Goal: Information Seeking & Learning: Learn about a topic

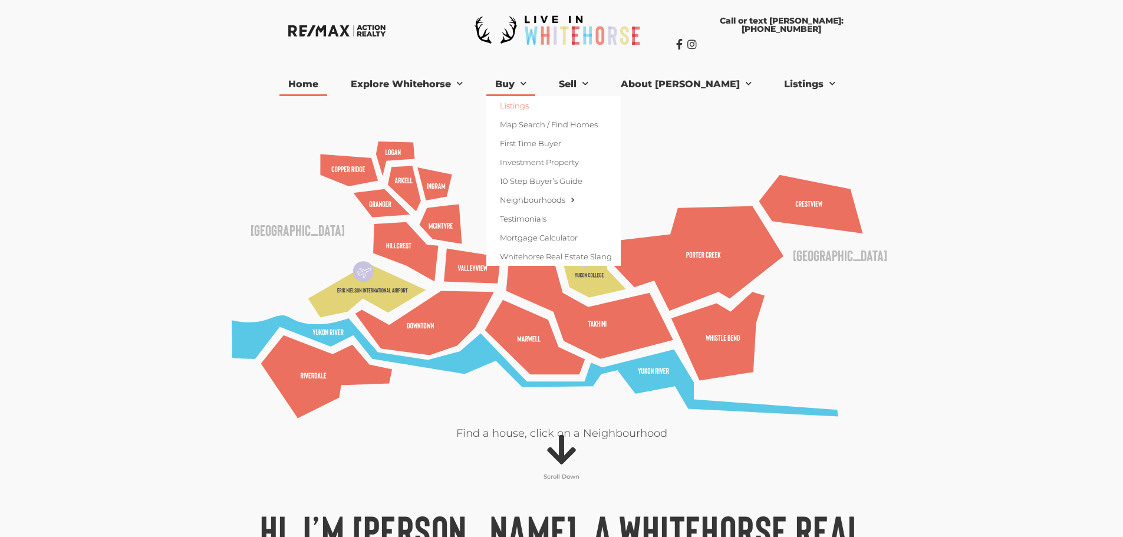
click at [548, 102] on link "Listings" at bounding box center [553, 105] width 134 height 19
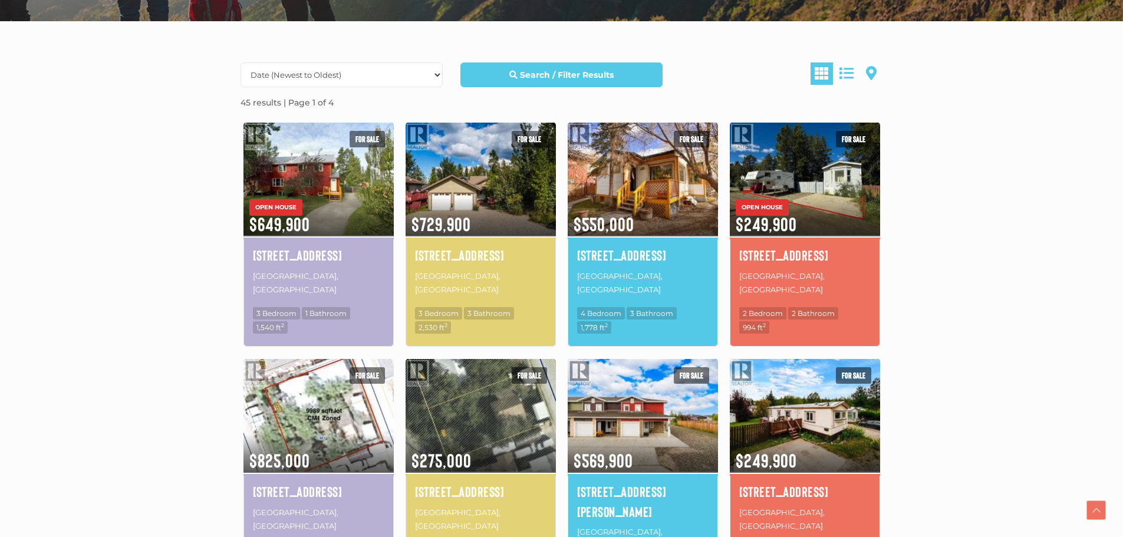
scroll to position [314, 0]
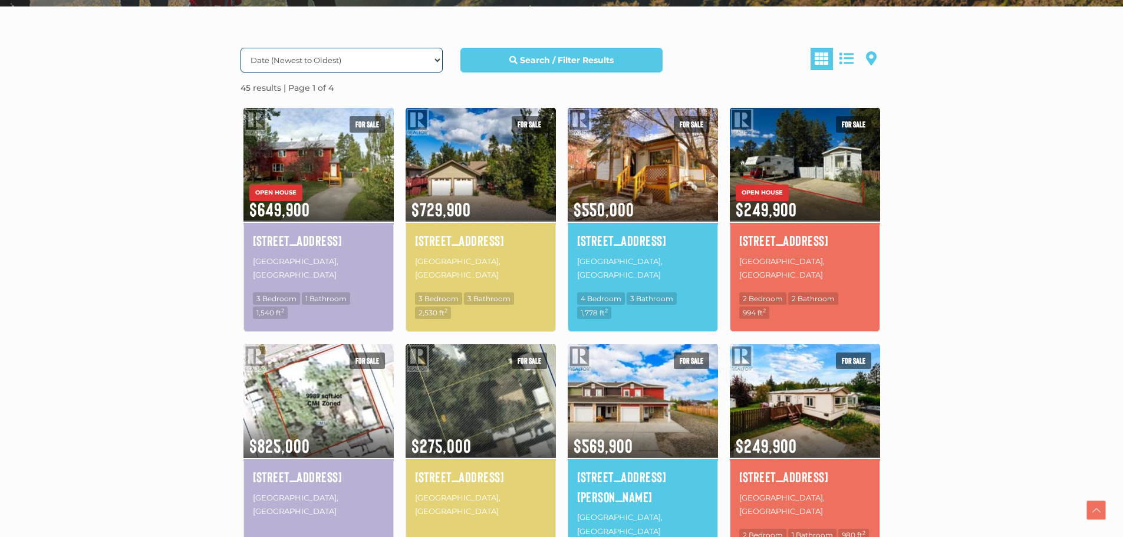
click at [370, 55] on select "Date (Newest to Oldest) Date (Oldest to Newest) Price (Highest to Lowest) Price…" at bounding box center [342, 60] width 202 height 25
select select "Price ASC, Lease ASC, property_id ASC"
click at [241, 48] on select "Date (Newest to Oldest) Date (Oldest to Newest) Price (Highest to Lowest) Price…" at bounding box center [342, 60] width 202 height 25
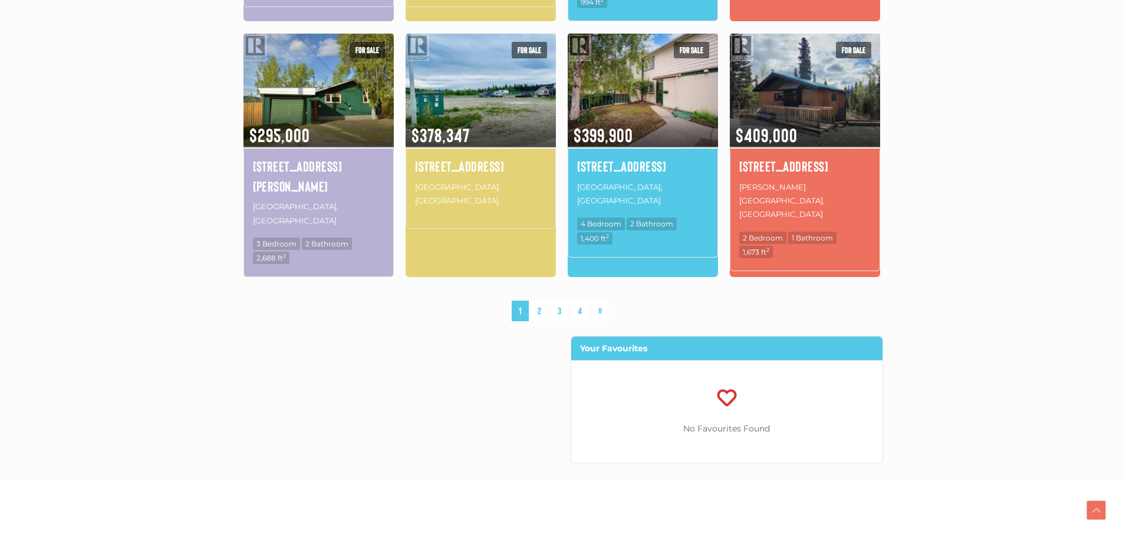
scroll to position [865, 0]
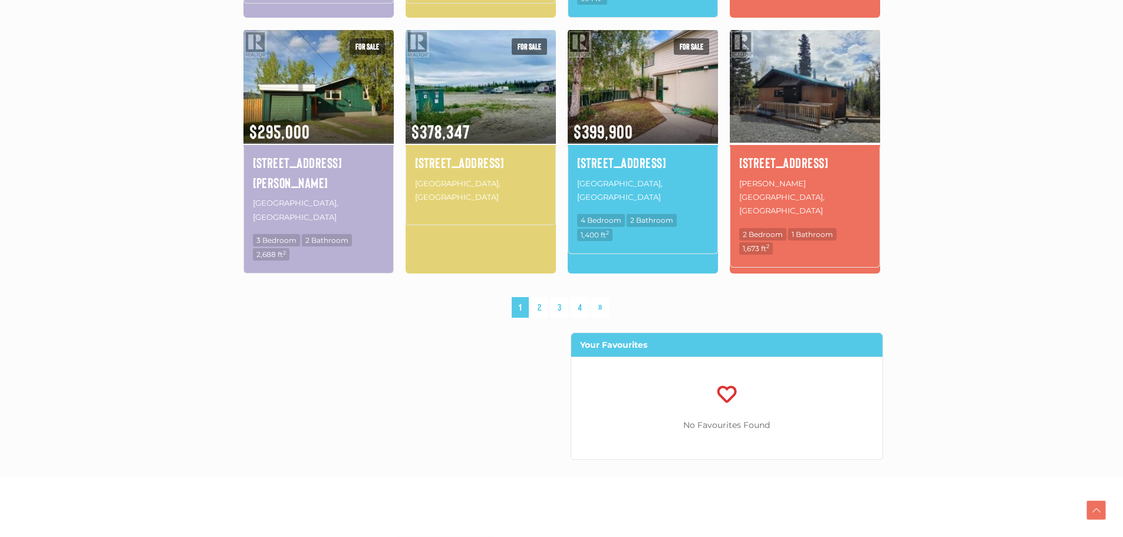
click at [818, 91] on div "For sale $409,000" at bounding box center [805, 87] width 150 height 117
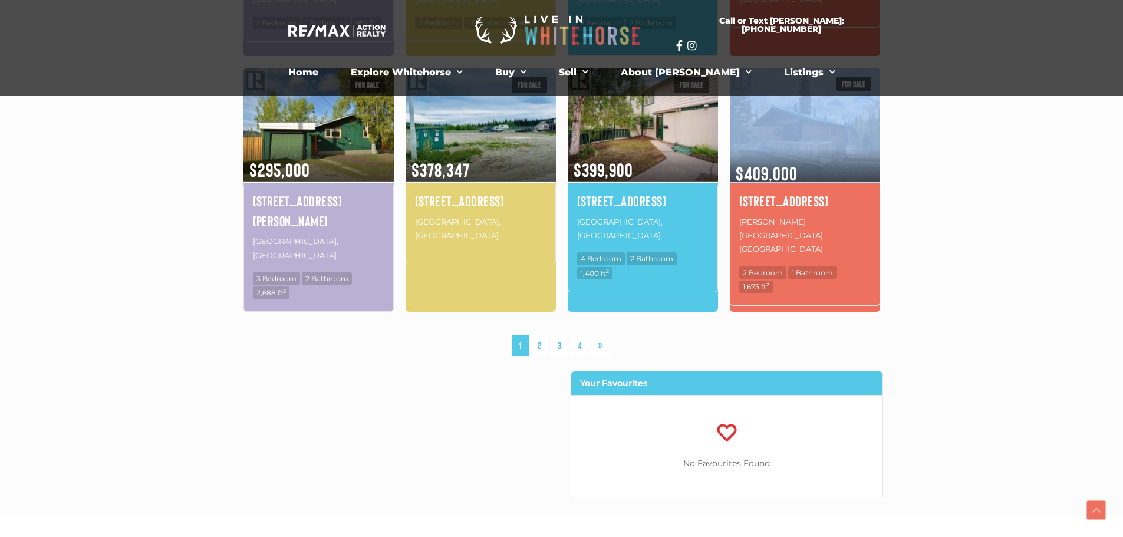
scroll to position [826, 0]
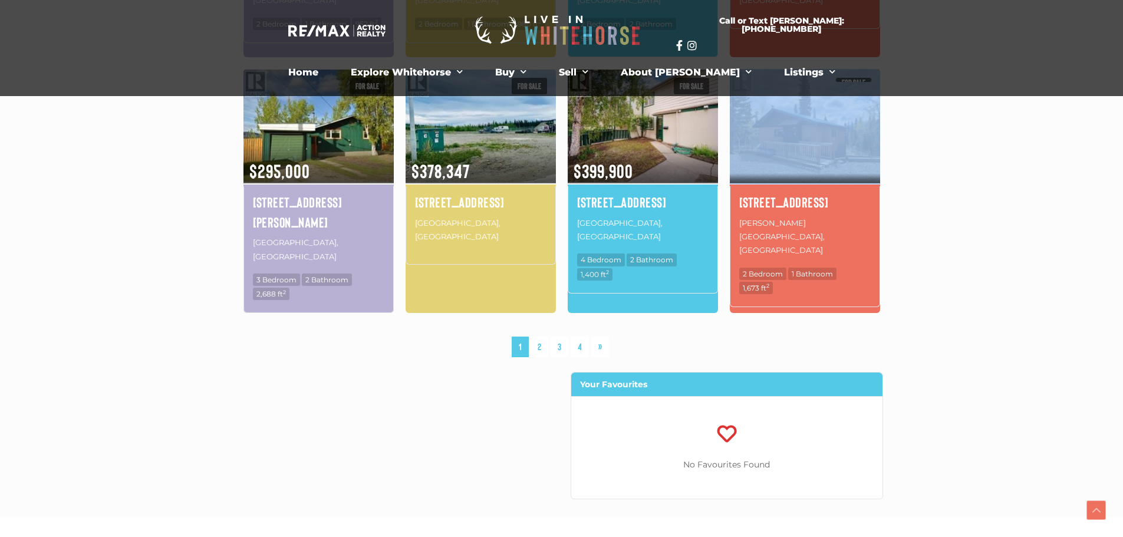
click at [811, 122] on img at bounding box center [805, 125] width 150 height 117
click at [543, 337] on link "2" at bounding box center [540, 347] width 18 height 21
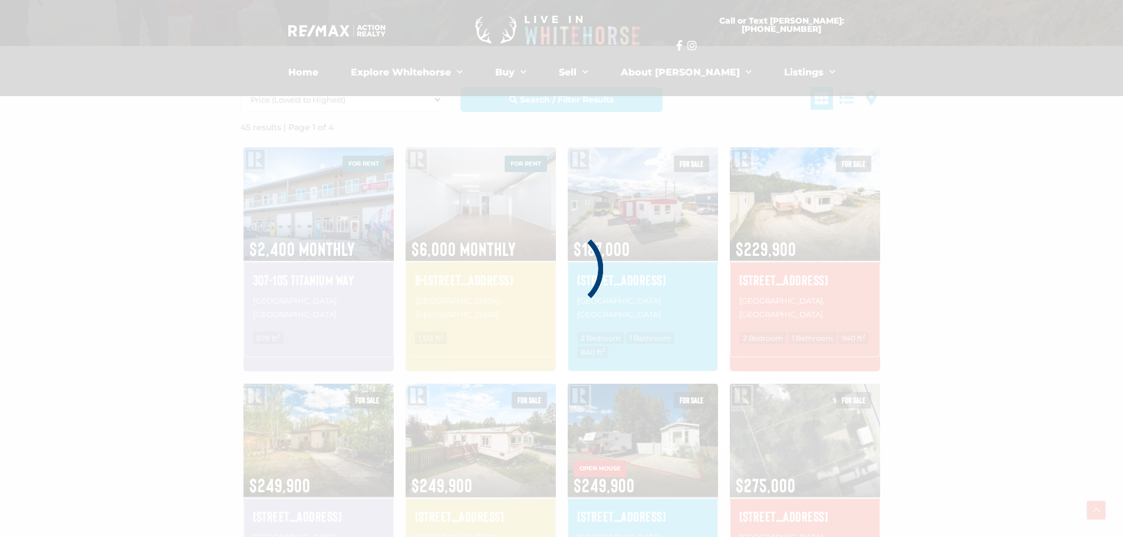
scroll to position [274, 0]
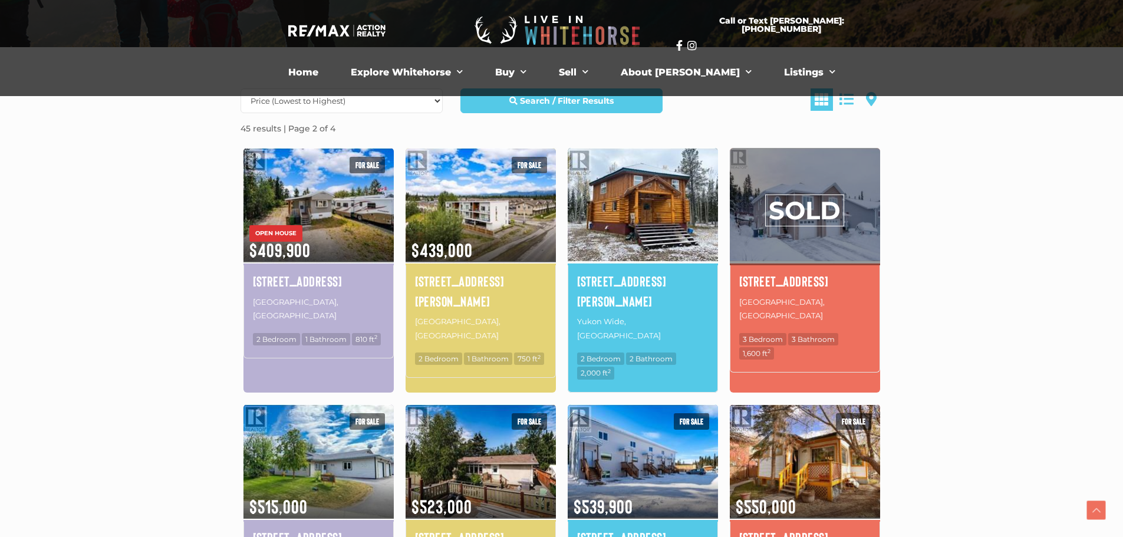
click at [652, 219] on img at bounding box center [643, 204] width 150 height 117
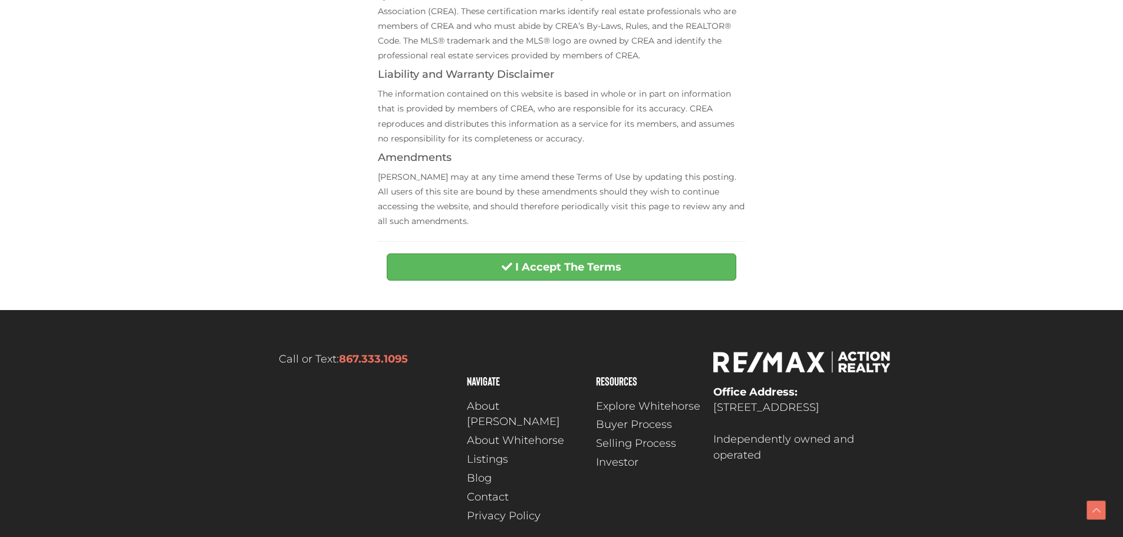
scroll to position [452, 0]
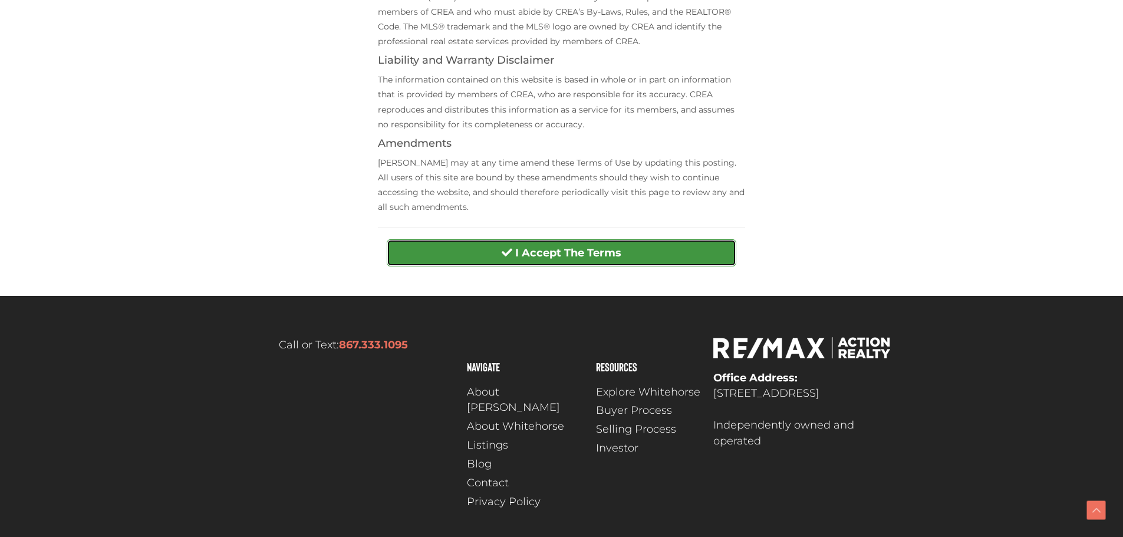
click at [683, 251] on button "I Accept The Terms" at bounding box center [562, 252] width 350 height 27
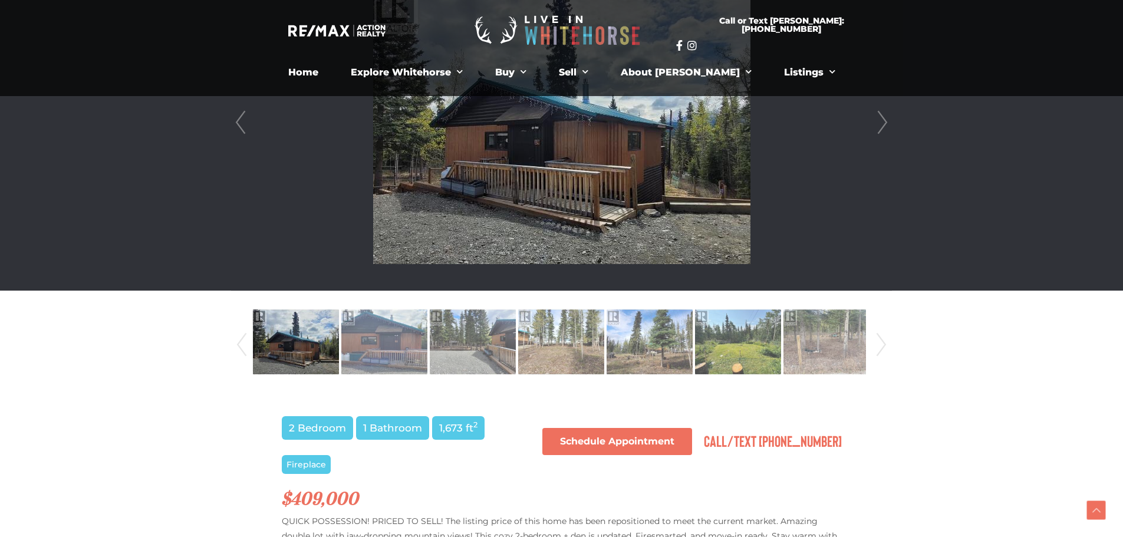
scroll to position [226, 0]
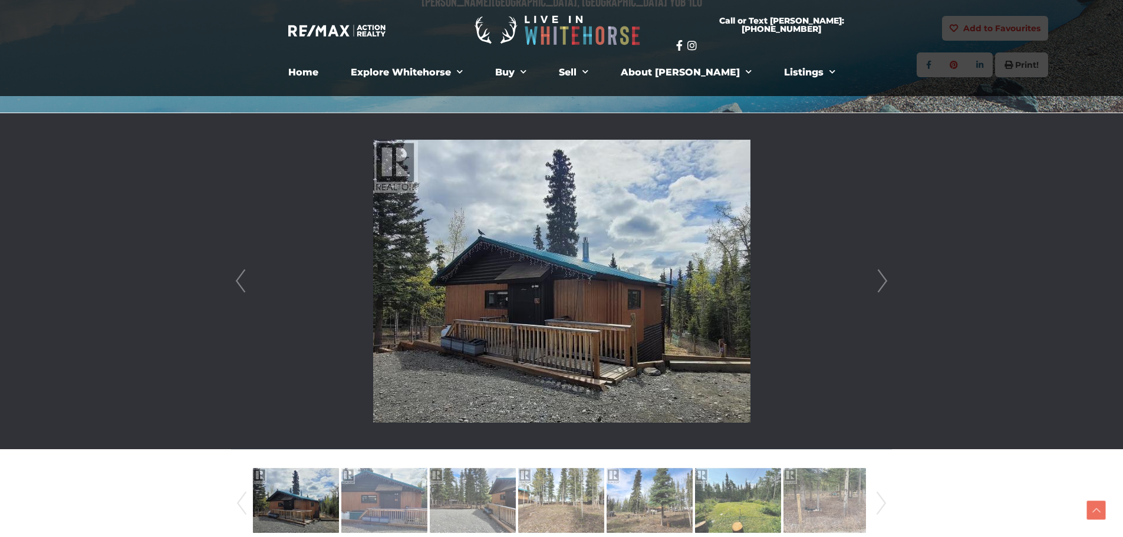
click at [883, 283] on link "Next" at bounding box center [883, 281] width 18 height 336
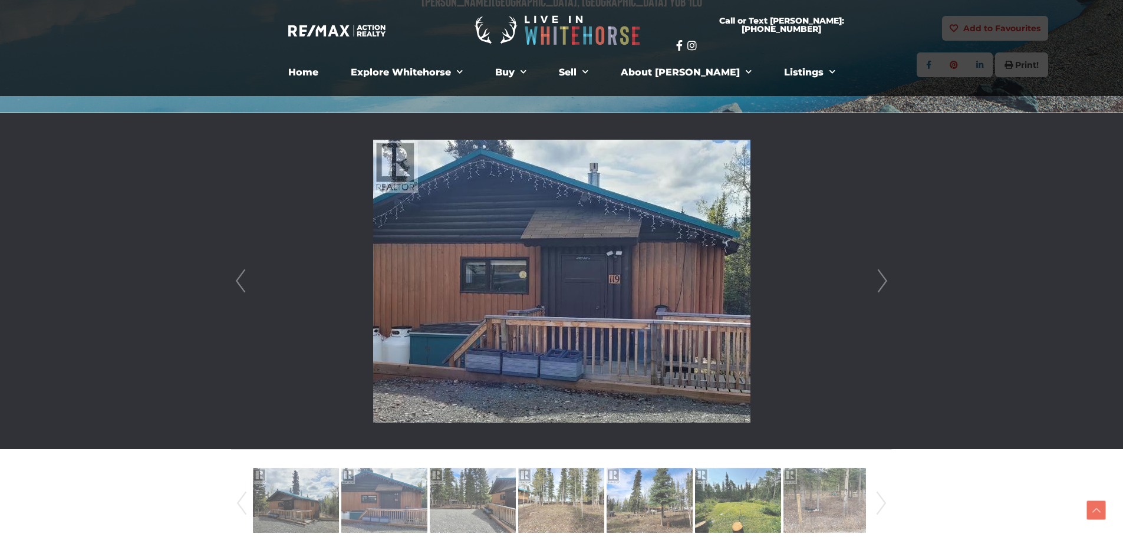
click at [883, 283] on link "Next" at bounding box center [883, 281] width 18 height 336
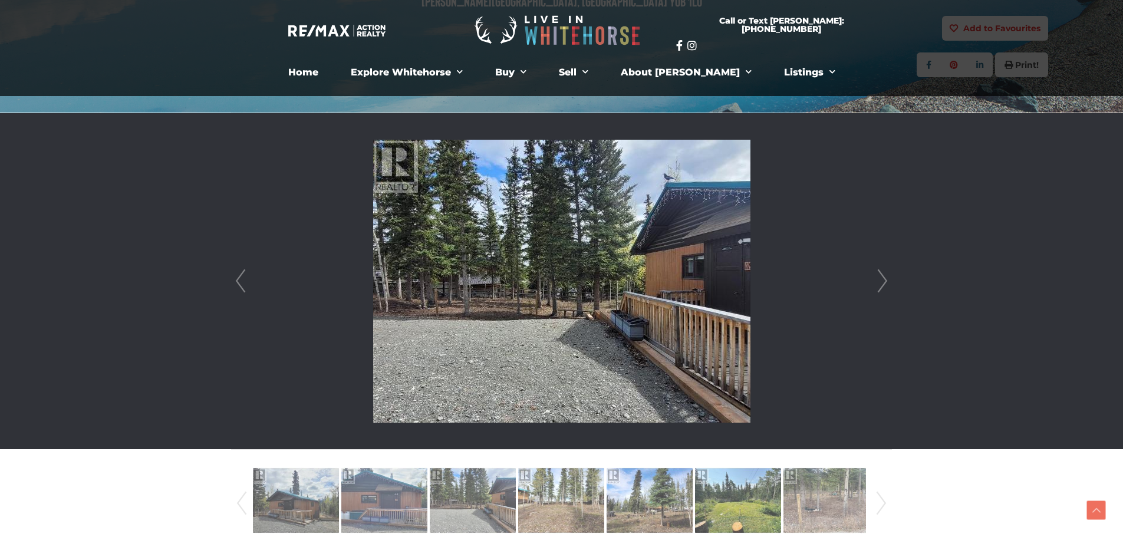
click at [883, 283] on link "Next" at bounding box center [883, 281] width 18 height 336
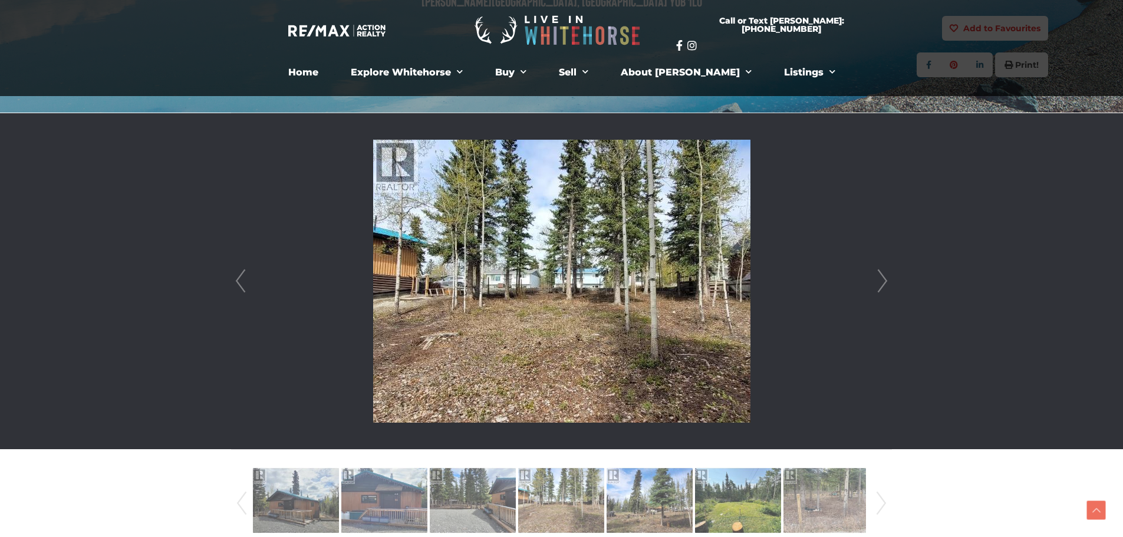
click at [883, 283] on link "Next" at bounding box center [883, 281] width 18 height 336
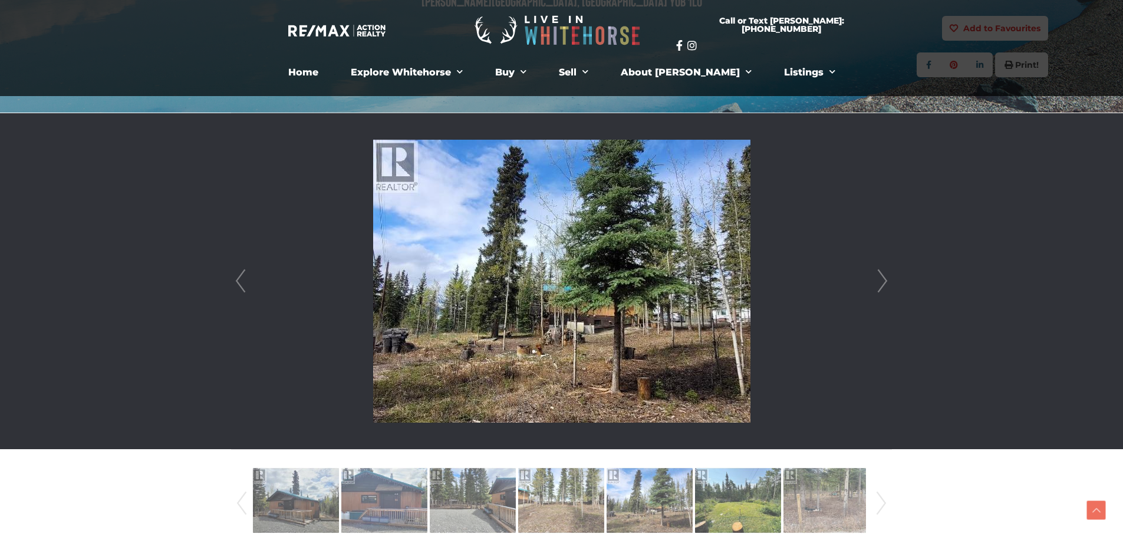
click at [883, 283] on link "Next" at bounding box center [883, 281] width 18 height 336
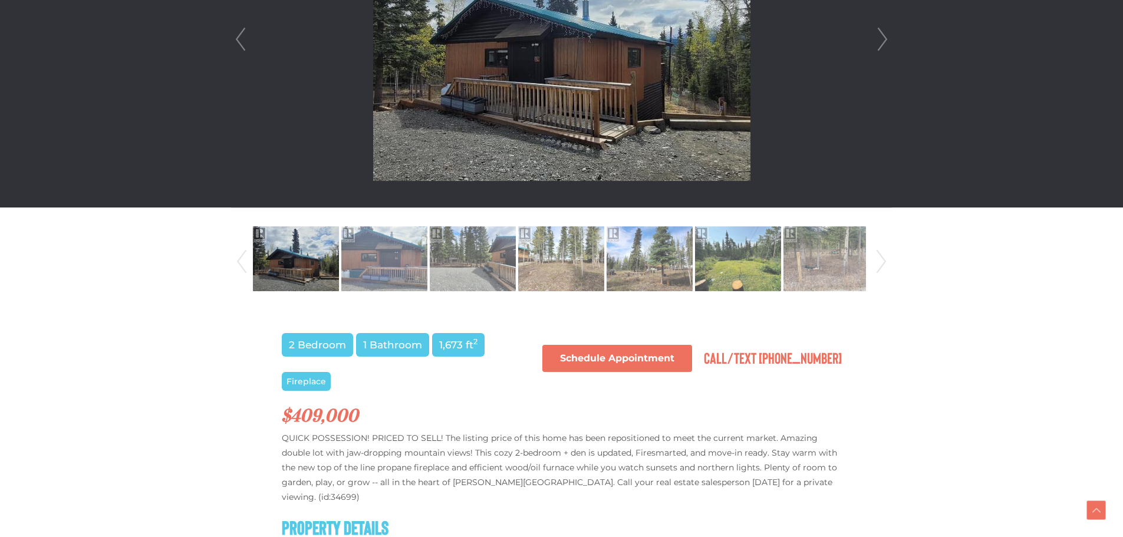
scroll to position [472, 0]
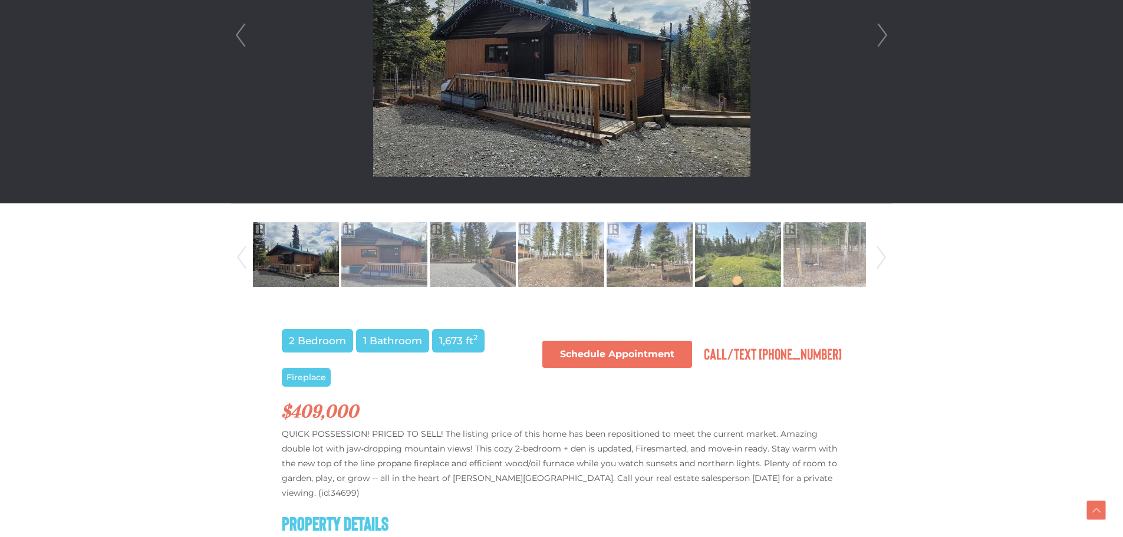
click at [885, 258] on link "Next" at bounding box center [882, 258] width 18 height 80
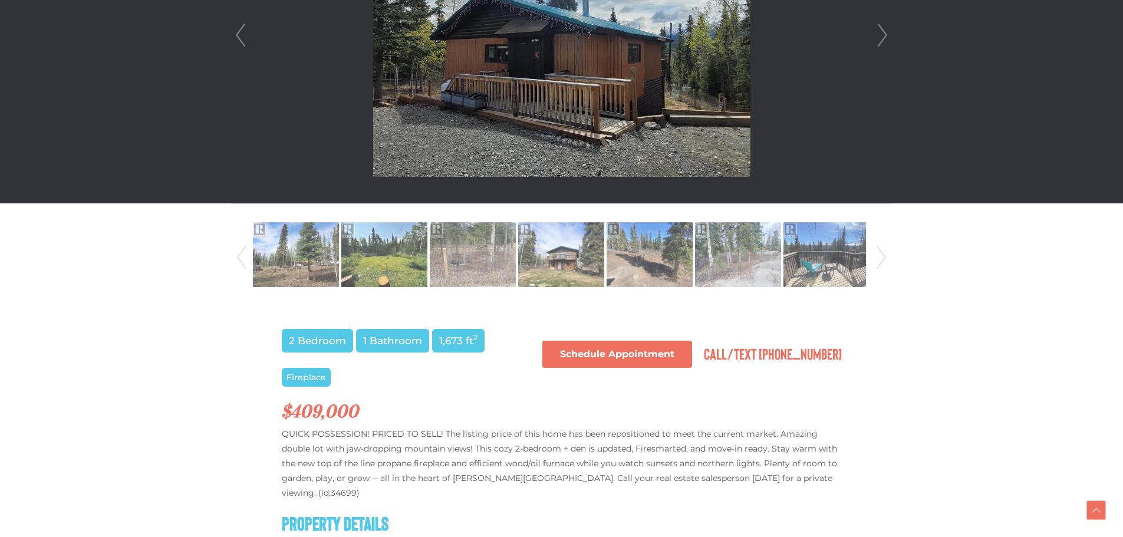
click at [885, 258] on link "Next" at bounding box center [882, 258] width 18 height 80
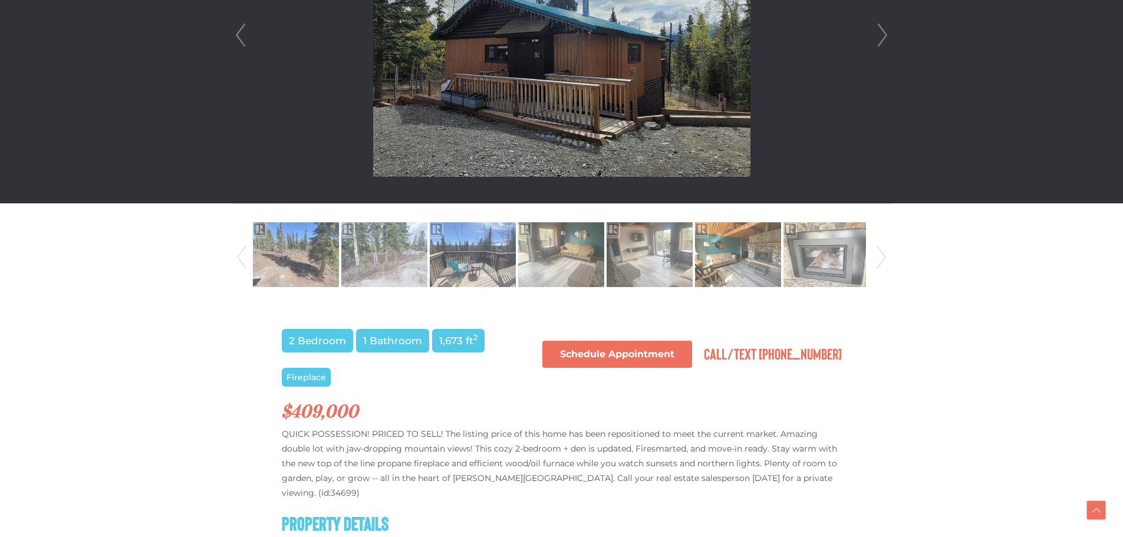
click at [885, 258] on link "Next" at bounding box center [882, 258] width 18 height 80
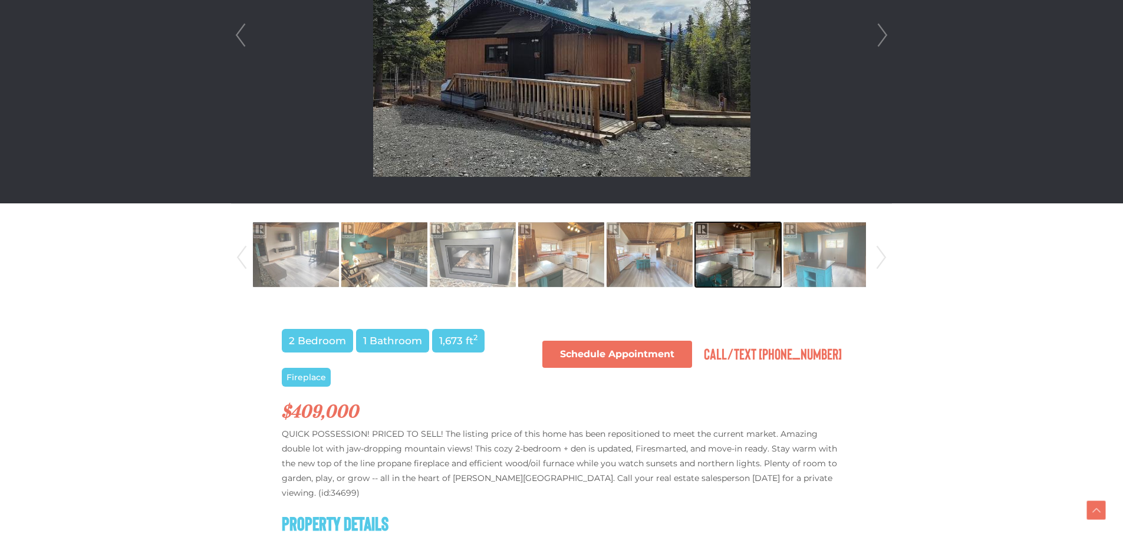
click at [745, 272] on img at bounding box center [738, 254] width 86 height 67
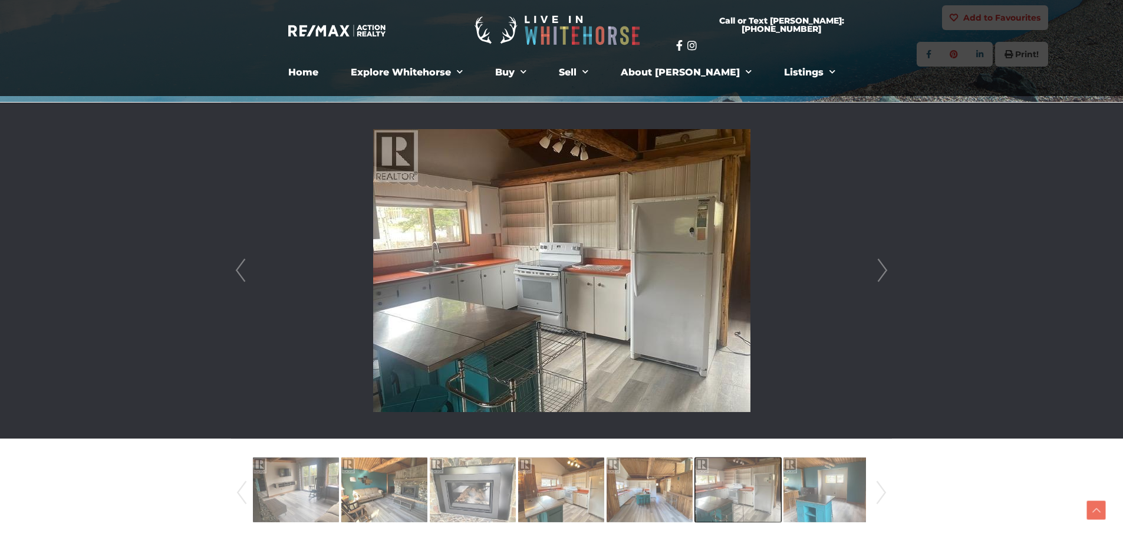
scroll to position [236, 0]
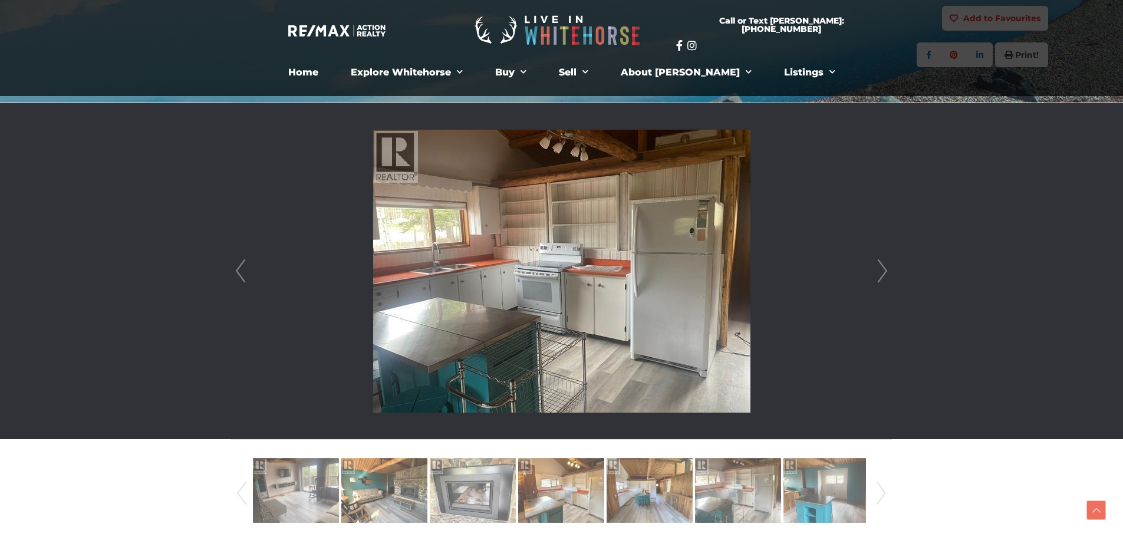
click at [882, 270] on link "Next" at bounding box center [883, 271] width 18 height 336
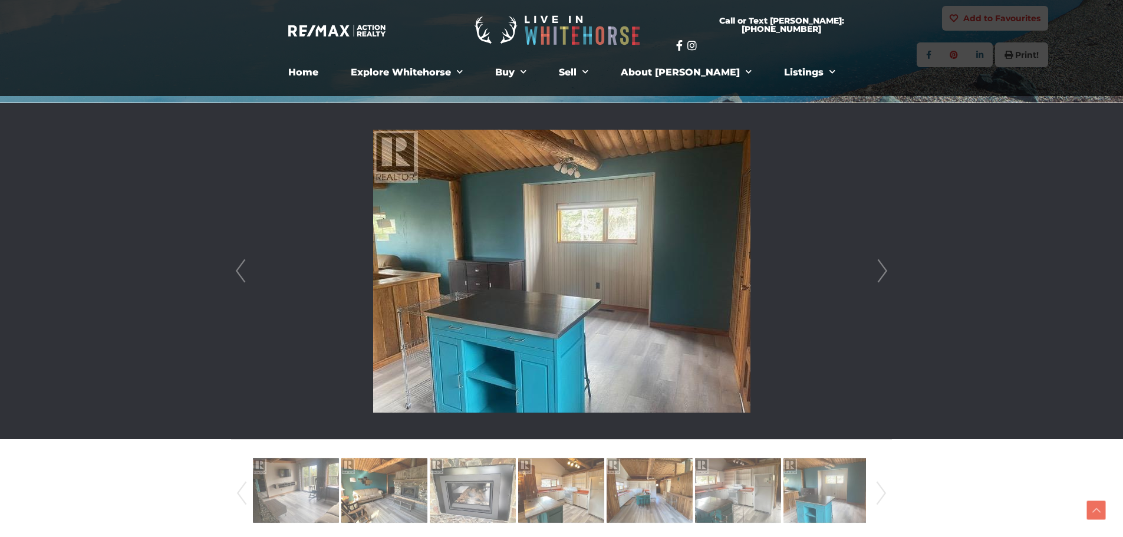
click at [882, 270] on link "Next" at bounding box center [883, 271] width 18 height 336
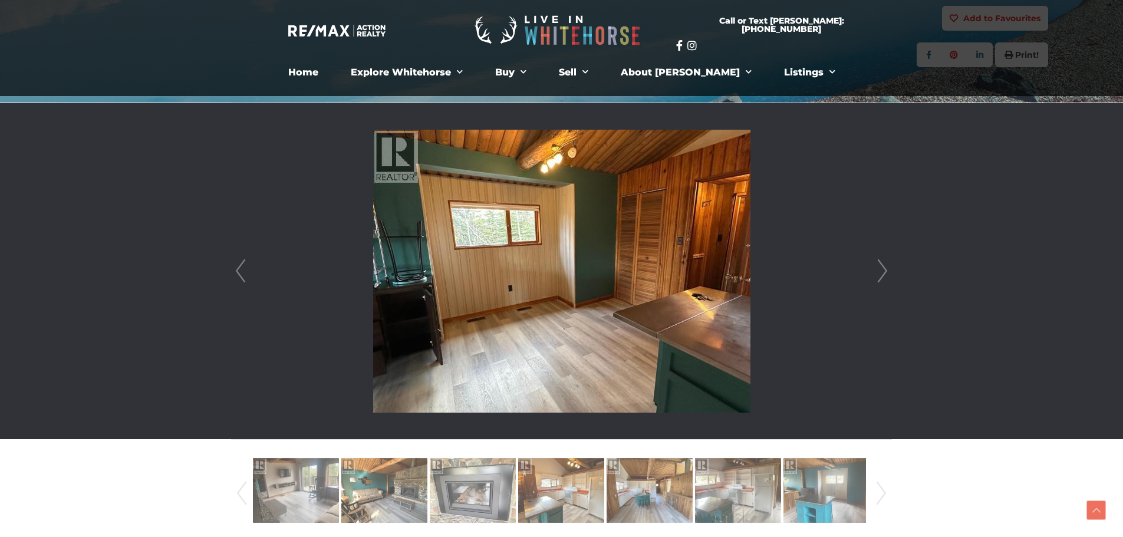
click at [882, 270] on link "Next" at bounding box center [883, 271] width 18 height 336
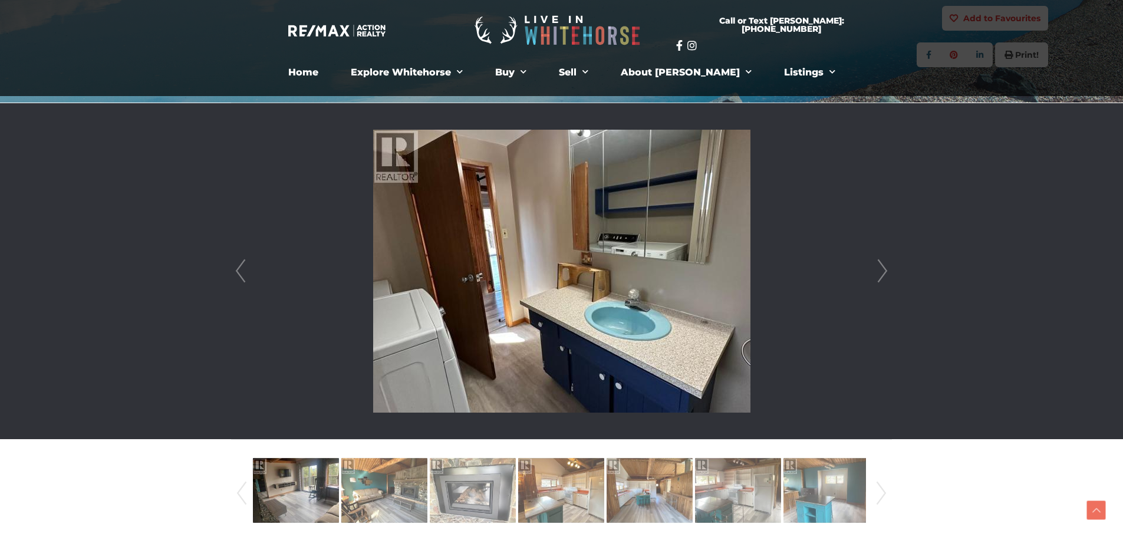
click at [882, 270] on link "Next" at bounding box center [883, 271] width 18 height 336
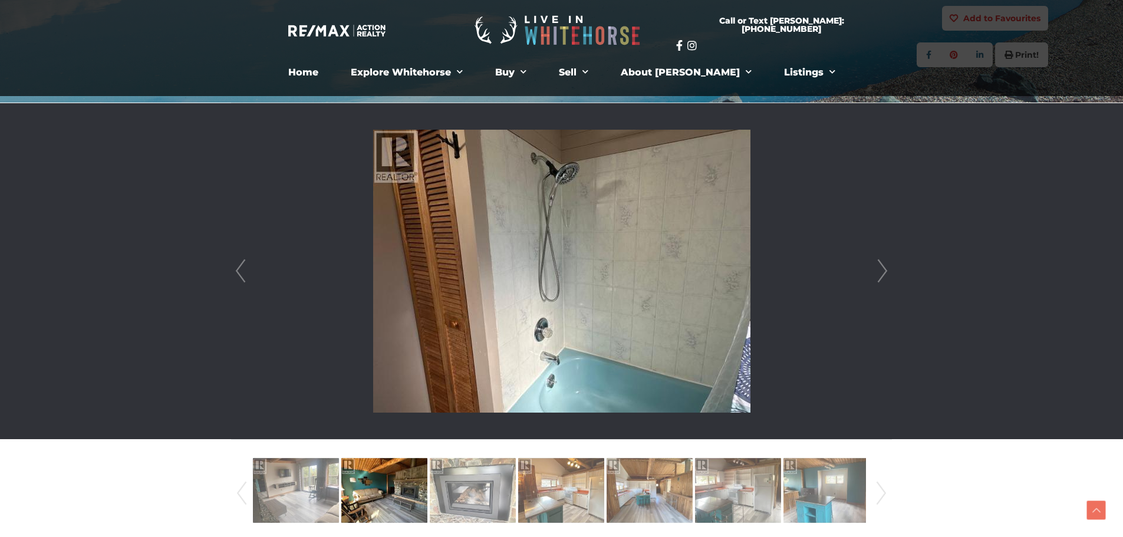
click at [882, 270] on link "Next" at bounding box center [883, 271] width 18 height 336
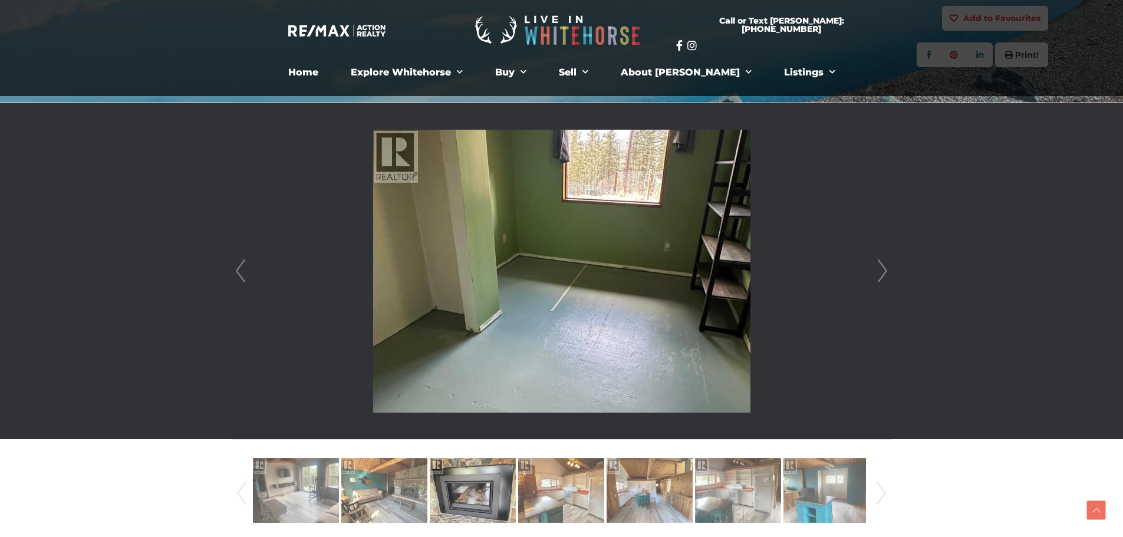
click at [882, 270] on link "Next" at bounding box center [883, 271] width 18 height 336
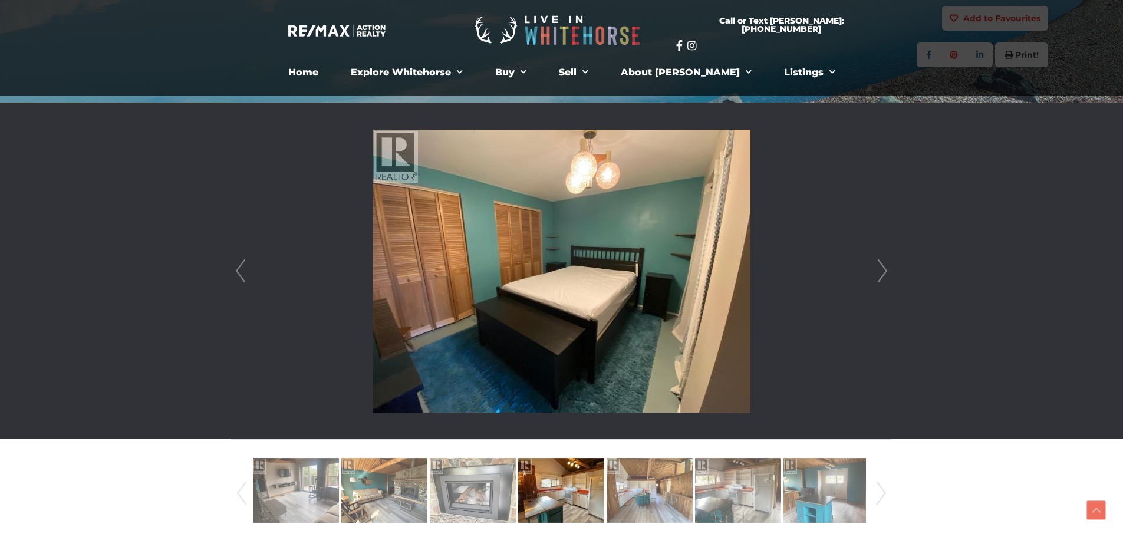
click at [882, 270] on link "Next" at bounding box center [883, 271] width 18 height 336
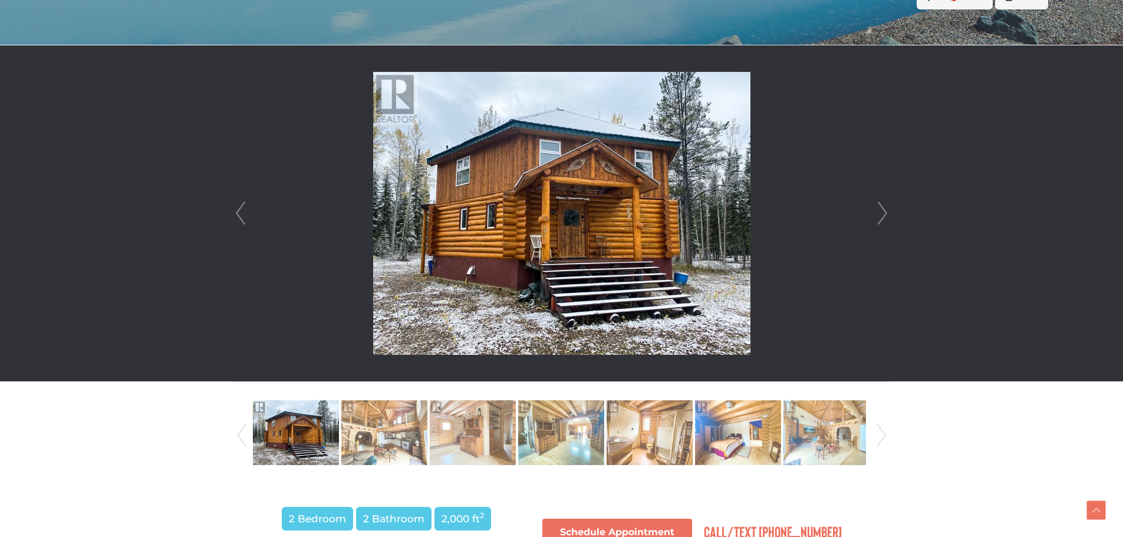
scroll to position [277, 0]
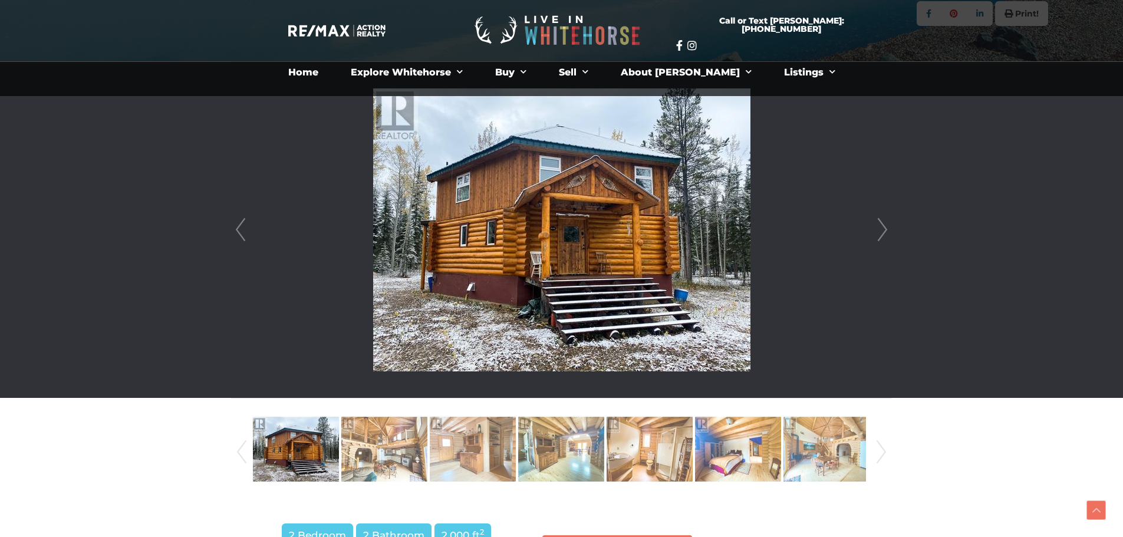
drag, startPoint x: 1129, startPoint y: 83, endPoint x: 1132, endPoint y: 73, distance: 11.0
click at [885, 222] on link "Next" at bounding box center [883, 230] width 18 height 336
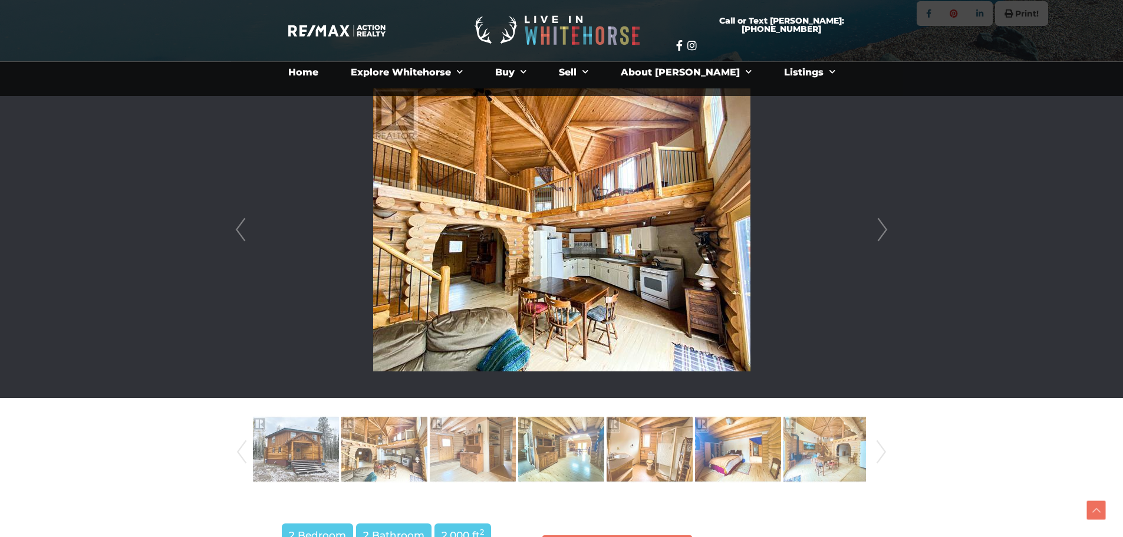
click at [885, 222] on link "Next" at bounding box center [883, 230] width 18 height 336
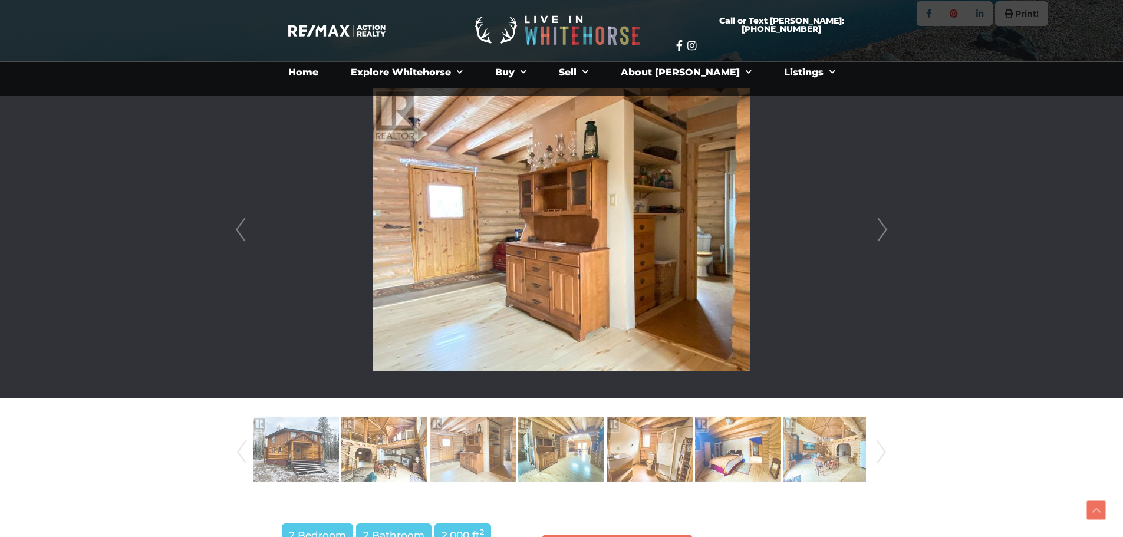
click at [885, 222] on link "Next" at bounding box center [883, 230] width 18 height 336
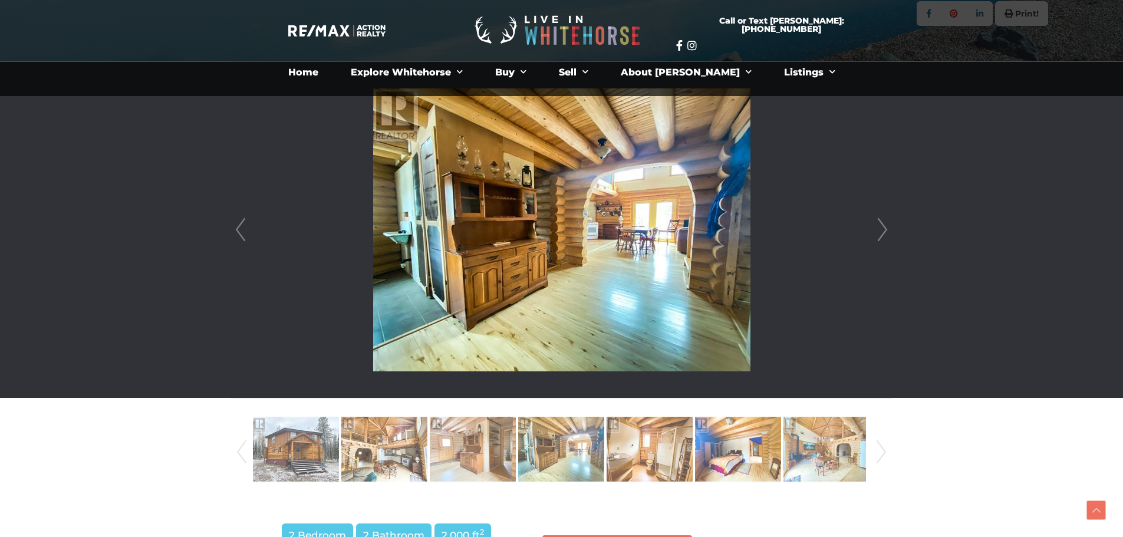
click at [885, 222] on link "Next" at bounding box center [883, 230] width 18 height 336
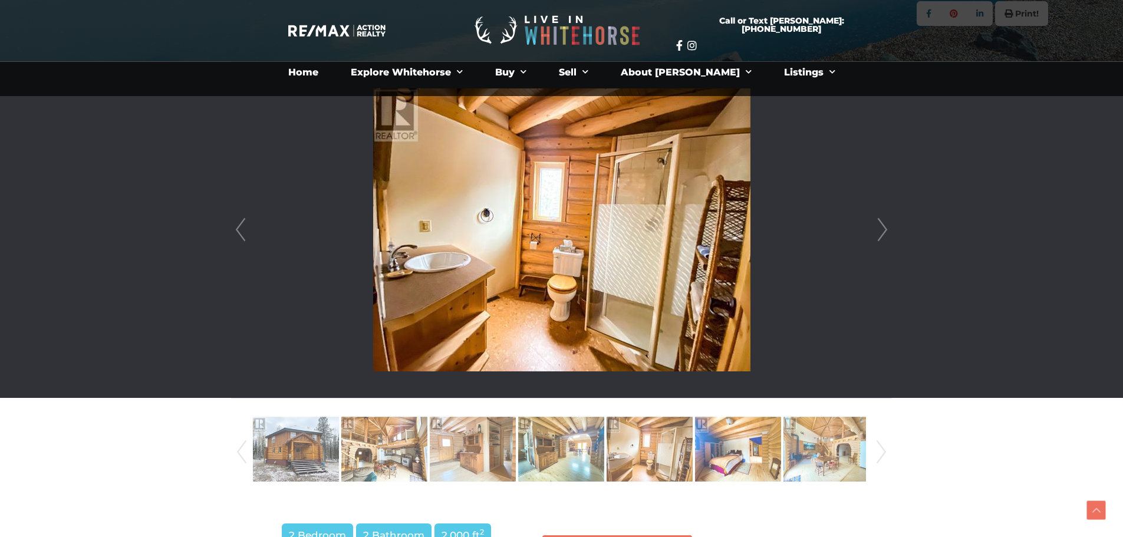
click at [885, 222] on link "Next" at bounding box center [883, 230] width 18 height 336
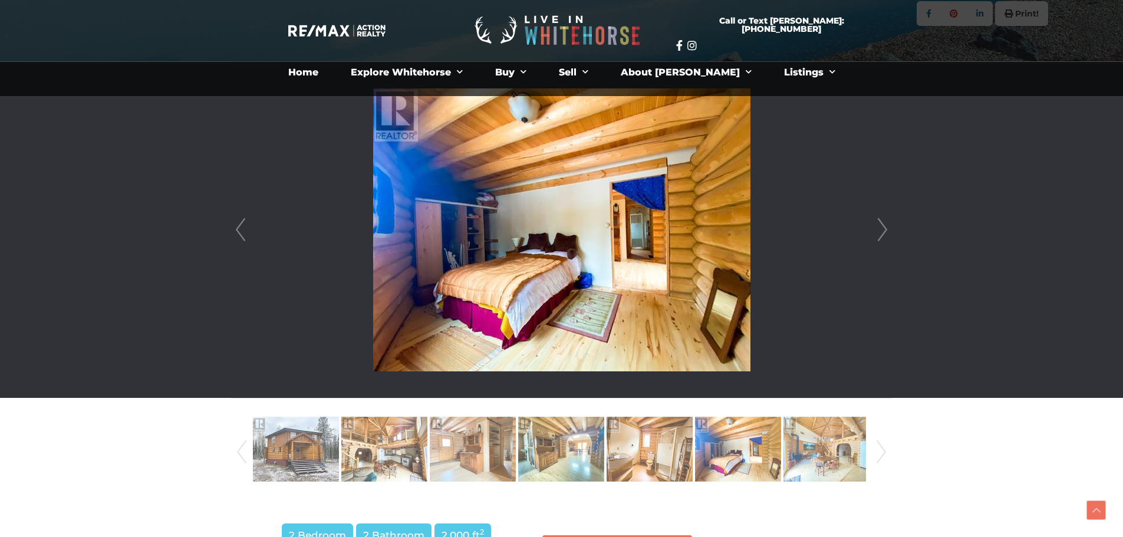
click at [885, 222] on link "Next" at bounding box center [883, 230] width 18 height 336
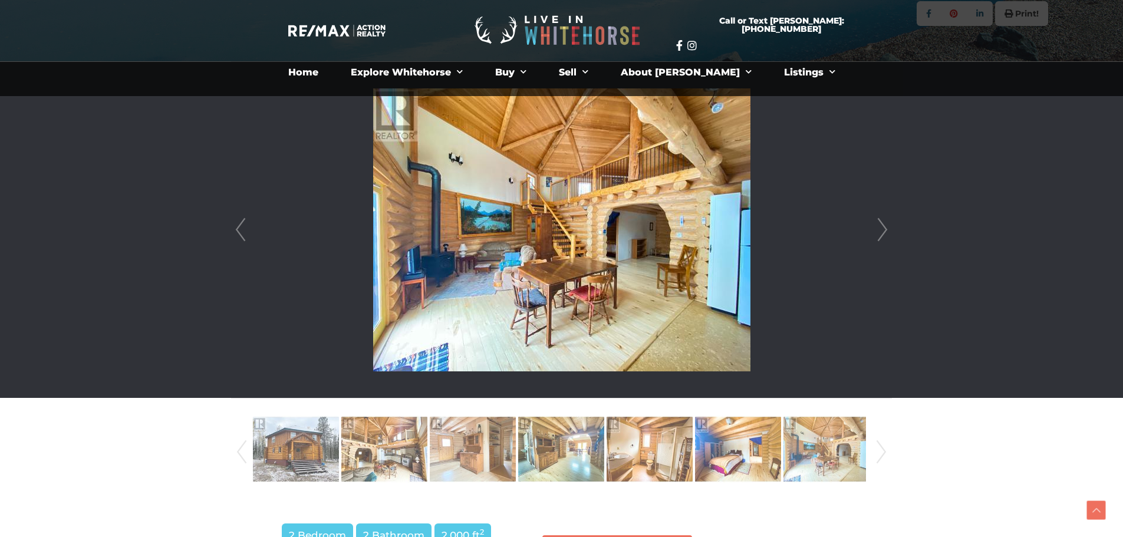
click at [885, 222] on link "Next" at bounding box center [883, 230] width 18 height 336
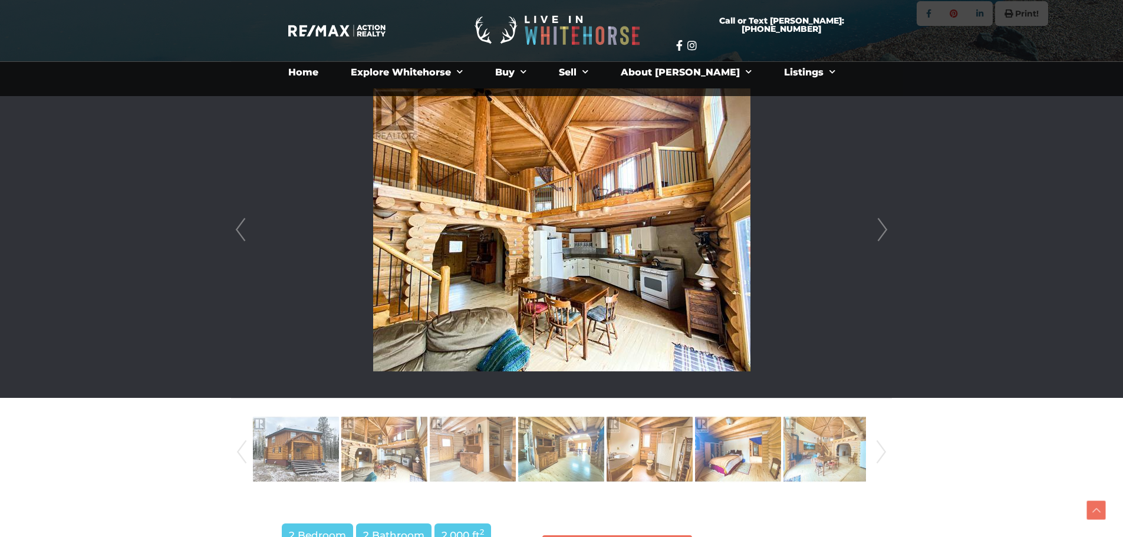
click at [885, 222] on link "Next" at bounding box center [883, 230] width 18 height 336
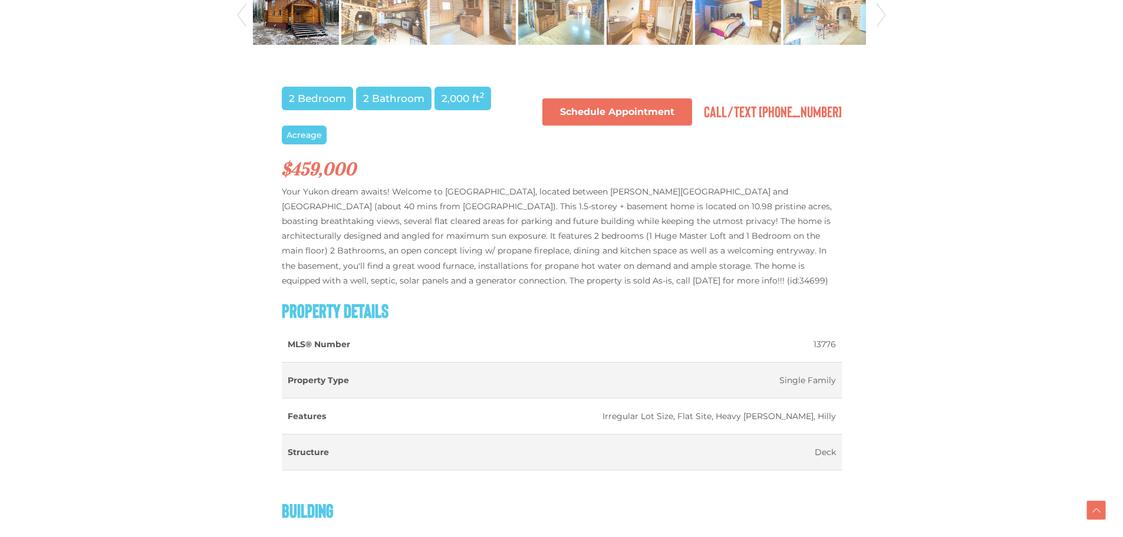
scroll to position [721, 0]
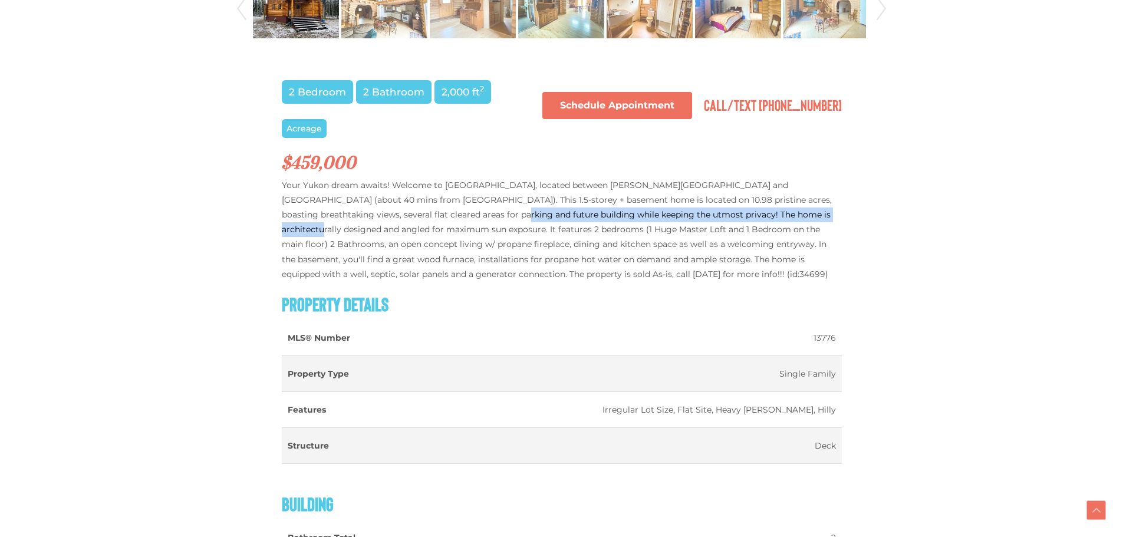
drag, startPoint x: 406, startPoint y: 213, endPoint x: 760, endPoint y: 213, distance: 354.4
click at [760, 213] on p "Your Yukon dream awaits! Welcome to Engineer's Creek, located between Drury Cre…" at bounding box center [562, 230] width 560 height 104
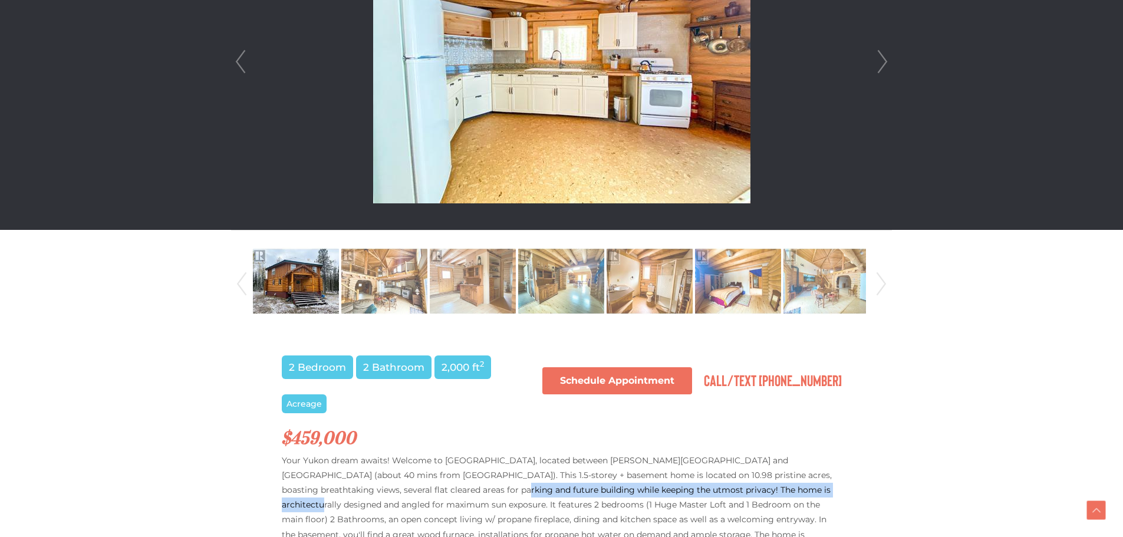
scroll to position [613, 0]
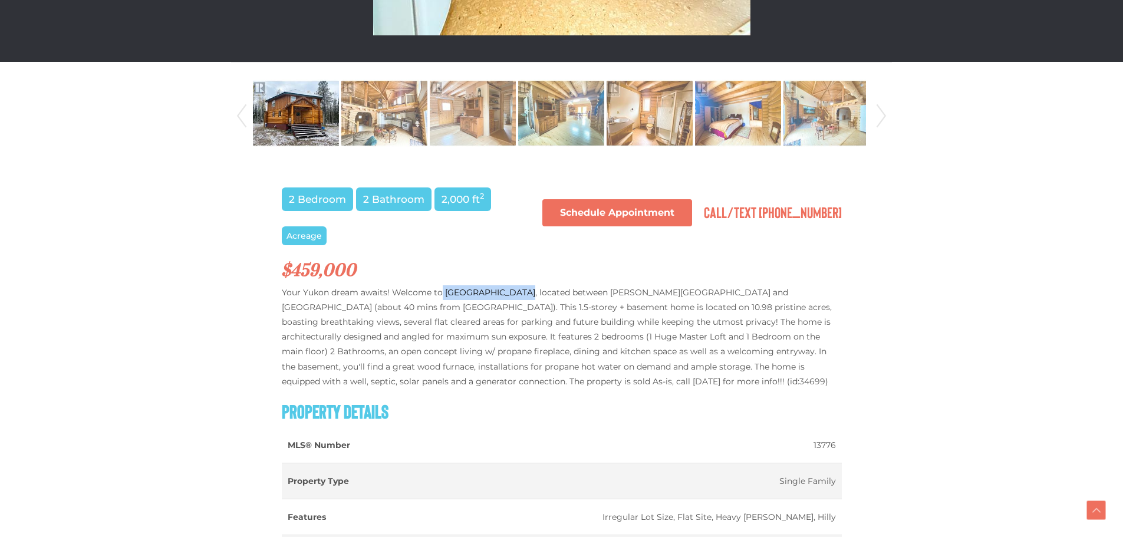
drag, startPoint x: 444, startPoint y: 294, endPoint x: 515, endPoint y: 294, distance: 71.4
click at [515, 294] on p "Your Yukon dream awaits! Welcome to Engineer's Creek, located between Drury Cre…" at bounding box center [562, 337] width 560 height 104
copy p "Engineer's Creek,"
drag, startPoint x: 586, startPoint y: 291, endPoint x: 636, endPoint y: 291, distance: 49.5
click at [636, 291] on p "Your Yukon dream awaits! Welcome to Engineer's Creek, located between Drury Cre…" at bounding box center [562, 337] width 560 height 104
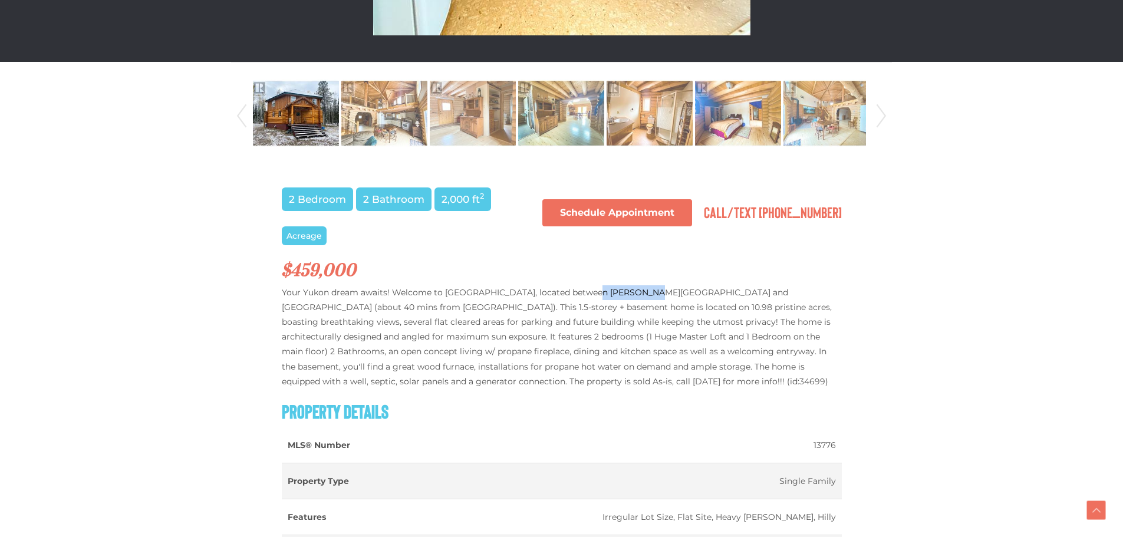
copy p "Drury Creek"
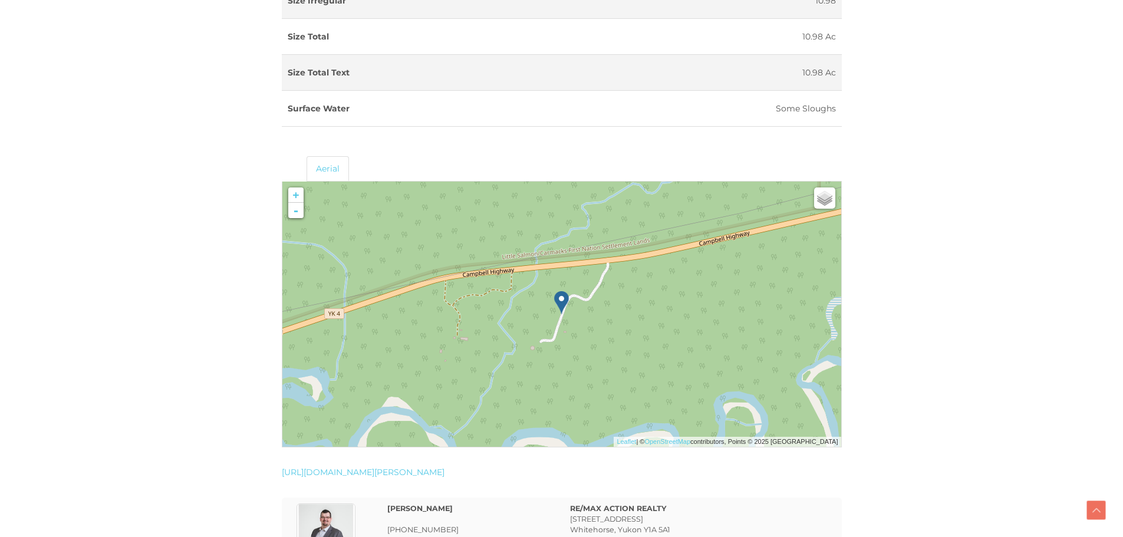
scroll to position [1615, 0]
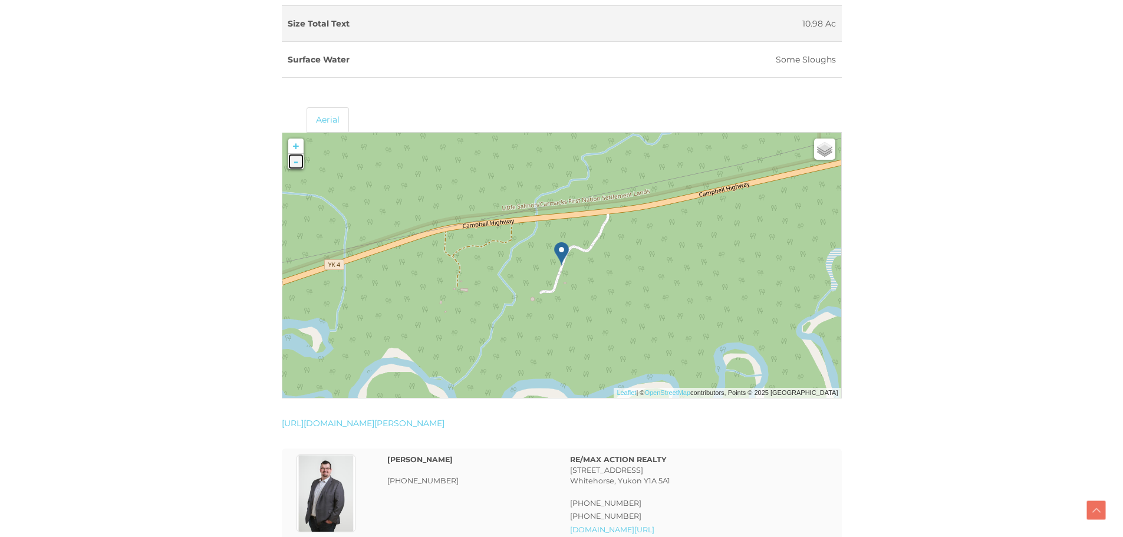
click at [301, 169] on link "-" at bounding box center [295, 161] width 15 height 15
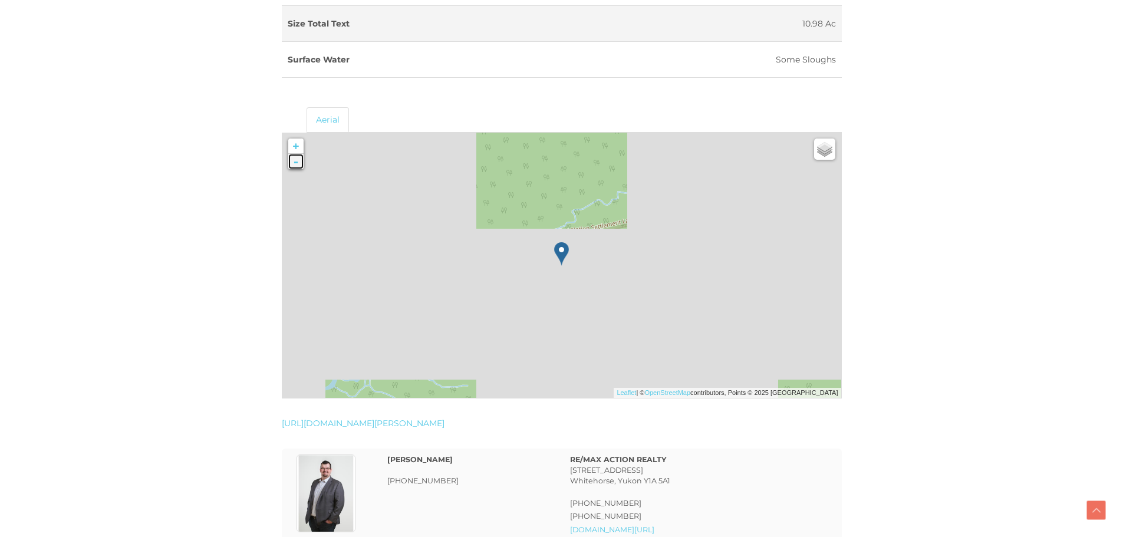
click at [301, 169] on link "-" at bounding box center [295, 161] width 15 height 15
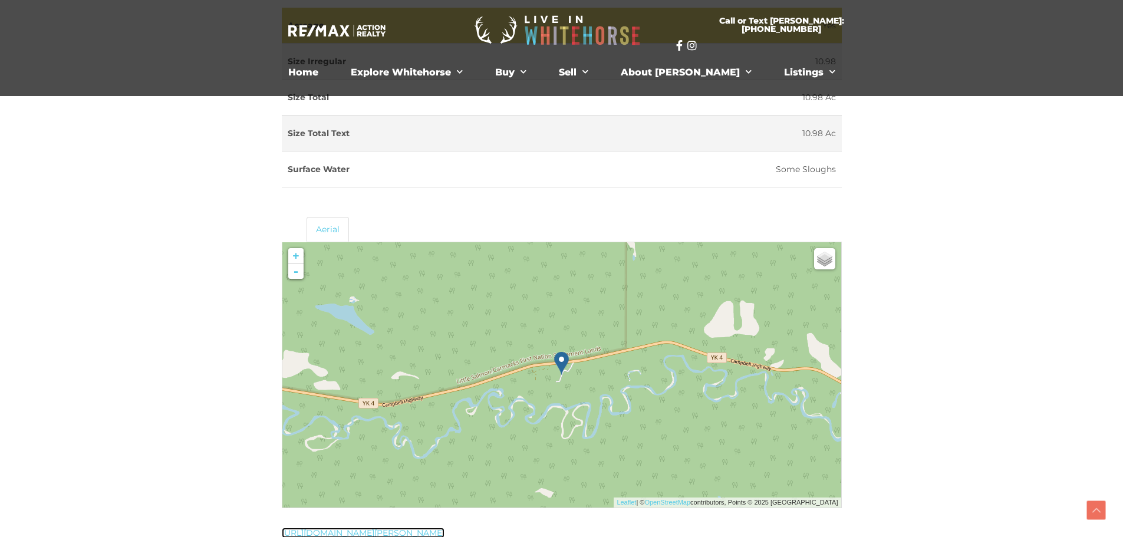
scroll to position [1438, 0]
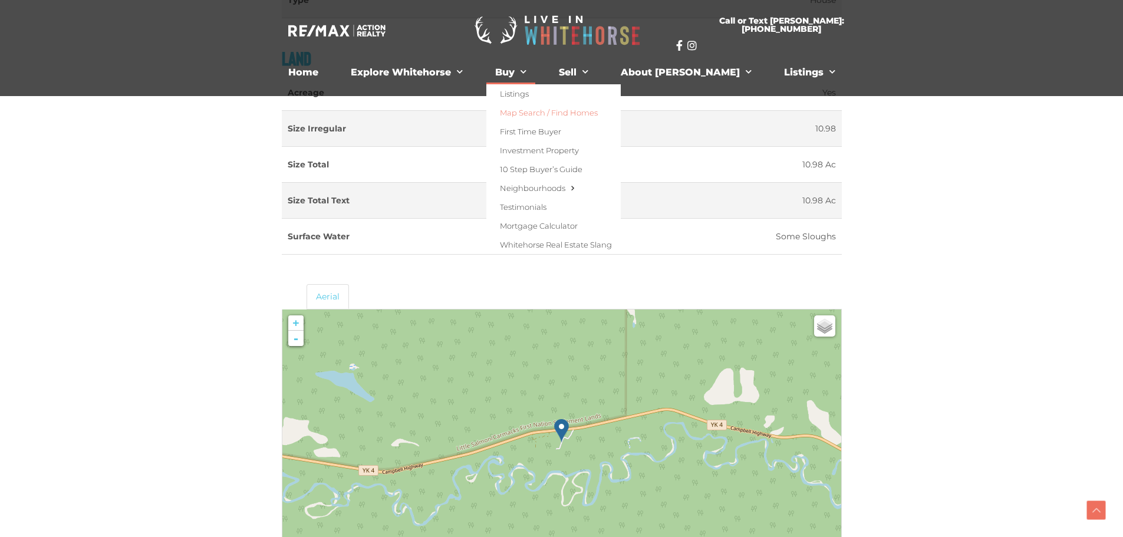
click at [565, 112] on link "Map Search / Find Homes" at bounding box center [553, 112] width 134 height 19
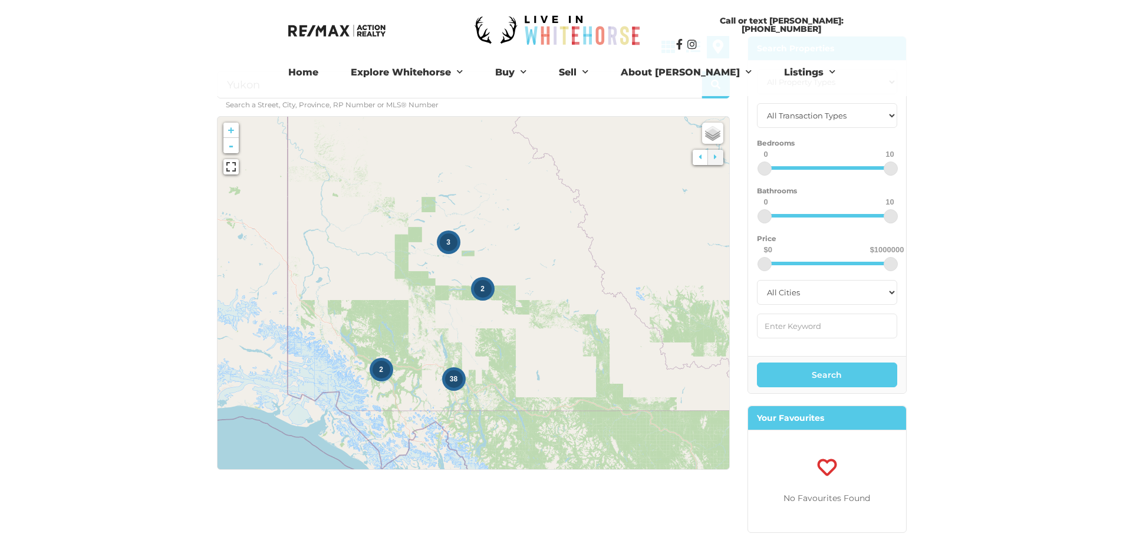
scroll to position [114, 0]
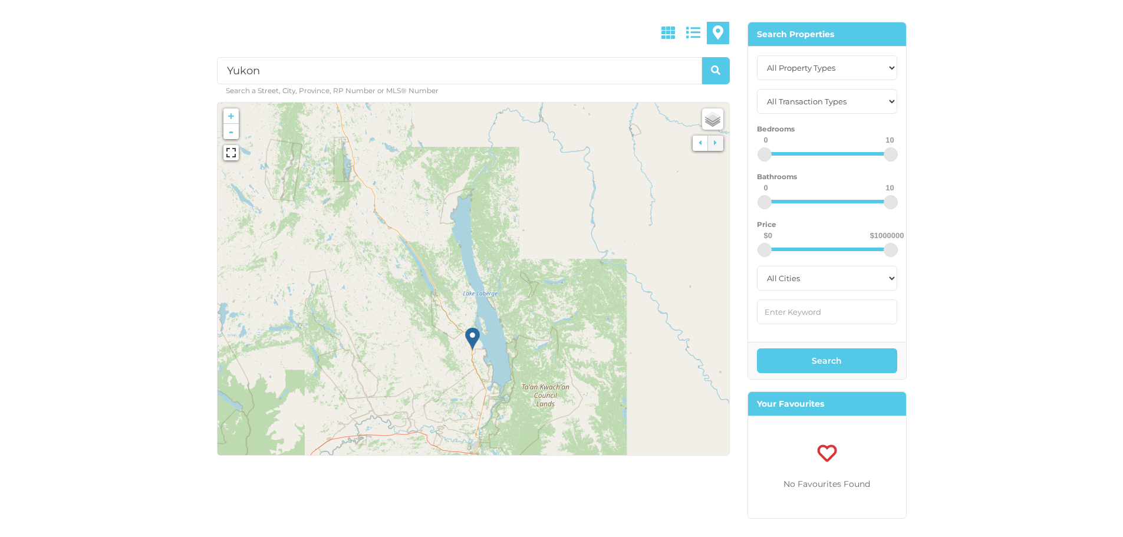
drag, startPoint x: 351, startPoint y: 335, endPoint x: 583, endPoint y: 331, distance: 231.2
click at [583, 331] on icon at bounding box center [703, 276] width 533 height 367
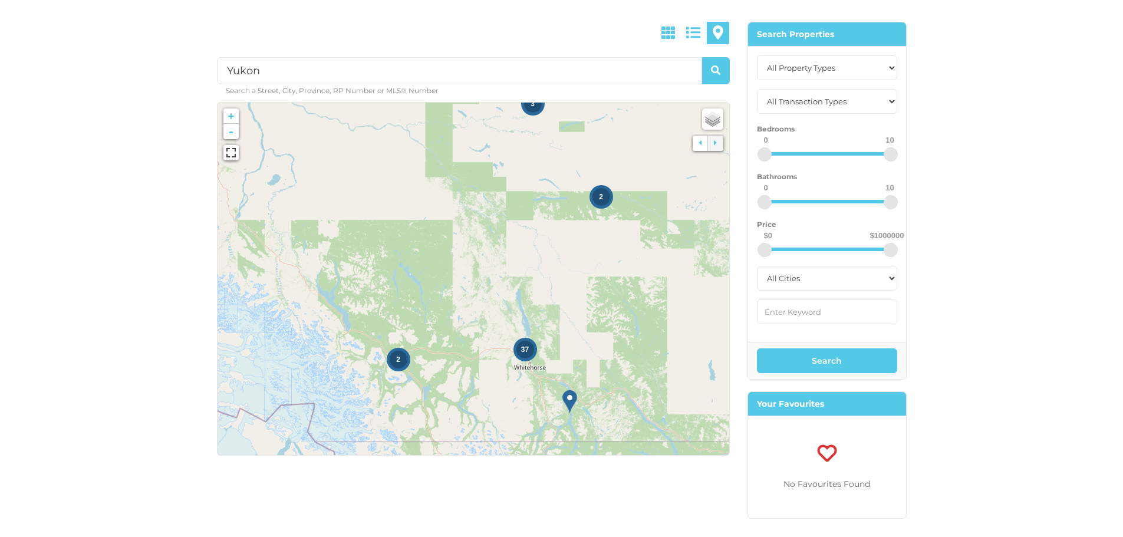
click at [569, 403] on img at bounding box center [570, 402] width 15 height 24
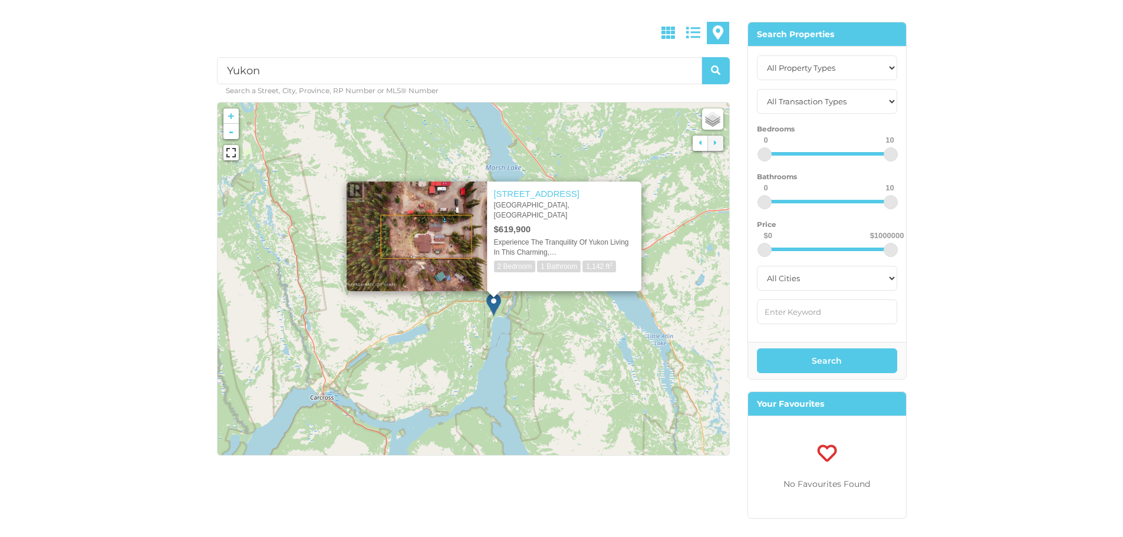
drag, startPoint x: 503, startPoint y: 429, endPoint x: 564, endPoint y: 315, distance: 128.8
click at [564, 315] on icon at bounding box center [534, 168] width 533 height 367
click at [610, 155] on icon at bounding box center [473, 279] width 533 height 367
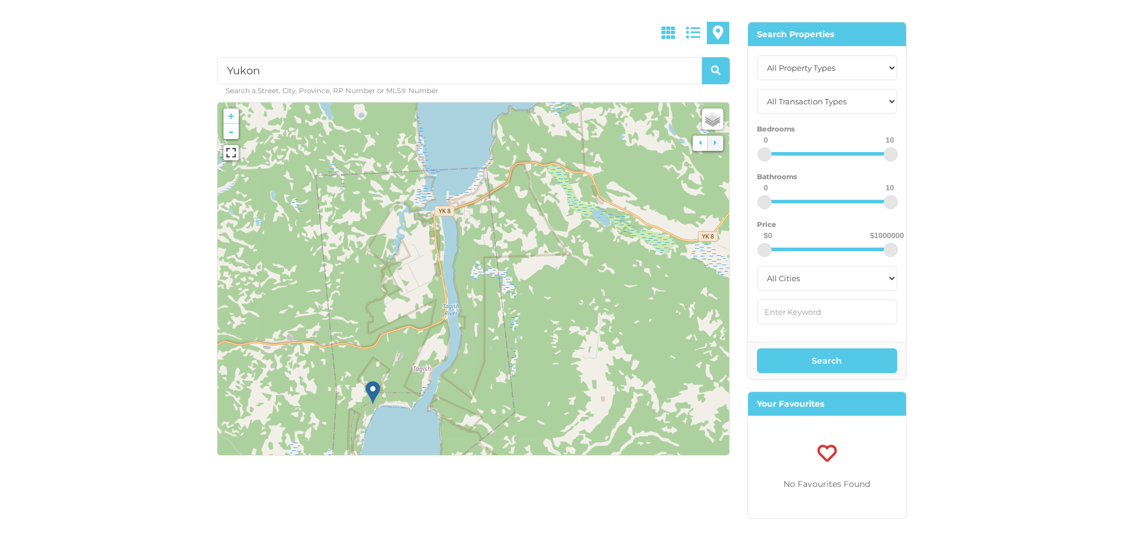
drag, startPoint x: 401, startPoint y: 257, endPoint x: 460, endPoint y: 282, distance: 64.2
click at [460, 282] on icon at bounding box center [532, 304] width 533 height 367
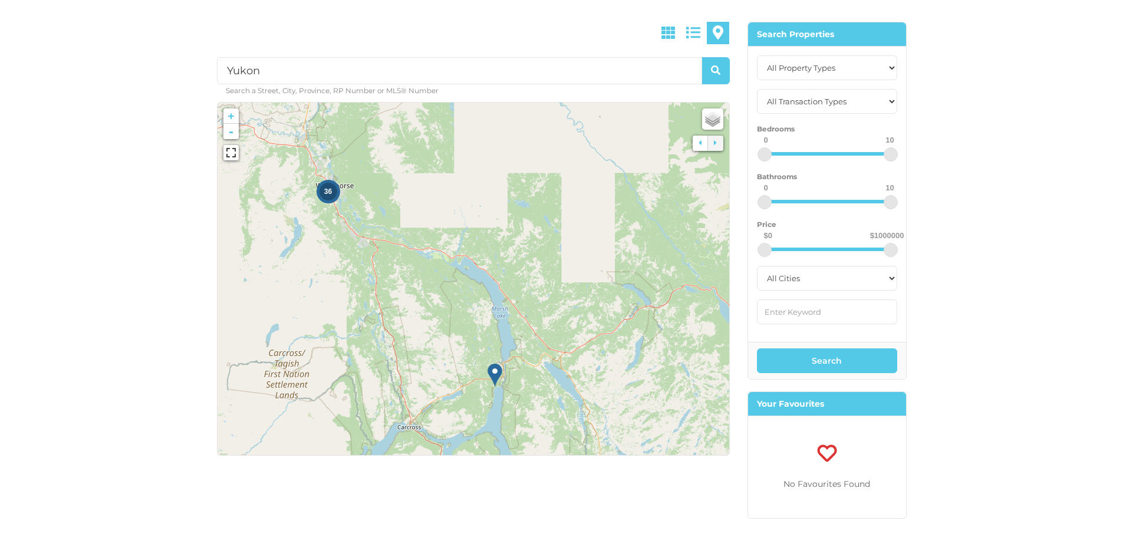
drag, startPoint x: 495, startPoint y: 235, endPoint x: 543, endPoint y: 327, distance: 104.2
click at [543, 327] on icon at bounding box center [519, 368] width 533 height 367
drag, startPoint x: 400, startPoint y: 234, endPoint x: 593, endPoint y: 339, distance: 219.0
click at [593, 339] on icon at bounding box center [473, 279] width 533 height 367
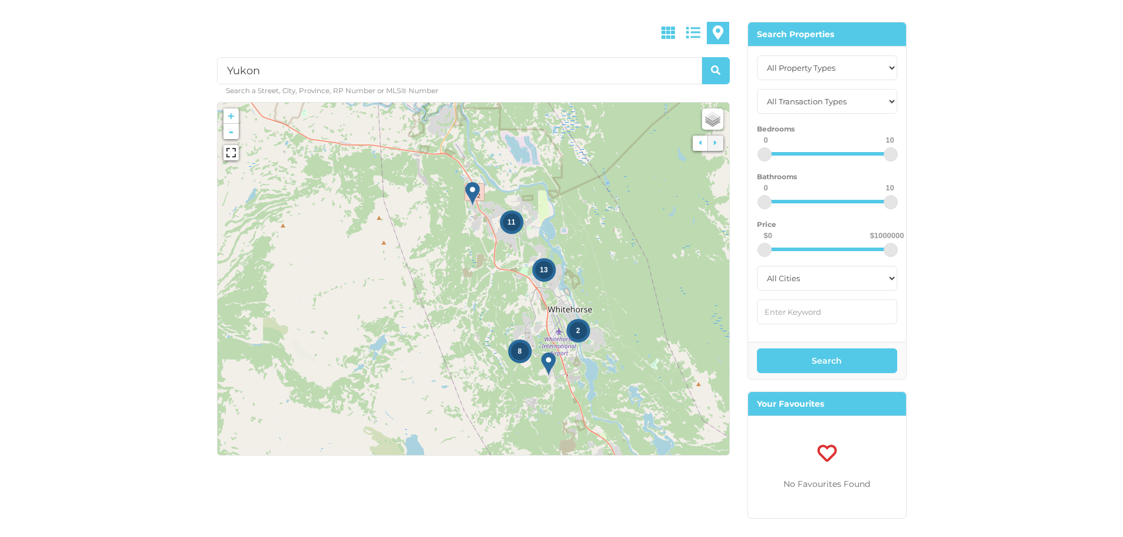
drag, startPoint x: 494, startPoint y: 239, endPoint x: 587, endPoint y: 337, distance: 134.7
click at [587, 337] on div "2" at bounding box center [579, 331] width 24 height 24
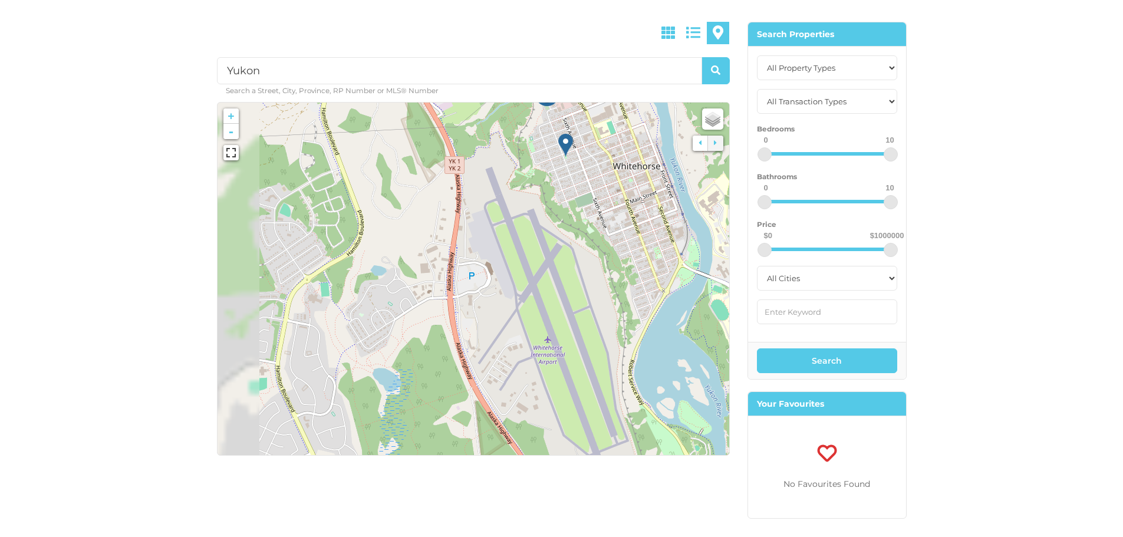
drag, startPoint x: 498, startPoint y: 384, endPoint x: 644, endPoint y: 203, distance: 232.4
click at [644, 203] on icon at bounding box center [616, 102] width 533 height 367
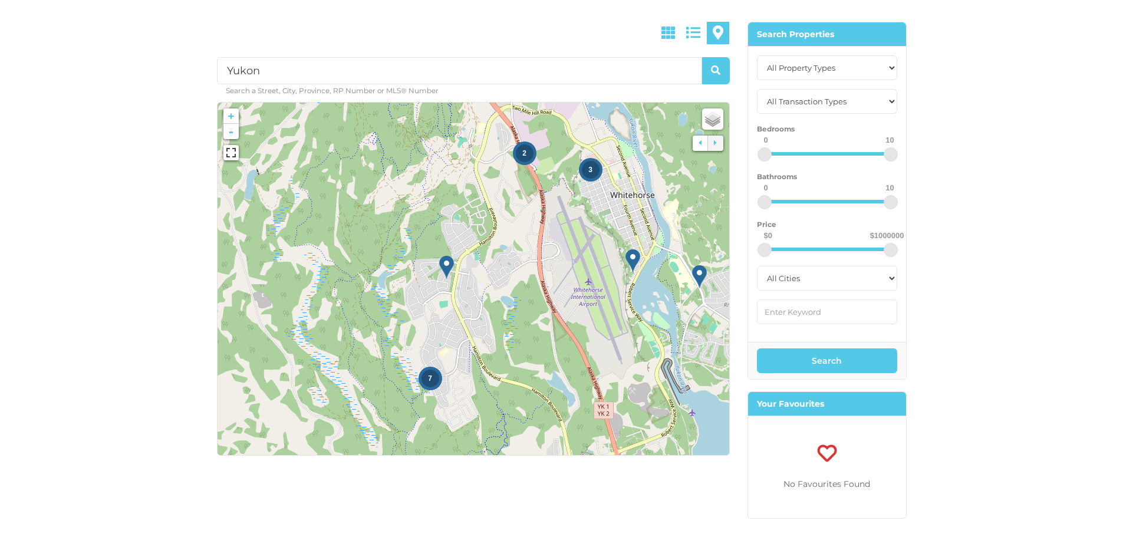
click at [452, 265] on img at bounding box center [446, 267] width 15 height 24
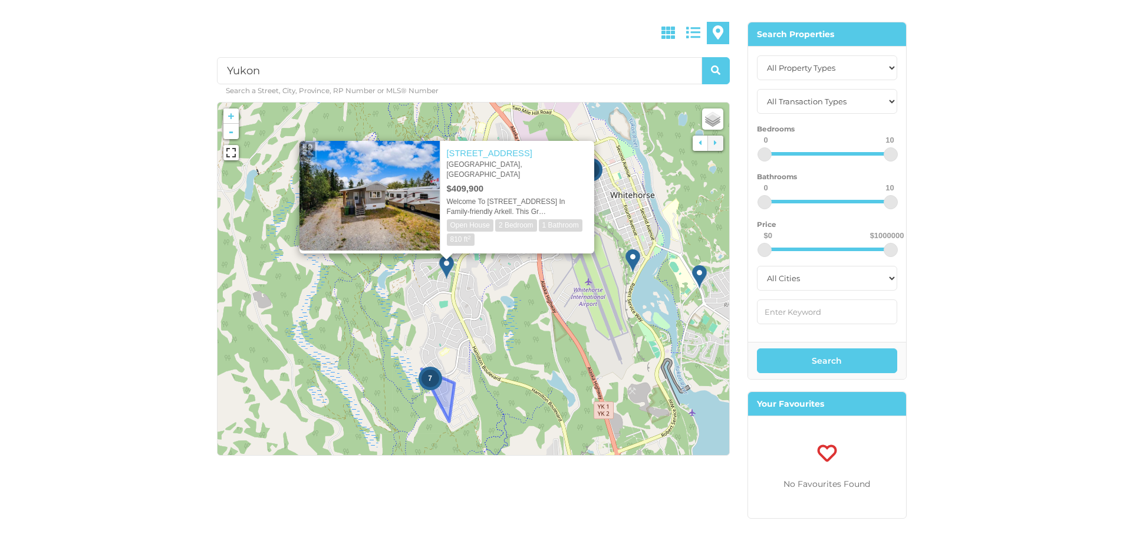
click at [430, 377] on span "7" at bounding box center [430, 378] width 4 height 8
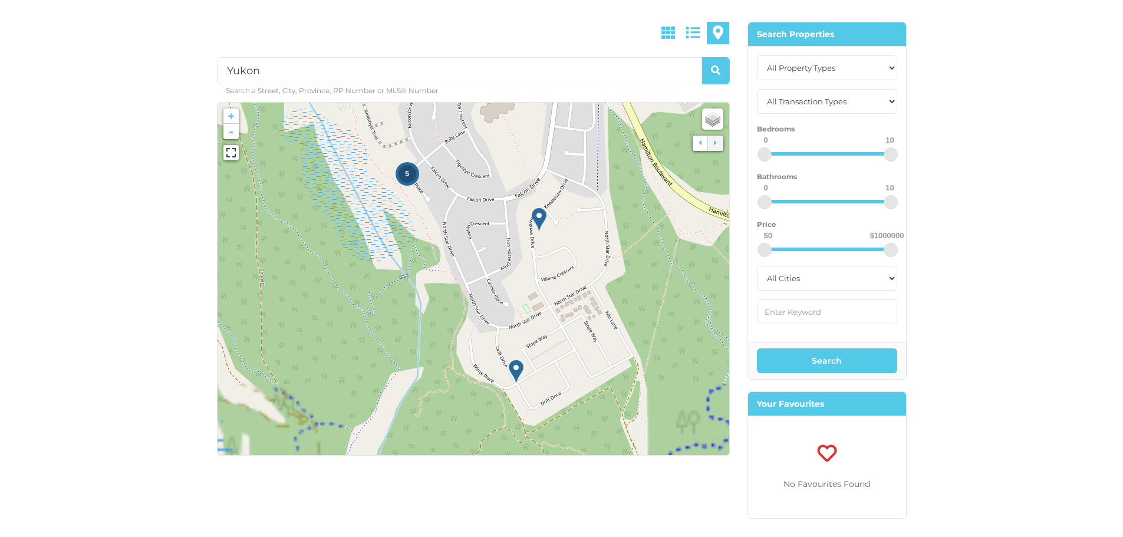
click at [408, 178] on div "5" at bounding box center [408, 174] width 18 height 18
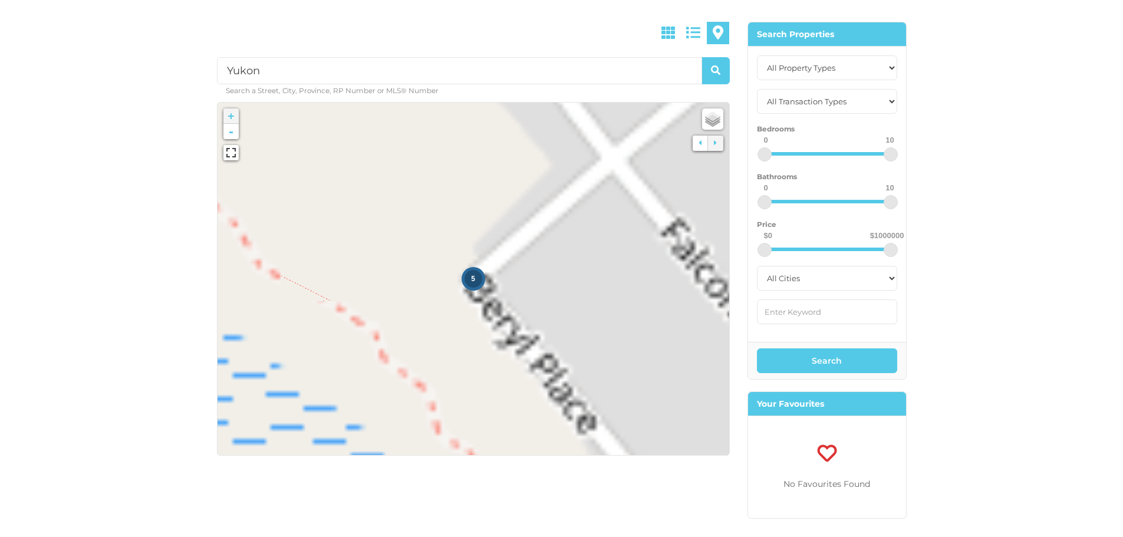
click at [471, 281] on div "5" at bounding box center [474, 279] width 18 height 18
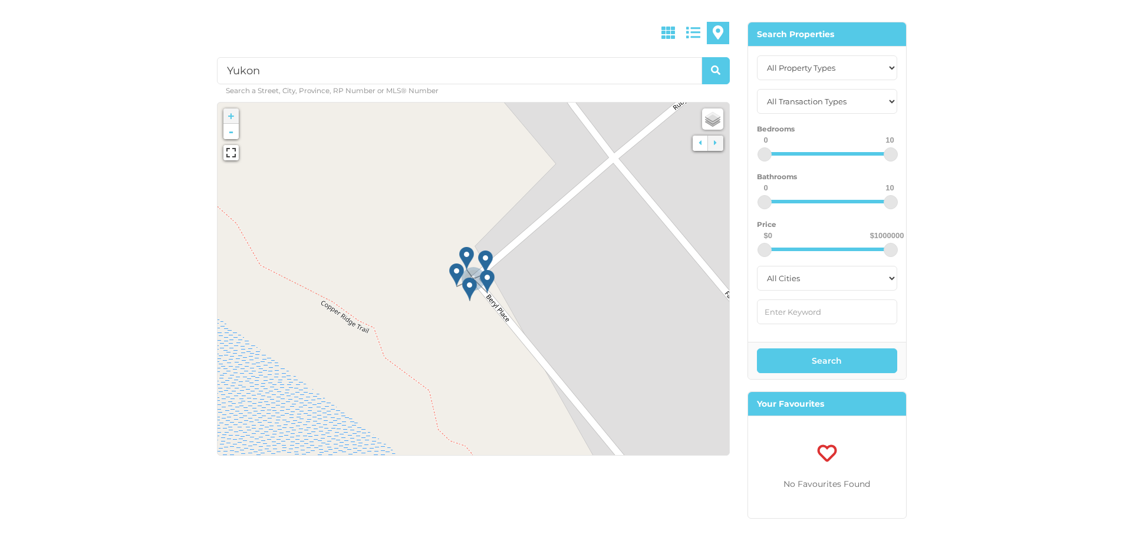
click at [487, 280] on img at bounding box center [487, 281] width 15 height 24
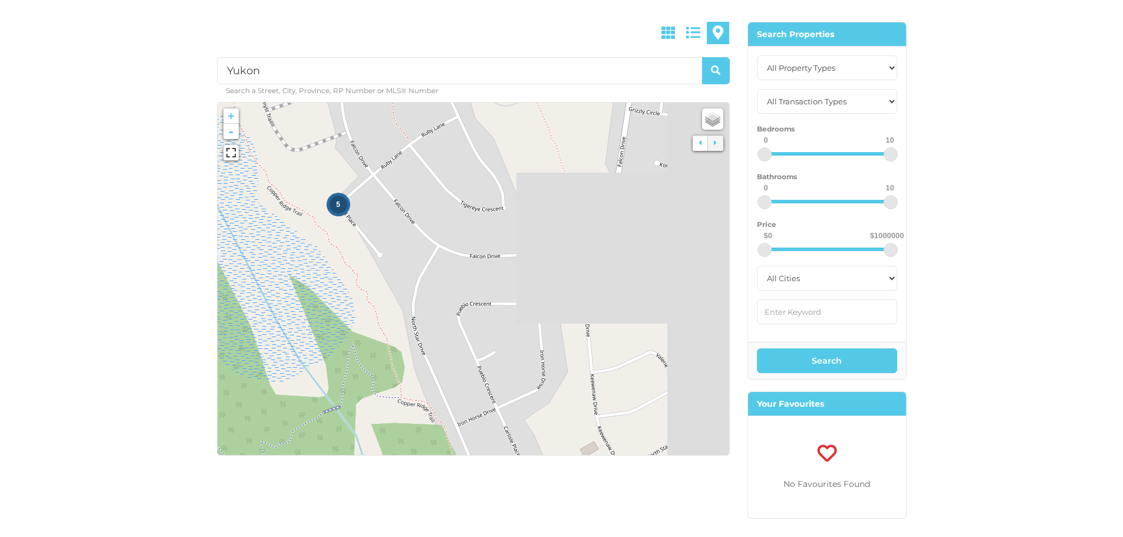
drag, startPoint x: 601, startPoint y: 320, endPoint x: 359, endPoint y: 209, distance: 266.5
click at [359, 209] on icon at bounding box center [262, 194] width 533 height 367
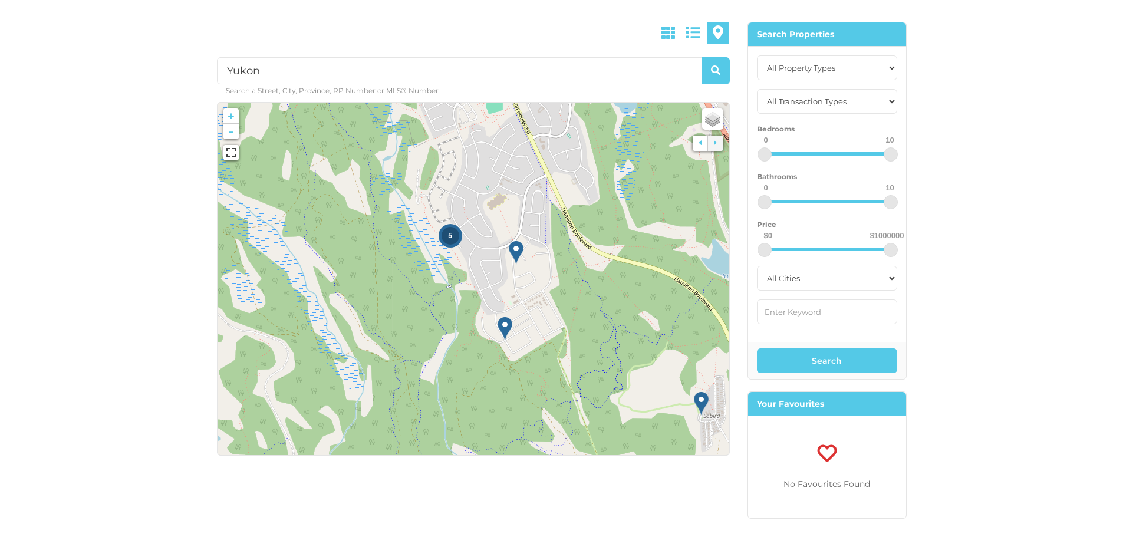
click at [518, 247] on img at bounding box center [516, 253] width 15 height 24
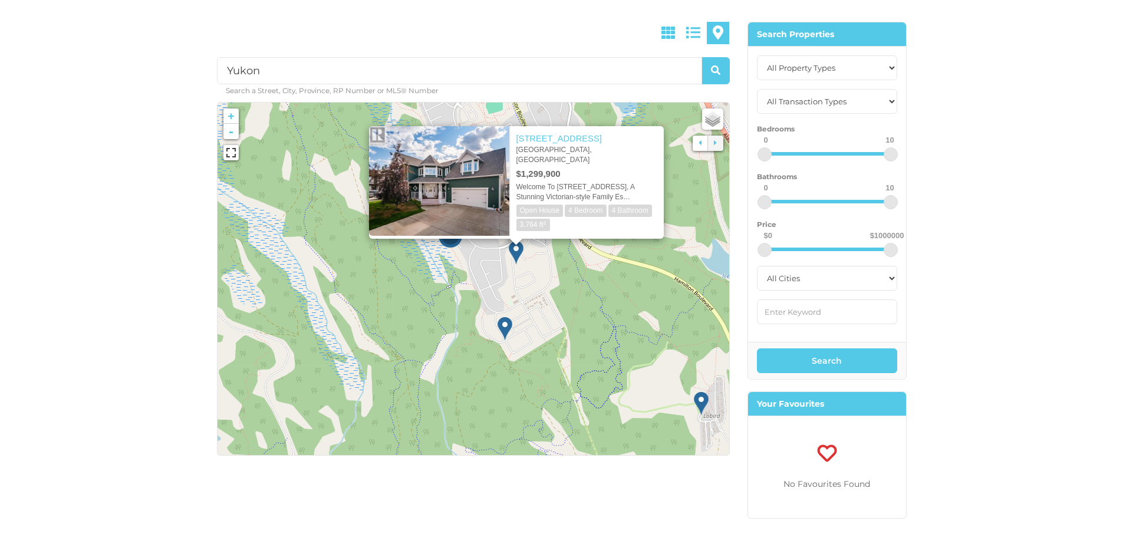
click at [506, 329] on img at bounding box center [505, 329] width 15 height 24
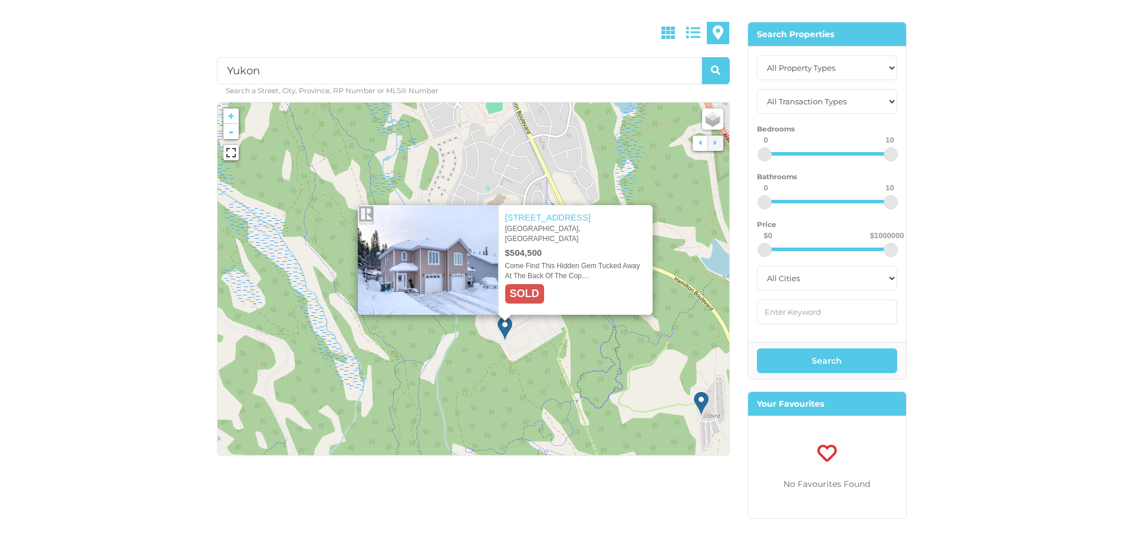
click at [703, 402] on img at bounding box center [701, 404] width 15 height 24
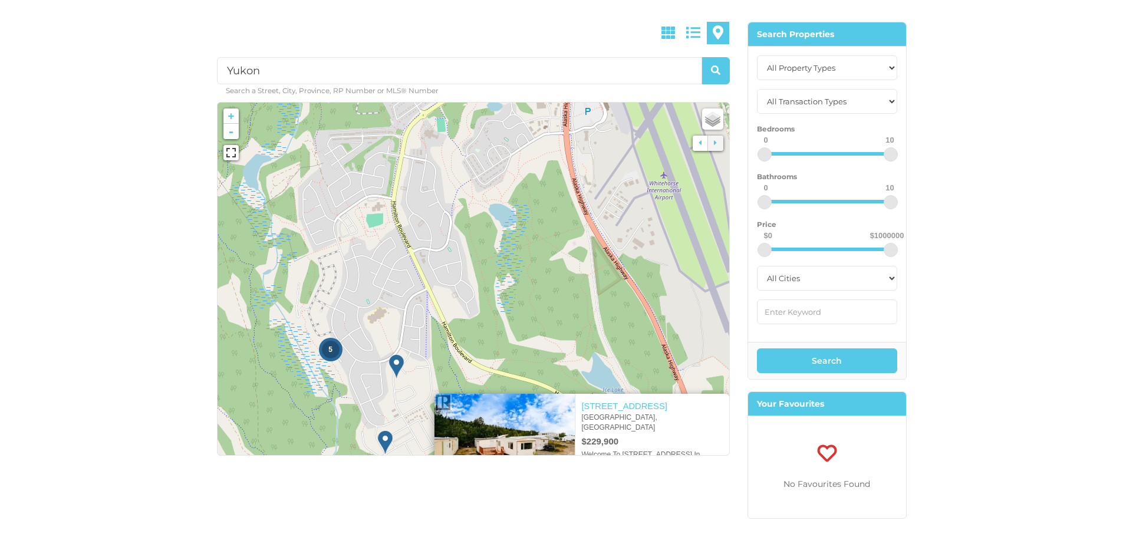
drag, startPoint x: 510, startPoint y: 193, endPoint x: 537, endPoint y: 314, distance: 123.3
click at [537, 314] on icon at bounding box center [500, 392] width 533 height 367
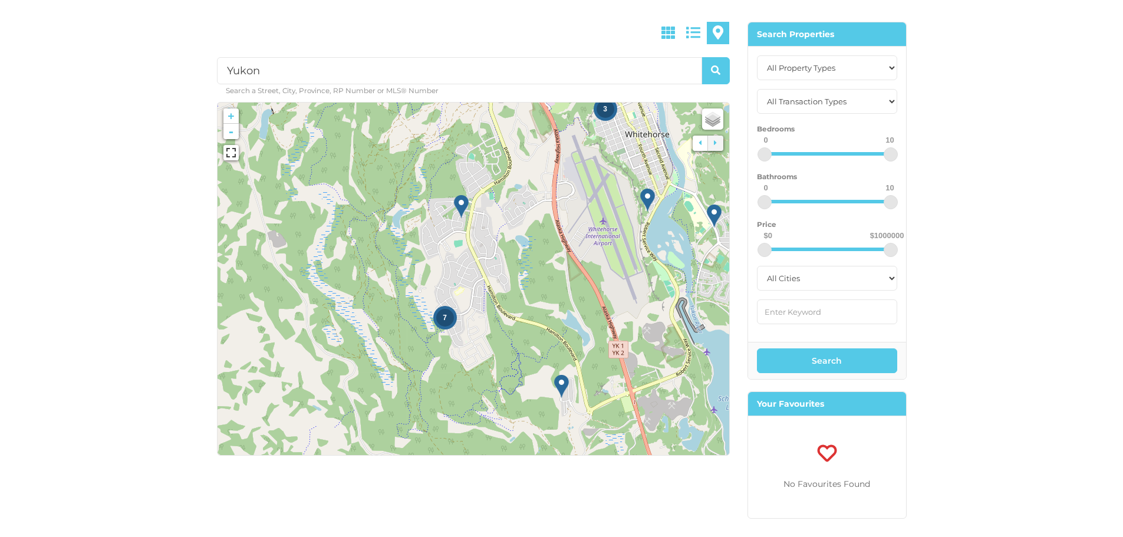
click at [462, 205] on img at bounding box center [461, 207] width 15 height 24
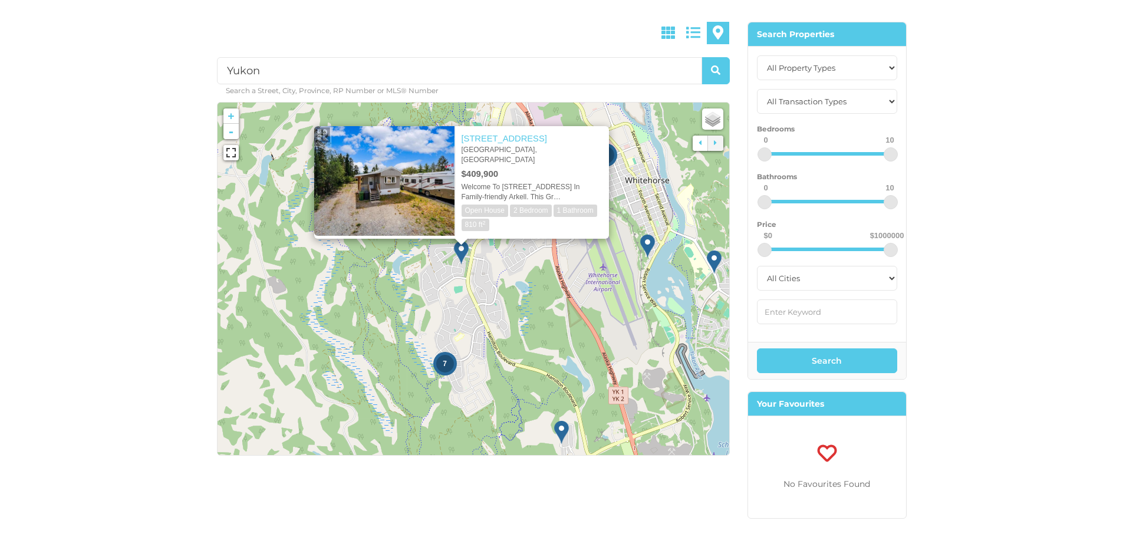
click at [646, 246] on img at bounding box center [647, 246] width 15 height 24
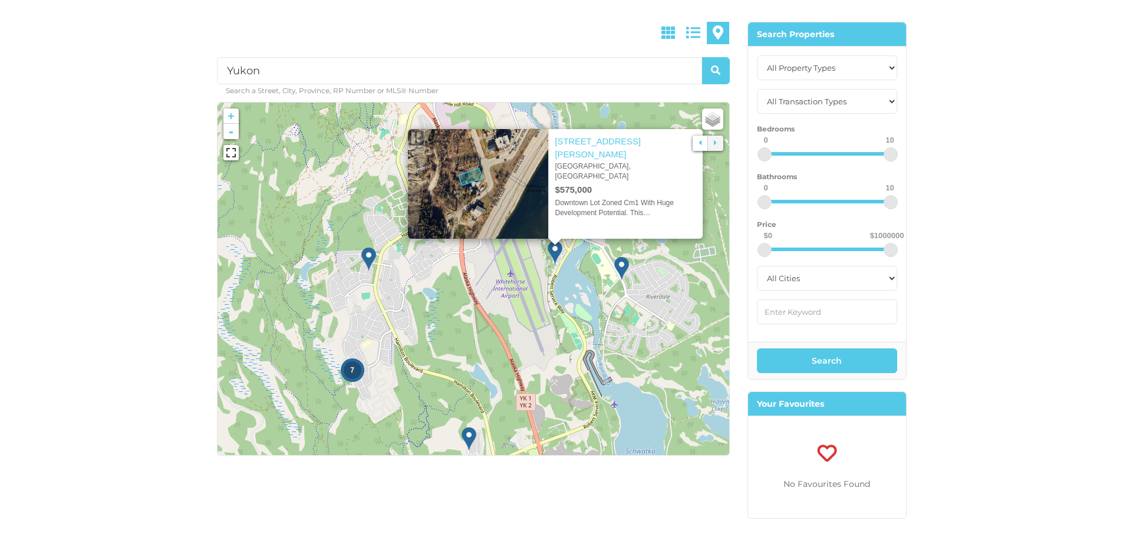
click at [625, 262] on img at bounding box center [621, 269] width 15 height 24
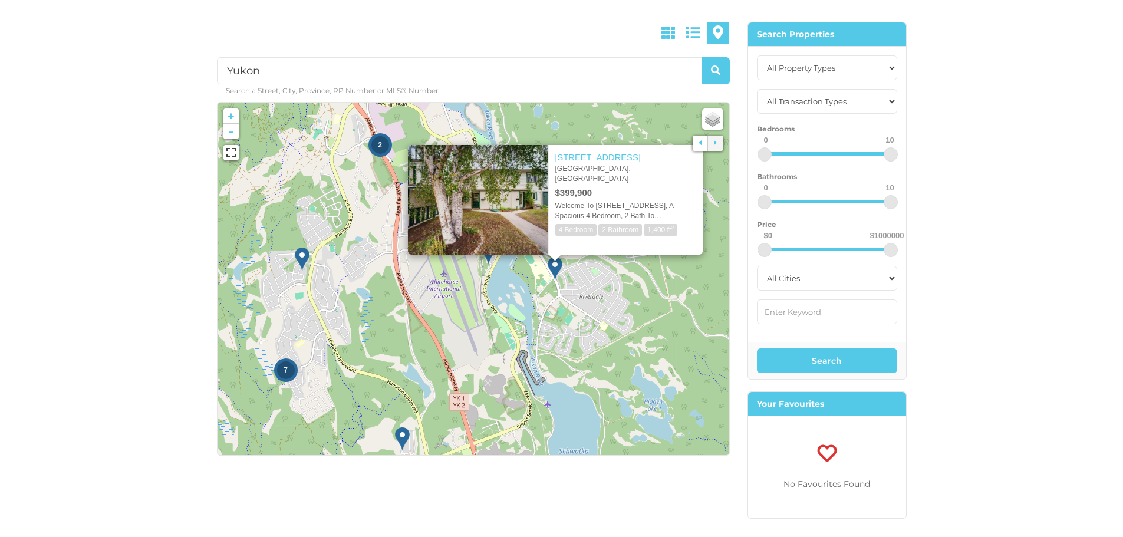
click at [379, 144] on span "2" at bounding box center [380, 145] width 4 height 8
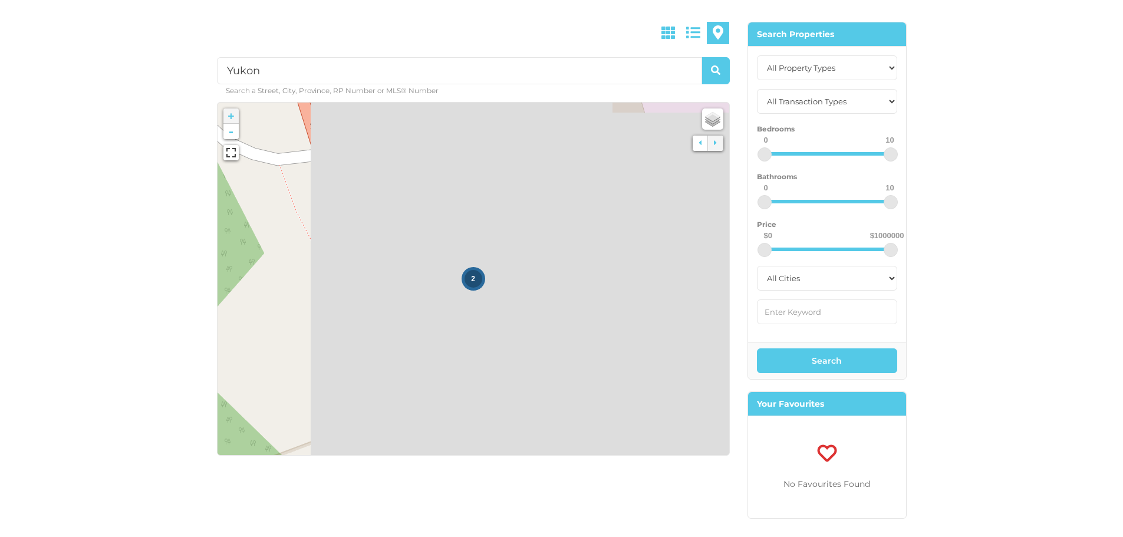
click at [471, 279] on span "2" at bounding box center [473, 279] width 4 height 8
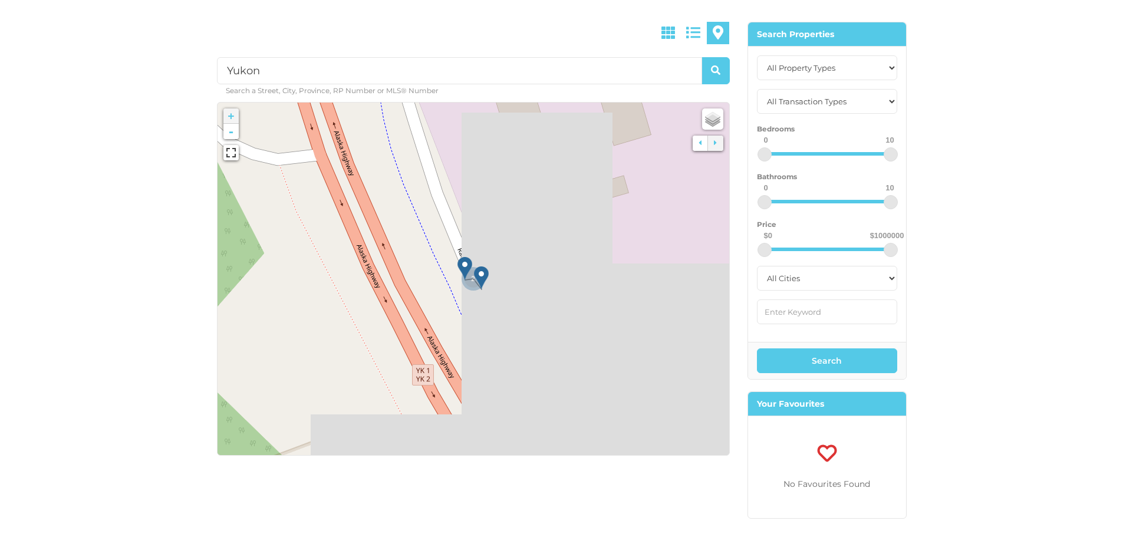
click at [484, 275] on img at bounding box center [481, 278] width 15 height 24
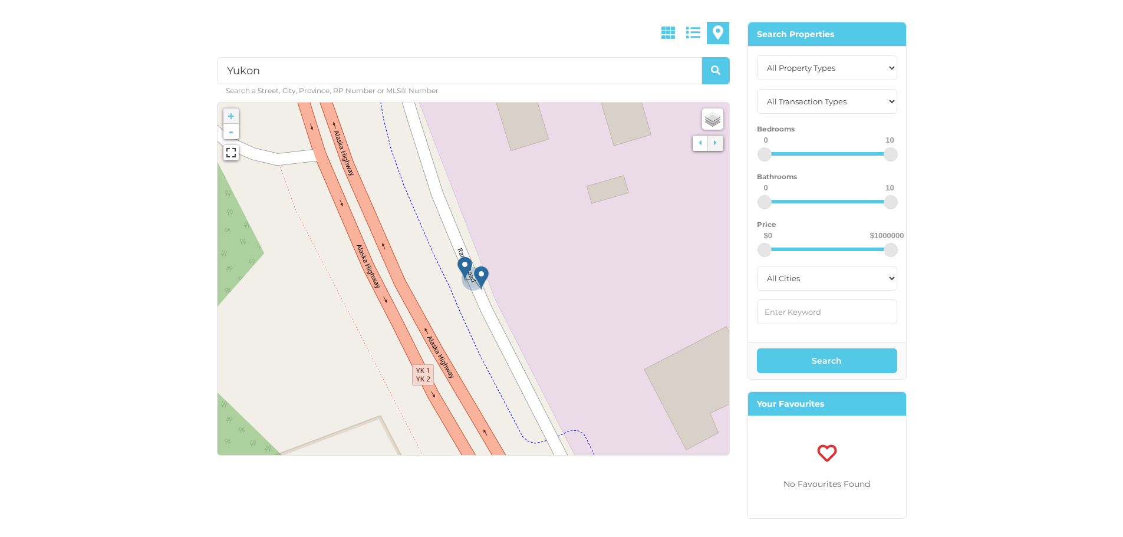
click at [465, 263] on img at bounding box center [465, 269] width 15 height 24
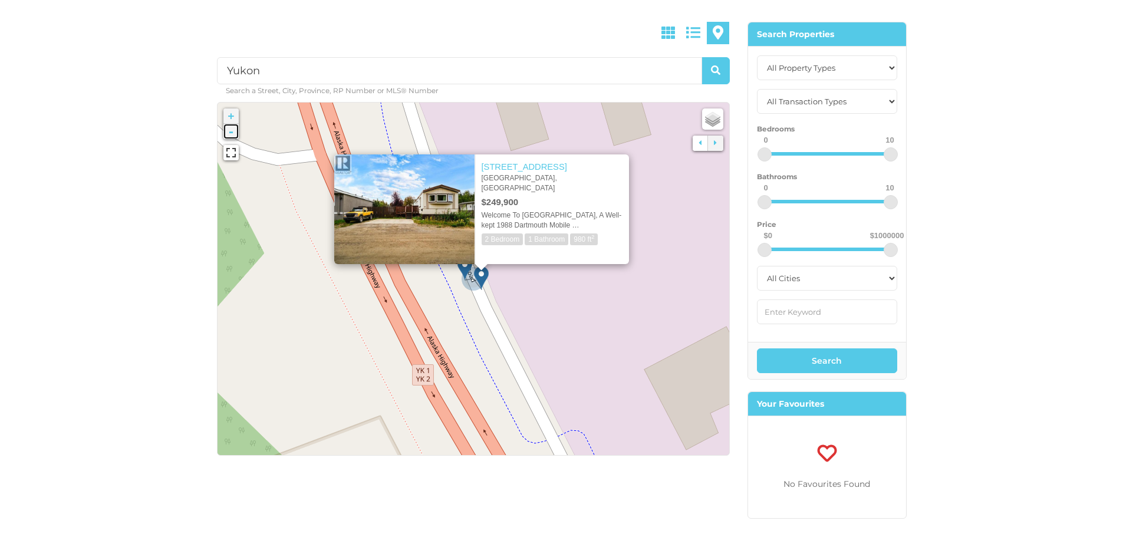
click at [234, 134] on link "-" at bounding box center [230, 131] width 15 height 15
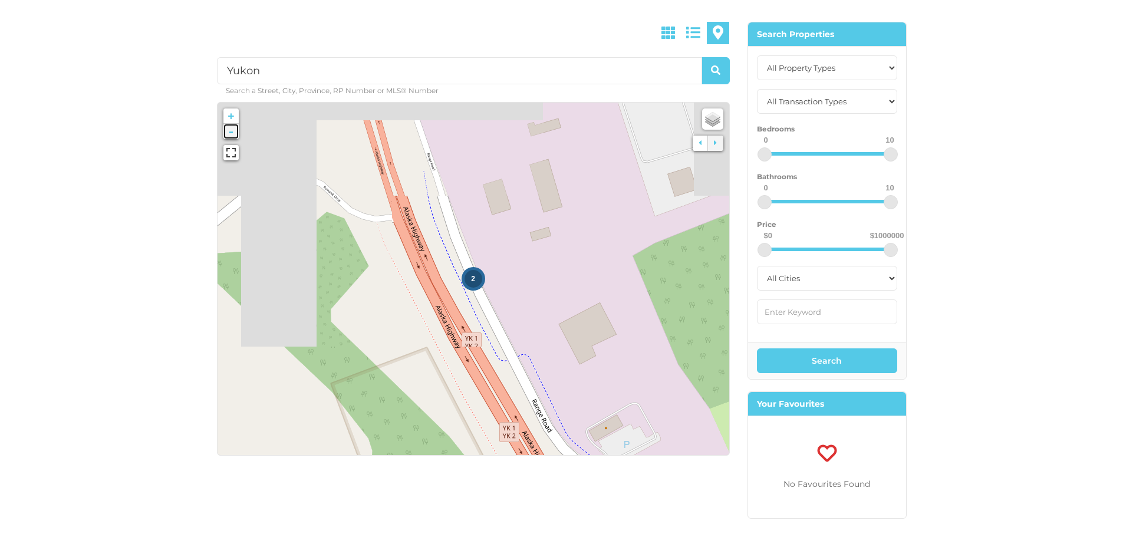
click at [234, 134] on link "-" at bounding box center [230, 131] width 15 height 15
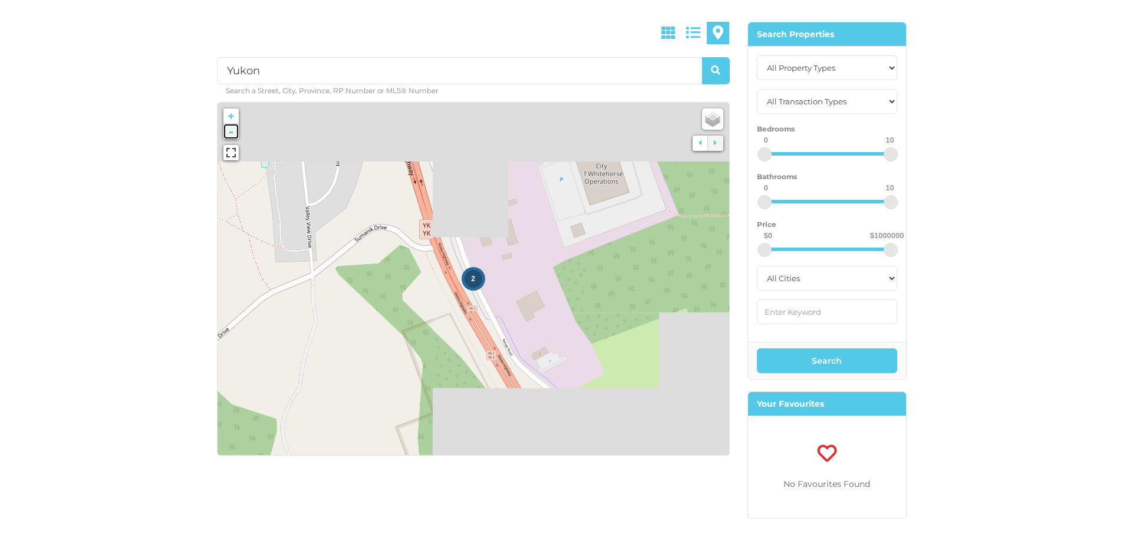
click at [234, 134] on link "-" at bounding box center [230, 131] width 15 height 15
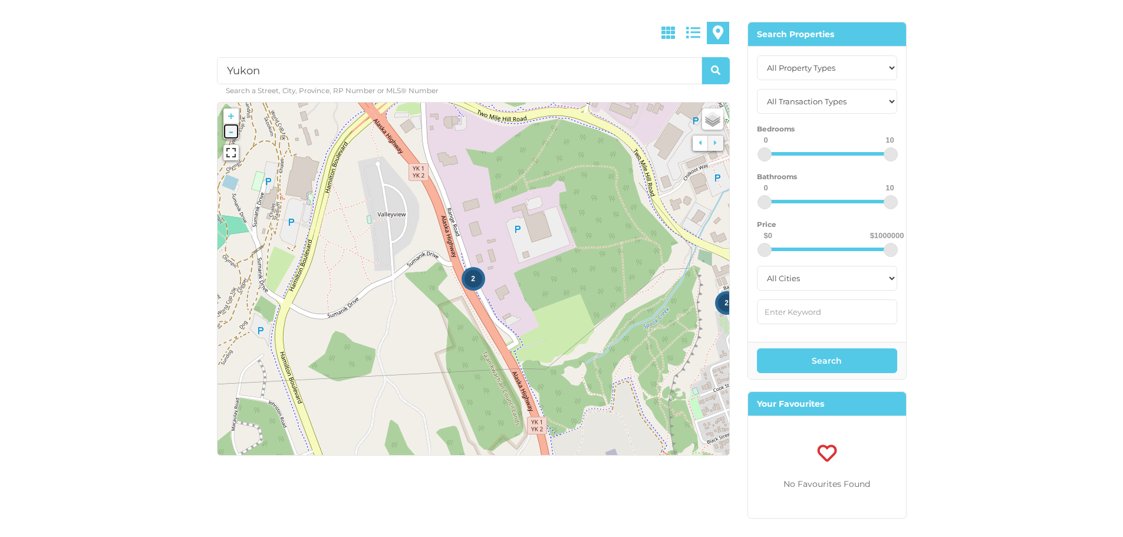
click at [234, 134] on link "-" at bounding box center [230, 131] width 15 height 15
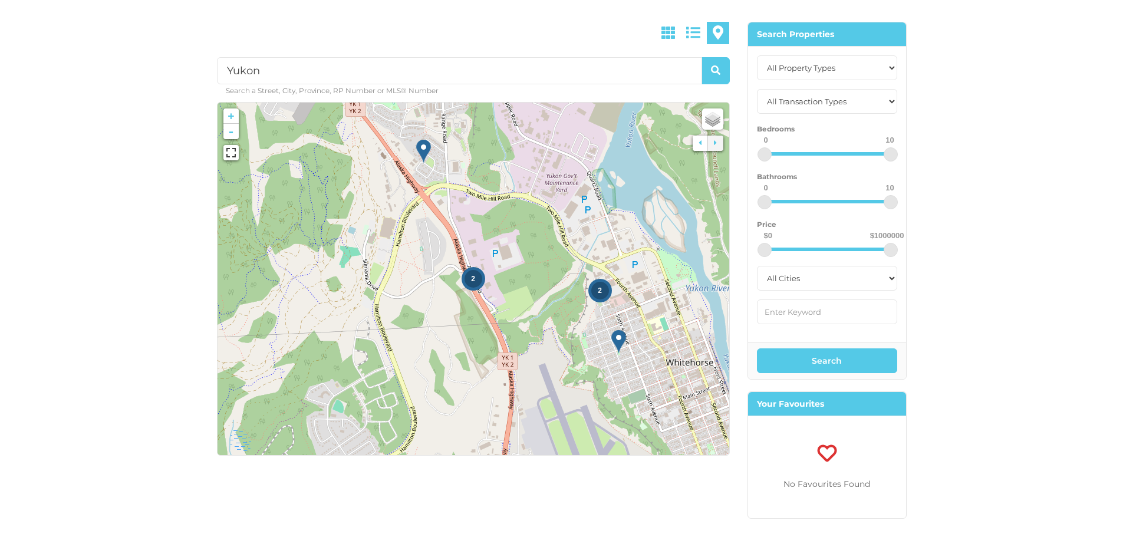
click at [423, 152] on img at bounding box center [423, 151] width 15 height 24
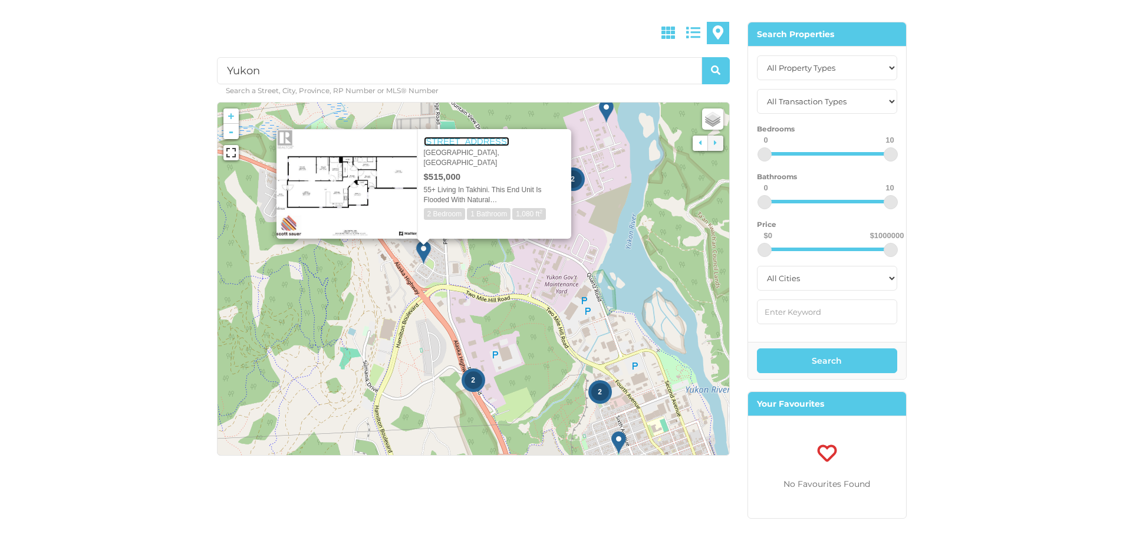
click at [452, 143] on link "[STREET_ADDRESS]" at bounding box center [467, 141] width 86 height 9
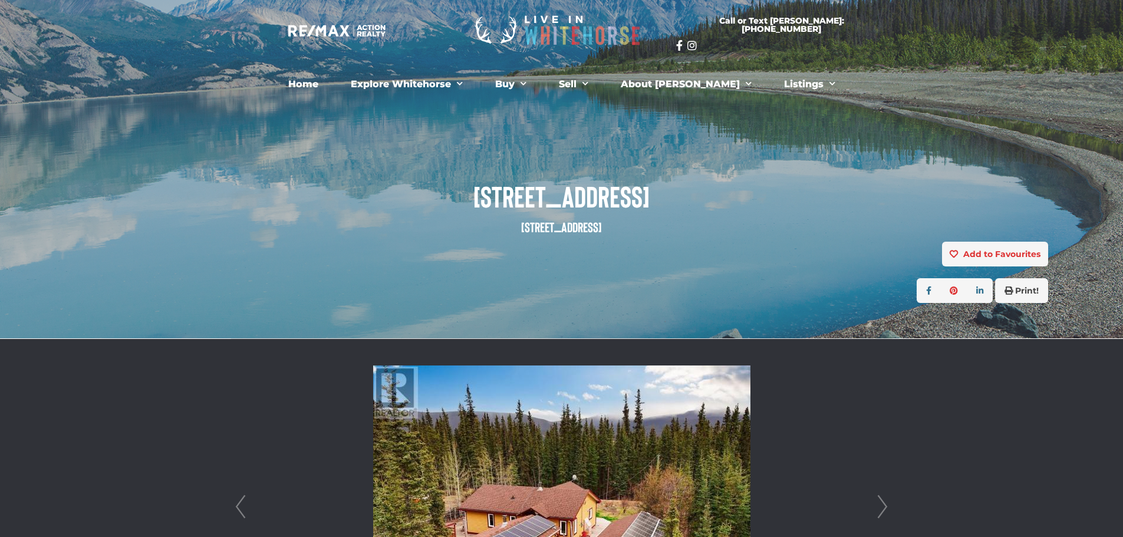
drag, startPoint x: 1122, startPoint y: 66, endPoint x: 1124, endPoint y: 129, distance: 63.1
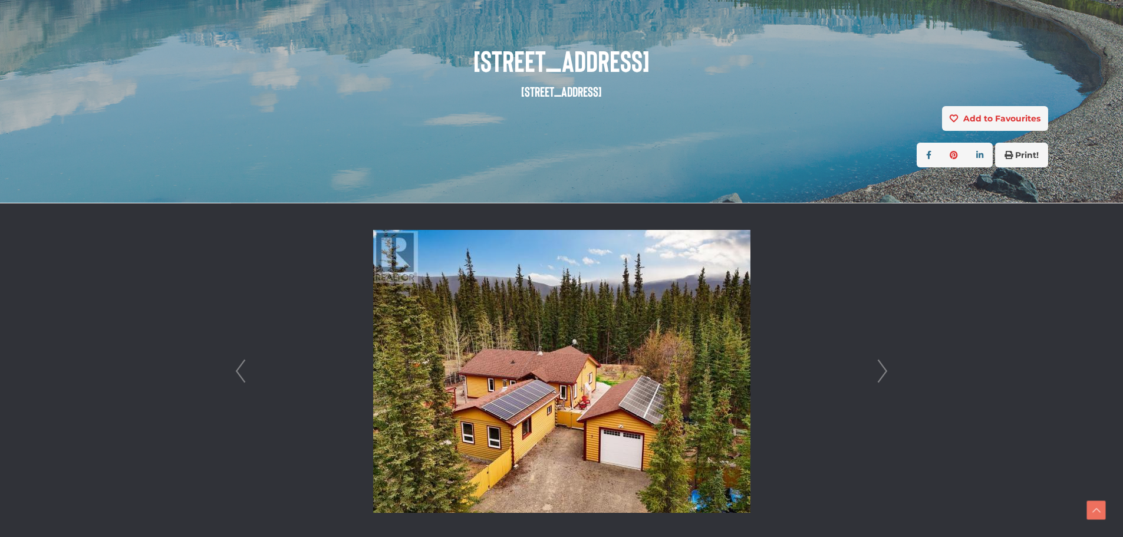
scroll to position [371, 0]
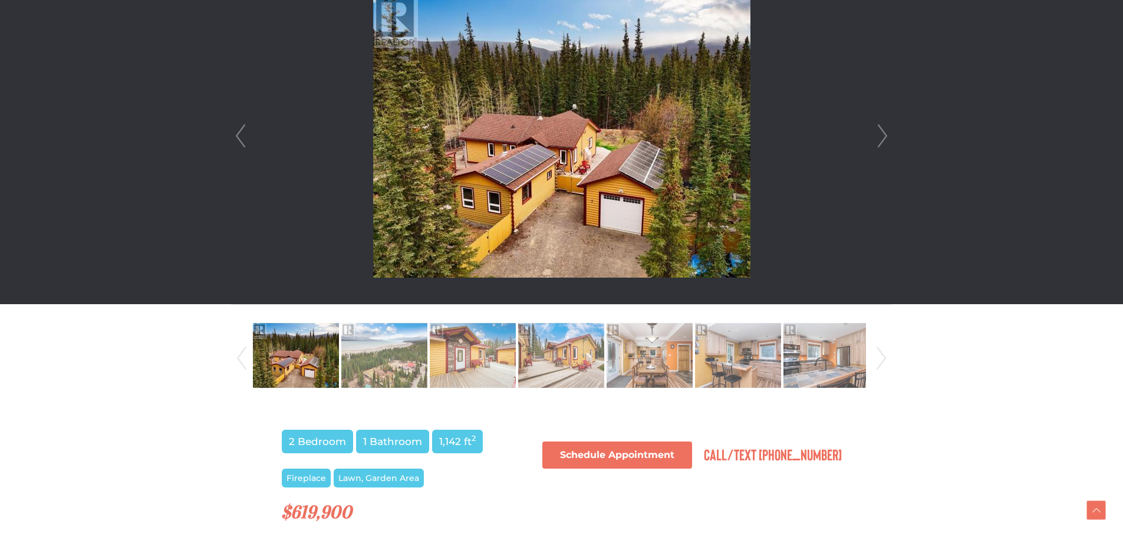
click at [883, 140] on link "Next" at bounding box center [883, 136] width 18 height 336
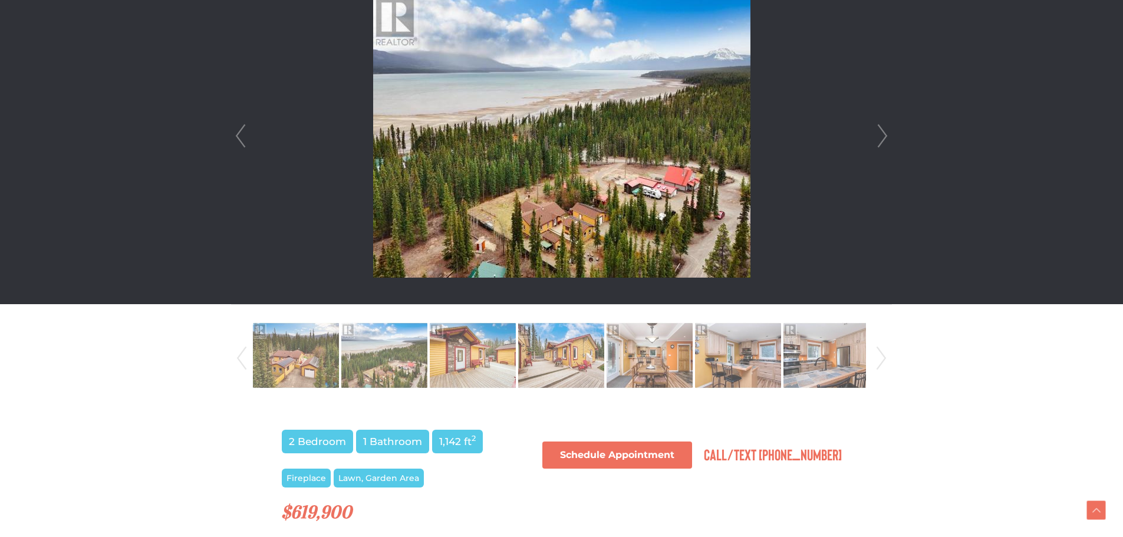
click at [883, 140] on link "Next" at bounding box center [883, 136] width 18 height 336
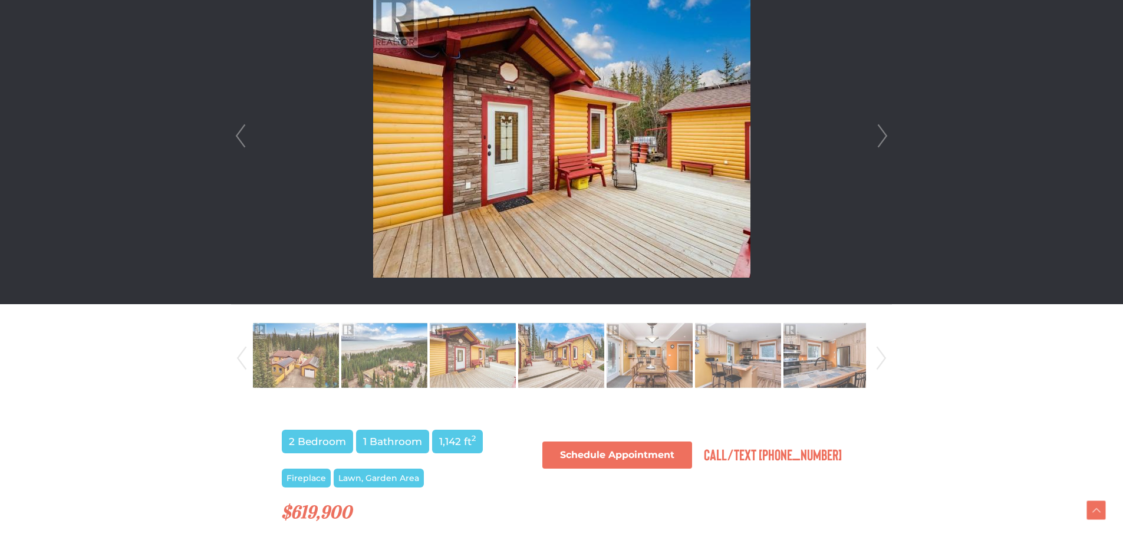
click at [883, 140] on link "Next" at bounding box center [883, 136] width 18 height 336
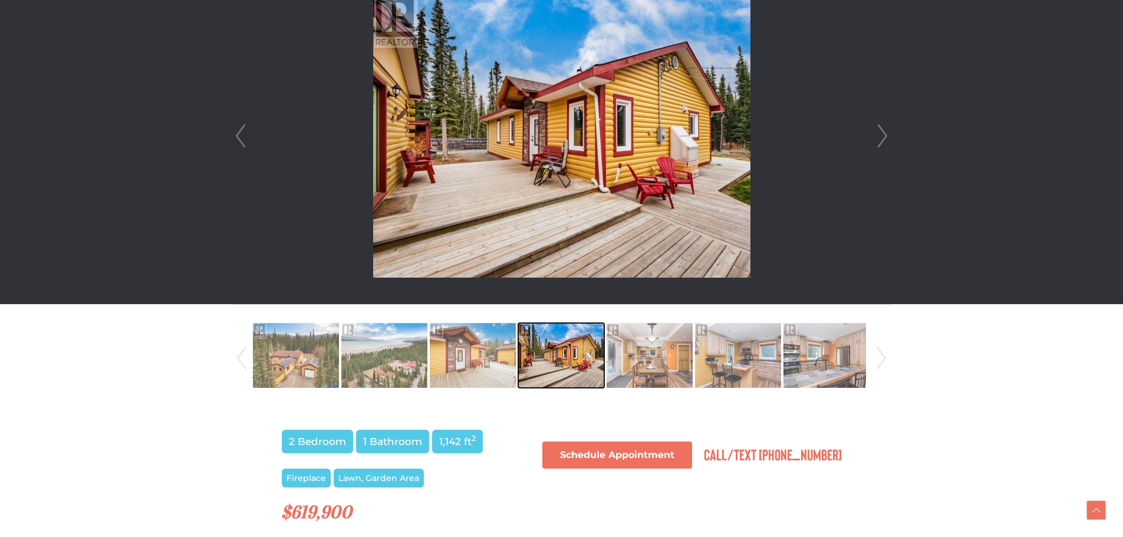
click at [543, 366] on img at bounding box center [561, 355] width 86 height 67
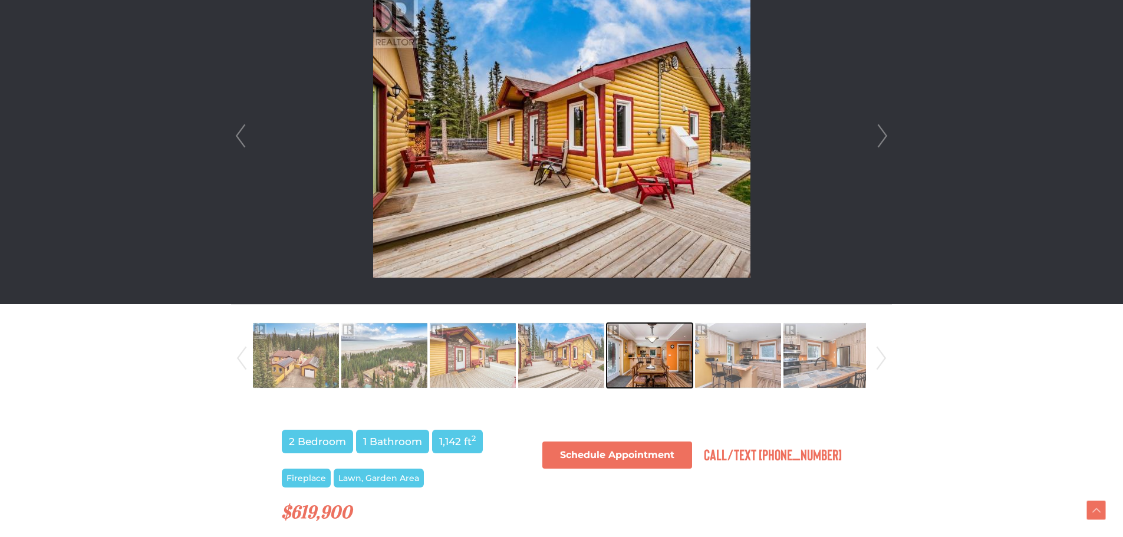
click at [634, 366] on img at bounding box center [650, 355] width 86 height 67
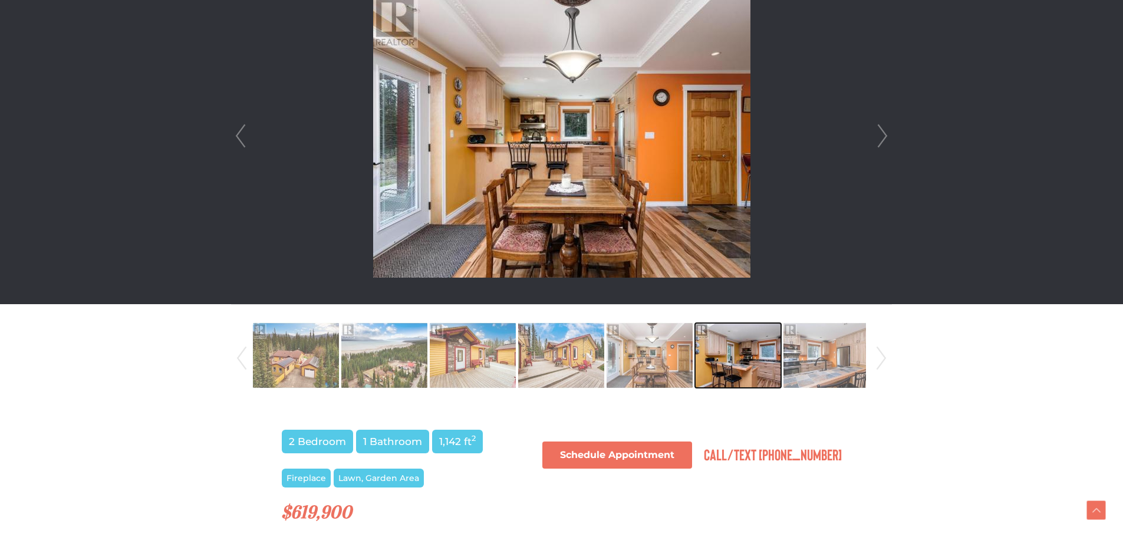
click at [726, 366] on img at bounding box center [738, 355] width 86 height 67
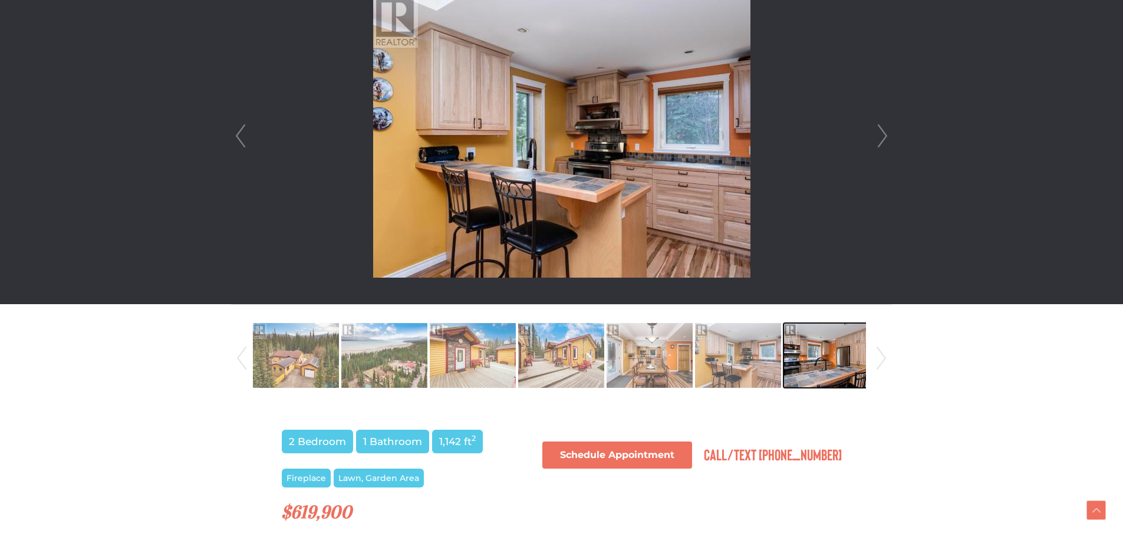
click at [810, 367] on img at bounding box center [827, 355] width 86 height 67
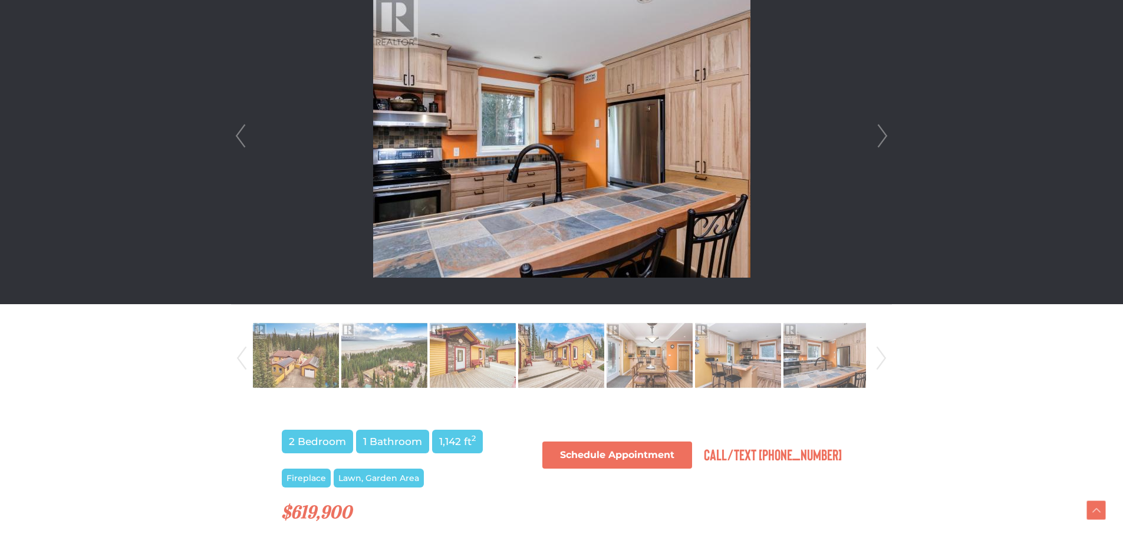
click at [882, 361] on link "Next" at bounding box center [882, 358] width 18 height 80
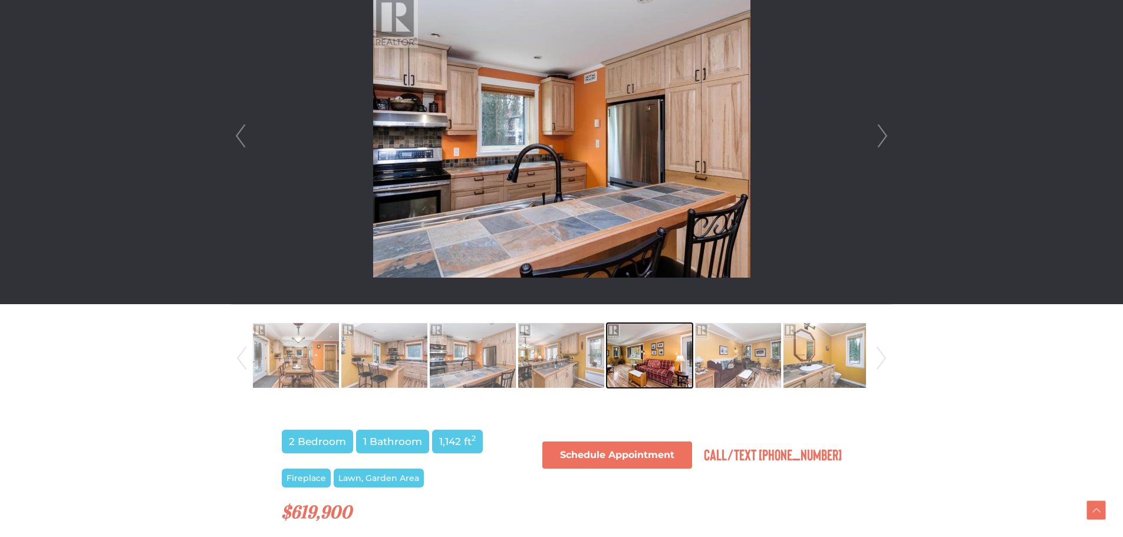
click at [665, 373] on img at bounding box center [650, 355] width 86 height 67
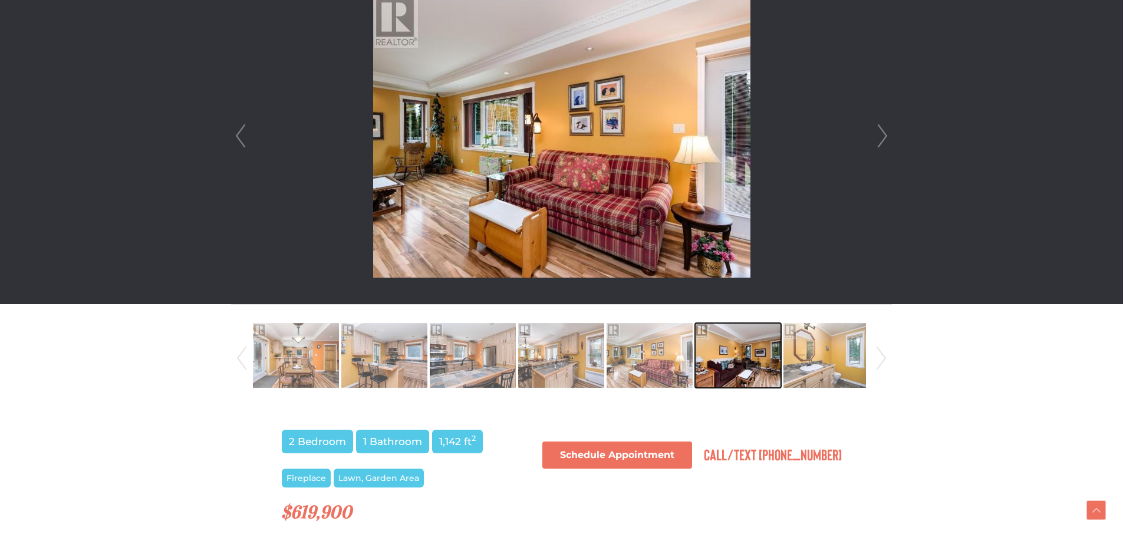
click at [715, 373] on img at bounding box center [738, 355] width 86 height 67
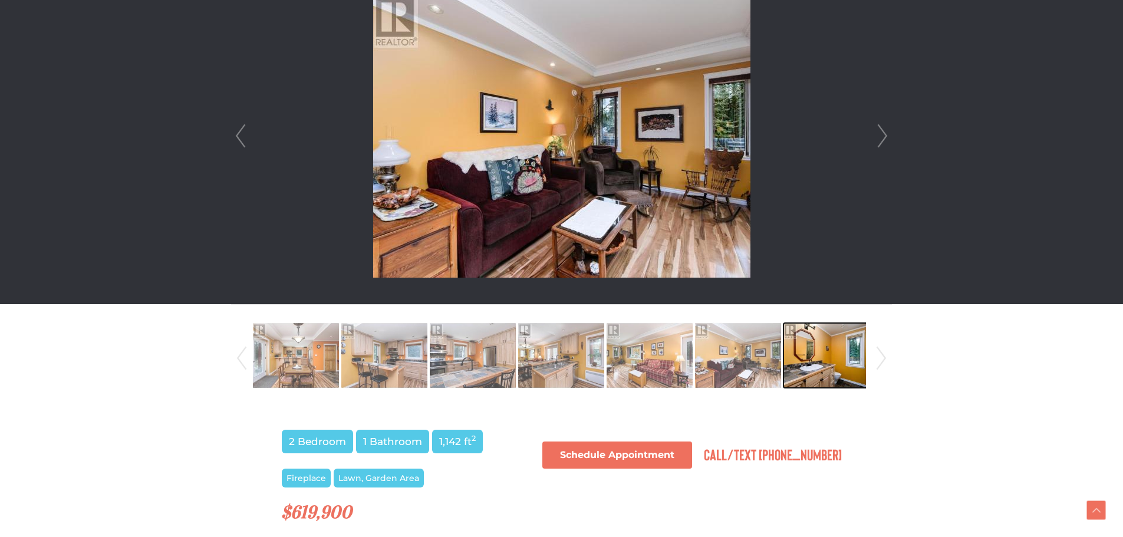
click at [814, 371] on img at bounding box center [827, 355] width 86 height 67
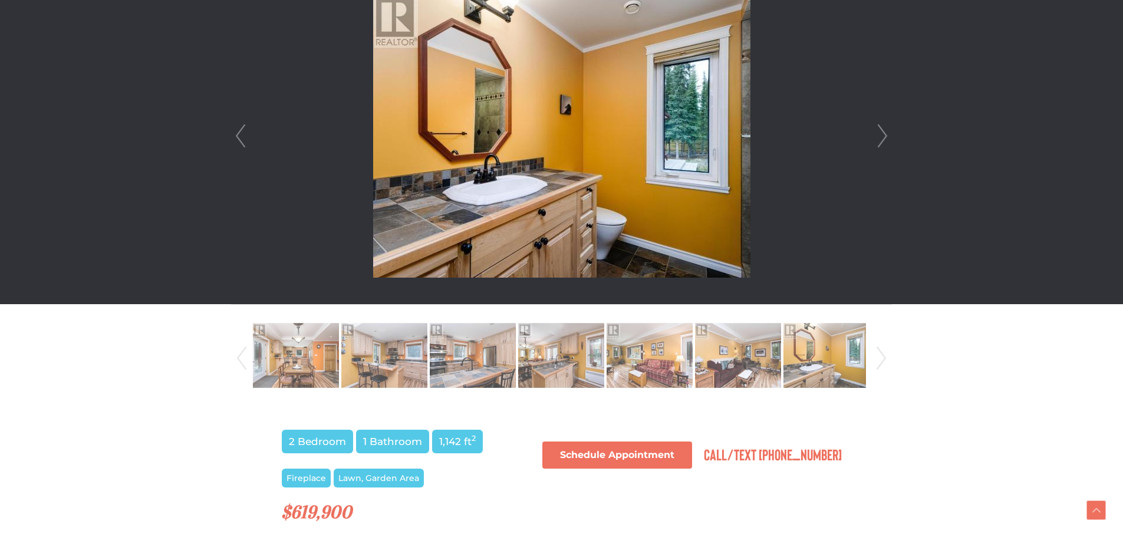
click at [883, 360] on link "Next" at bounding box center [882, 358] width 18 height 80
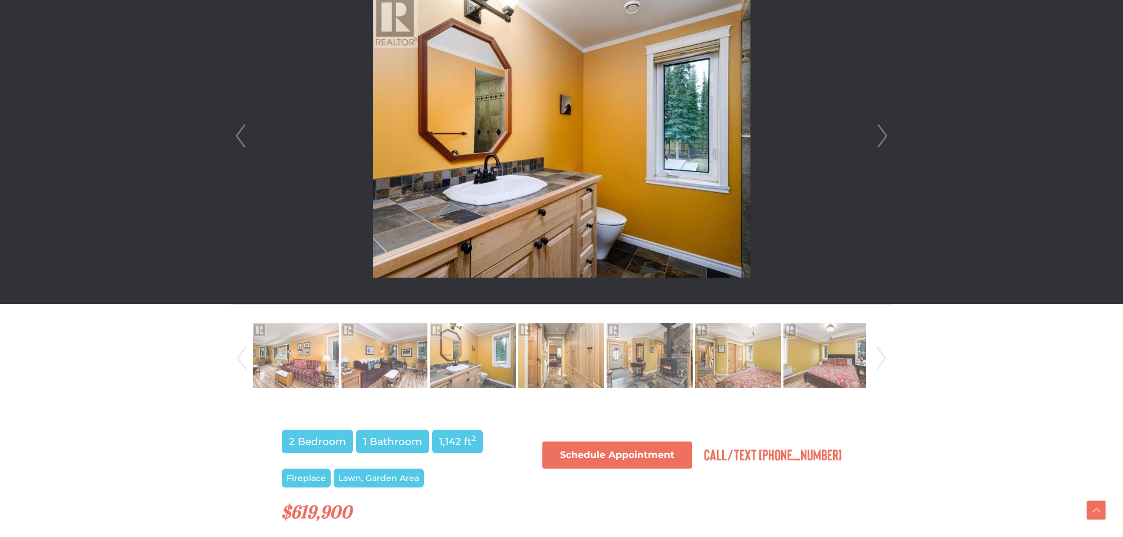
click at [883, 360] on link "Next" at bounding box center [882, 358] width 18 height 80
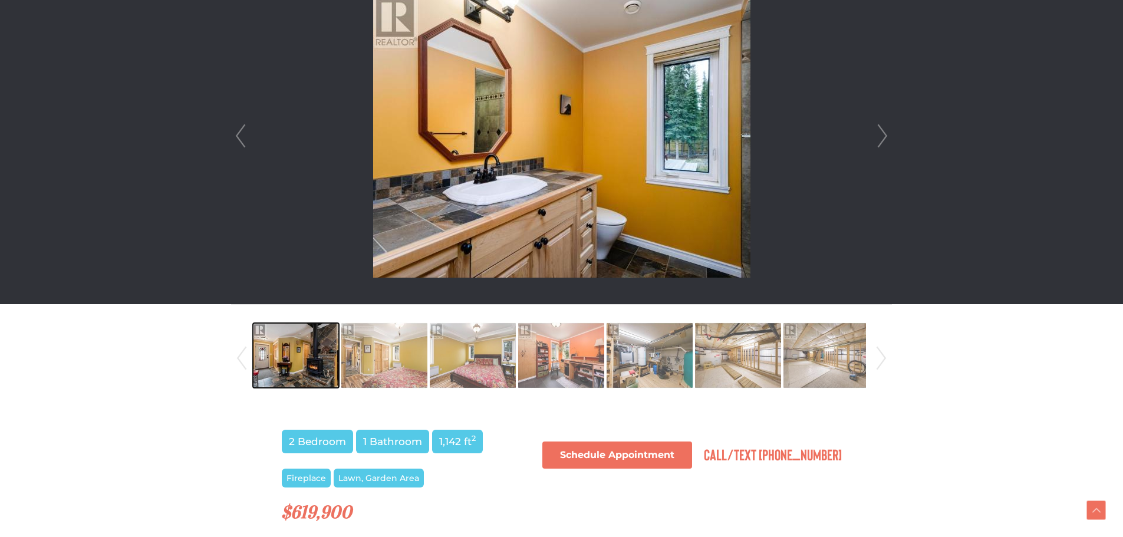
click at [319, 362] on img at bounding box center [296, 355] width 86 height 67
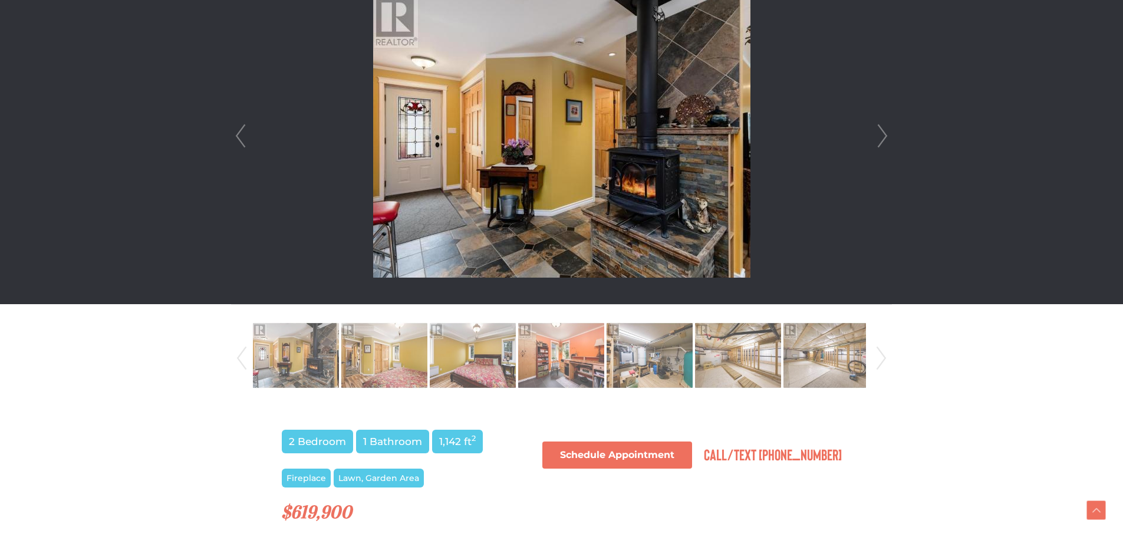
click at [885, 131] on link "Next" at bounding box center [883, 136] width 18 height 336
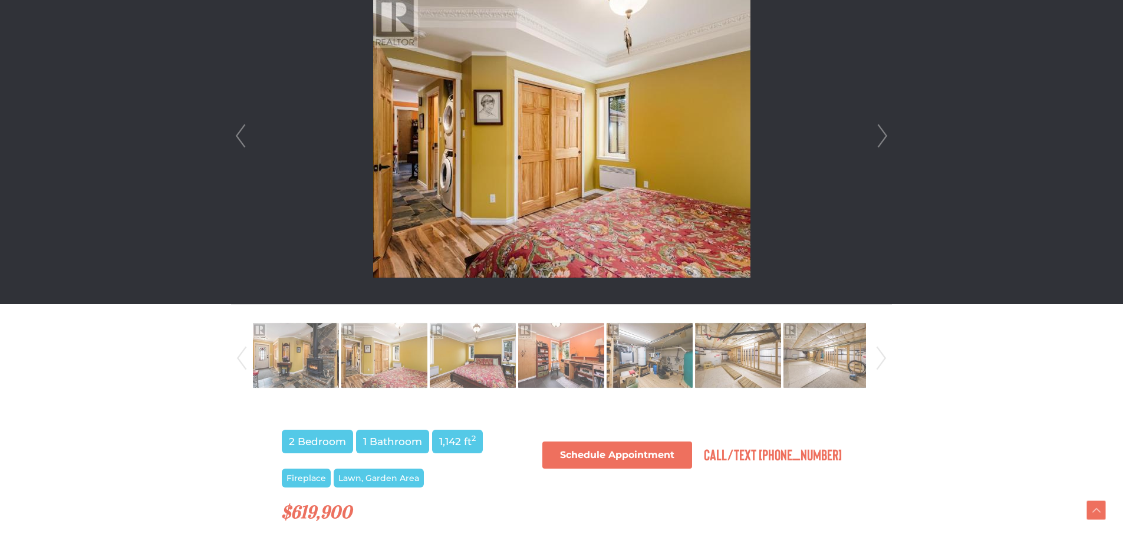
click at [885, 131] on link "Next" at bounding box center [883, 136] width 18 height 336
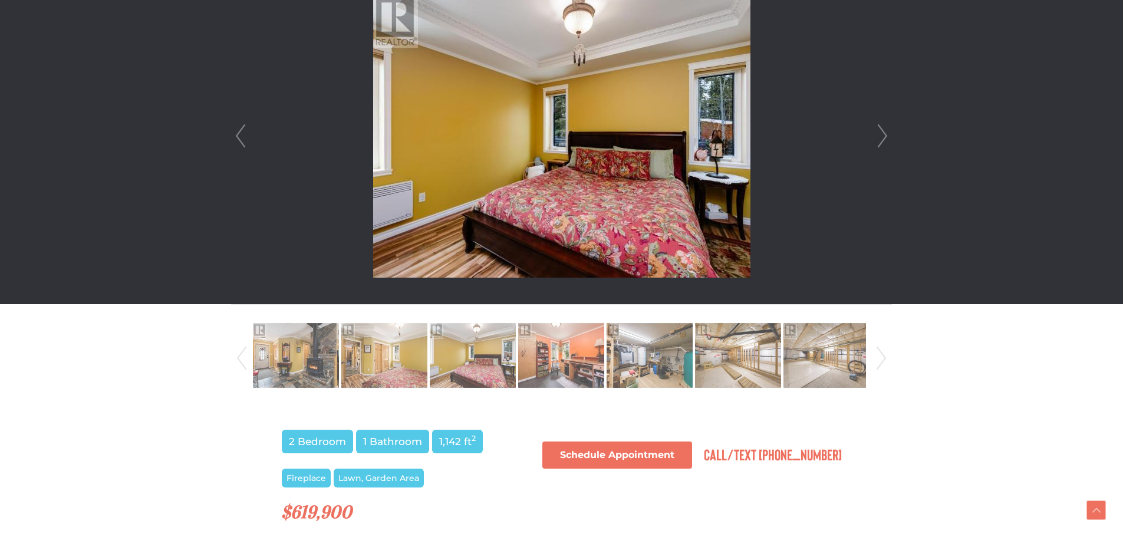
click at [885, 131] on link "Next" at bounding box center [883, 136] width 18 height 336
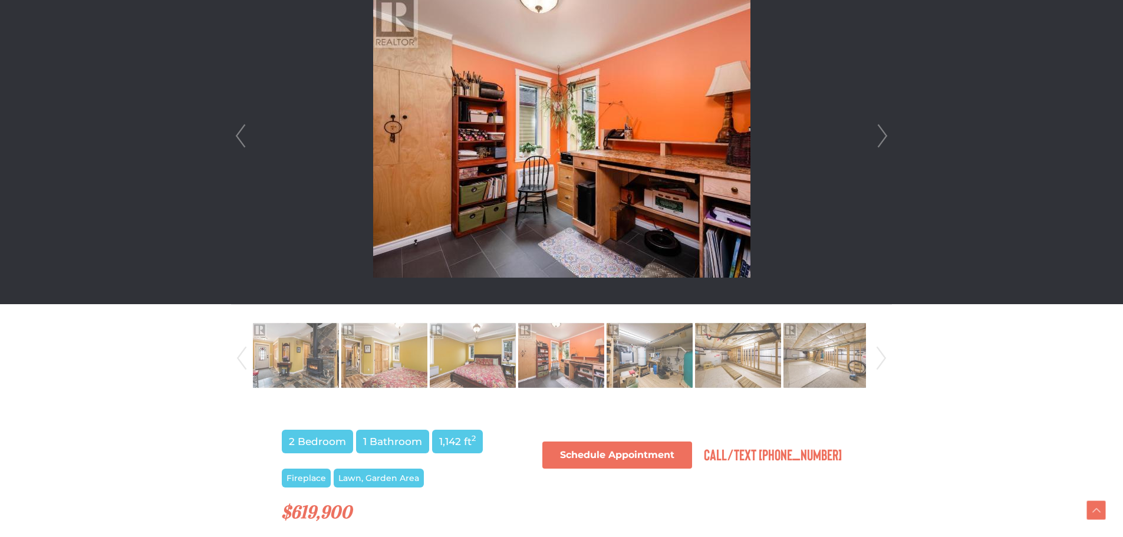
click at [880, 363] on link "Next" at bounding box center [882, 358] width 18 height 80
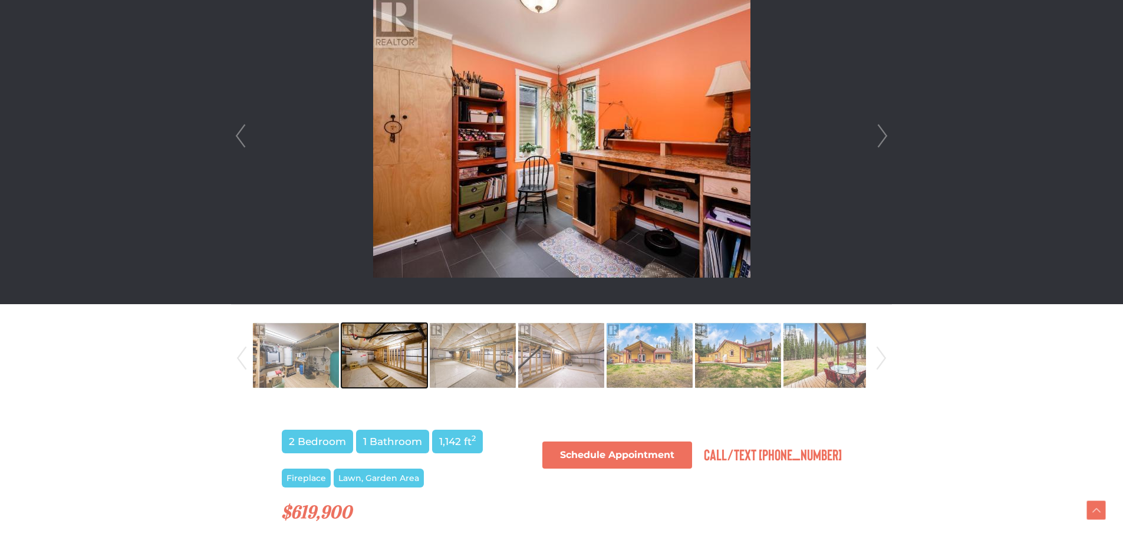
click at [344, 348] on img at bounding box center [384, 355] width 86 height 67
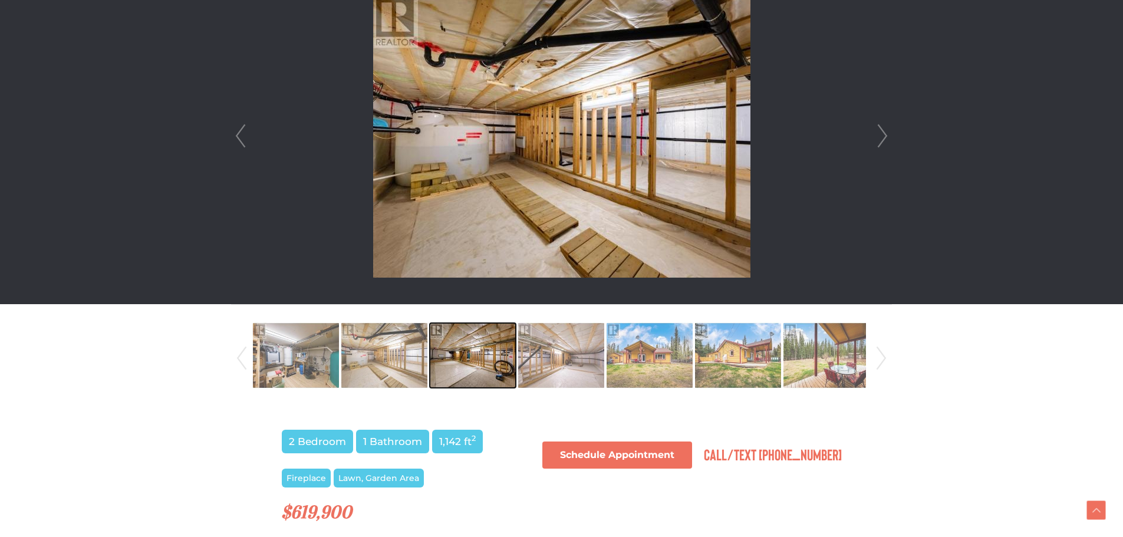
click at [492, 369] on img at bounding box center [473, 355] width 86 height 67
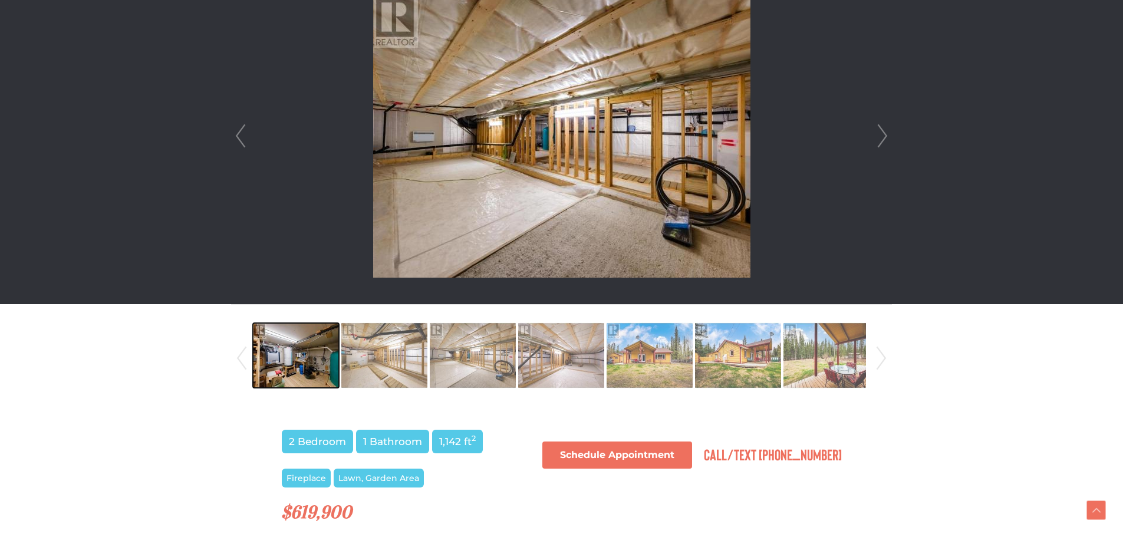
click at [312, 365] on img at bounding box center [296, 355] width 86 height 67
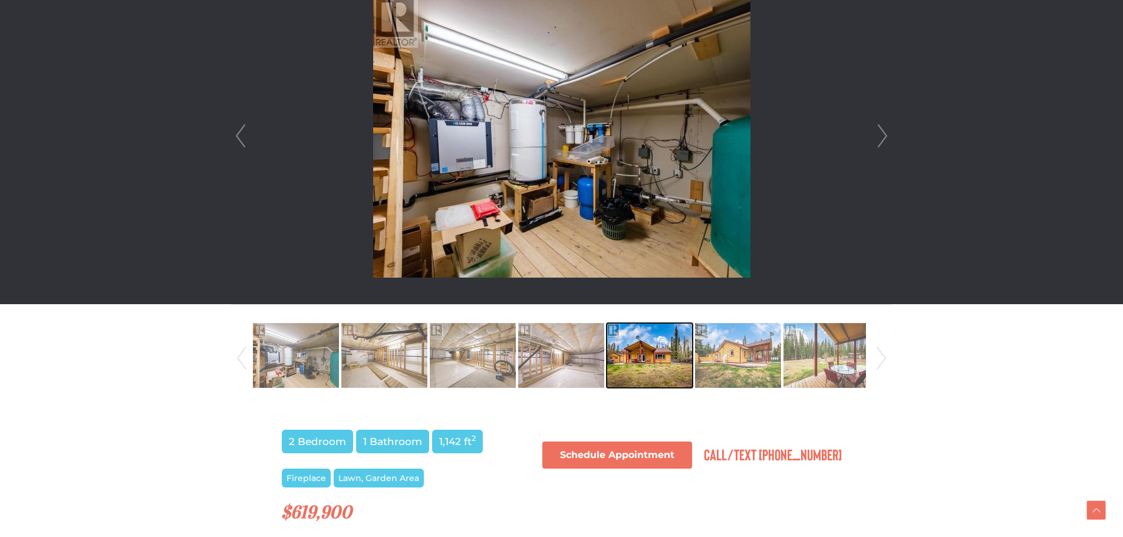
click at [664, 357] on img at bounding box center [650, 355] width 86 height 67
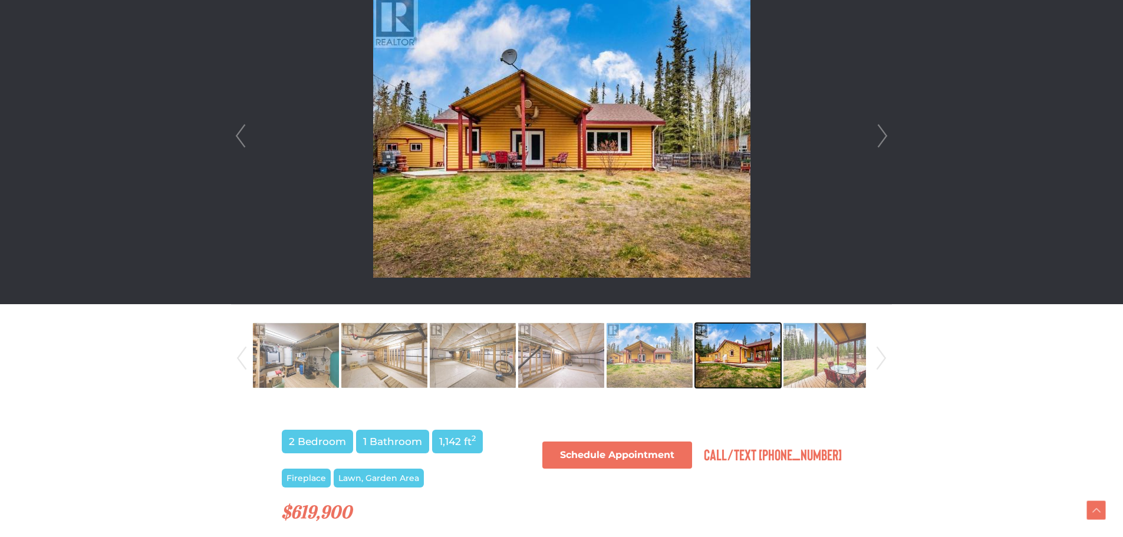
click at [739, 362] on img at bounding box center [738, 355] width 86 height 67
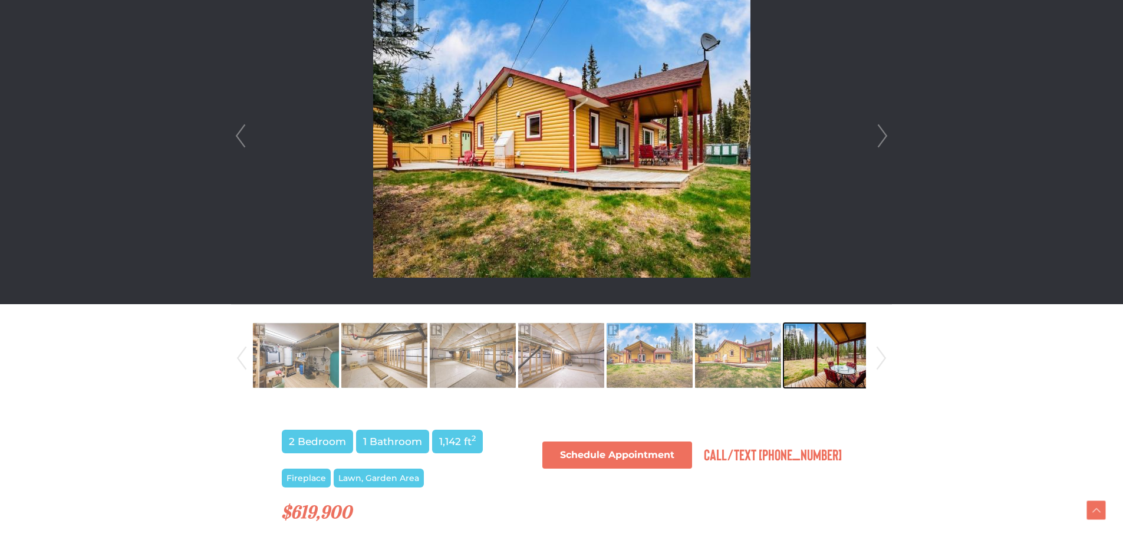
click at [856, 374] on img at bounding box center [827, 355] width 86 height 67
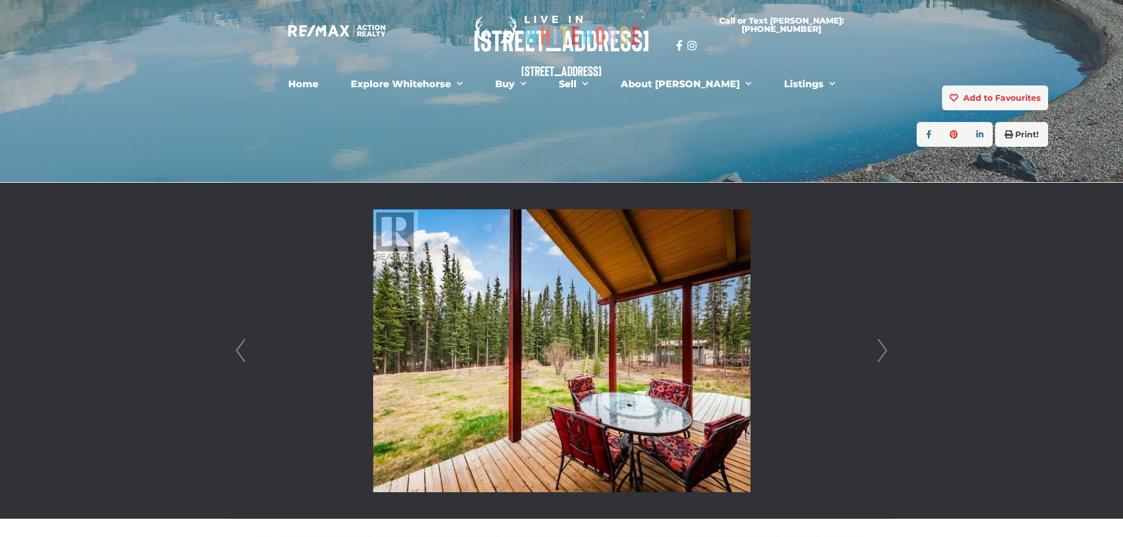
scroll to position [0, 0]
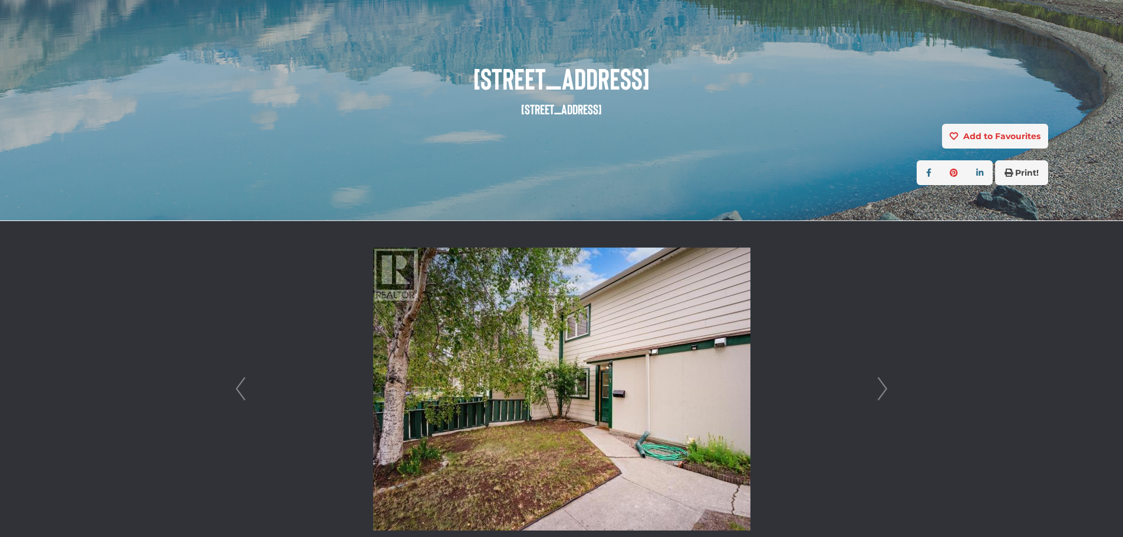
click at [890, 389] on link "Next" at bounding box center [883, 389] width 18 height 336
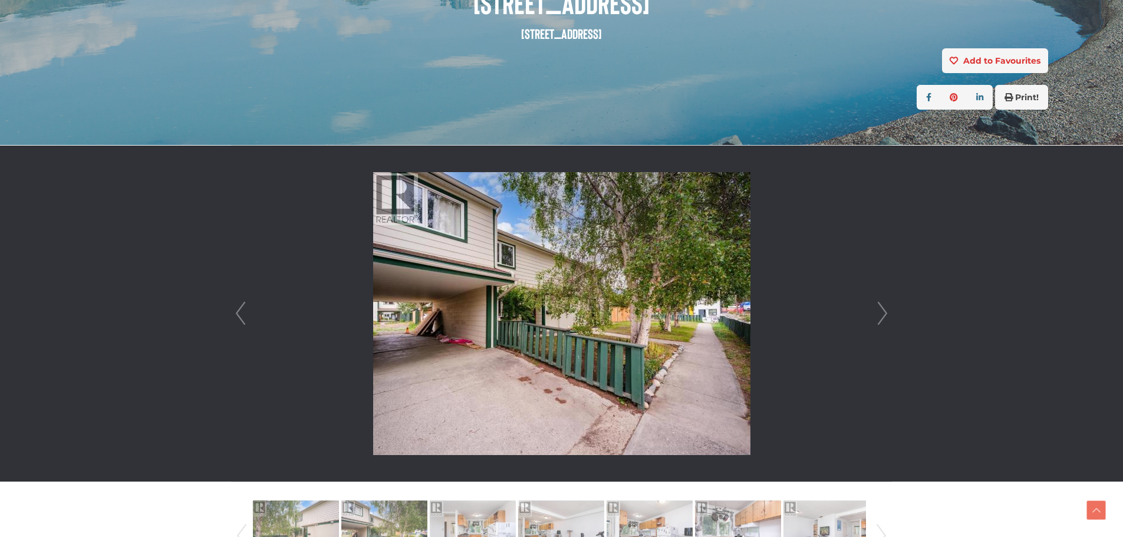
scroll to position [196, 0]
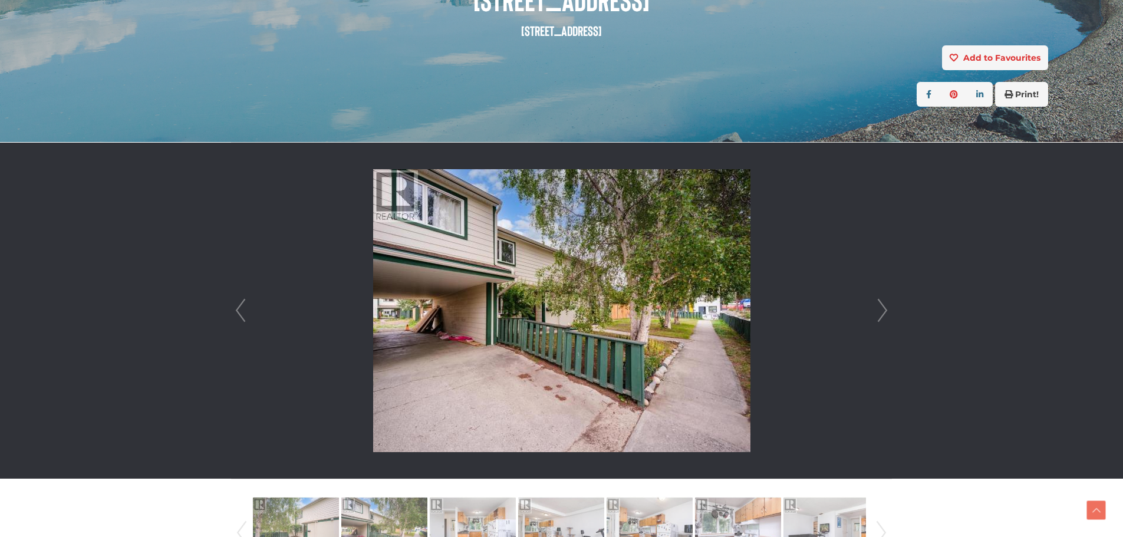
click at [884, 307] on link "Next" at bounding box center [883, 311] width 18 height 336
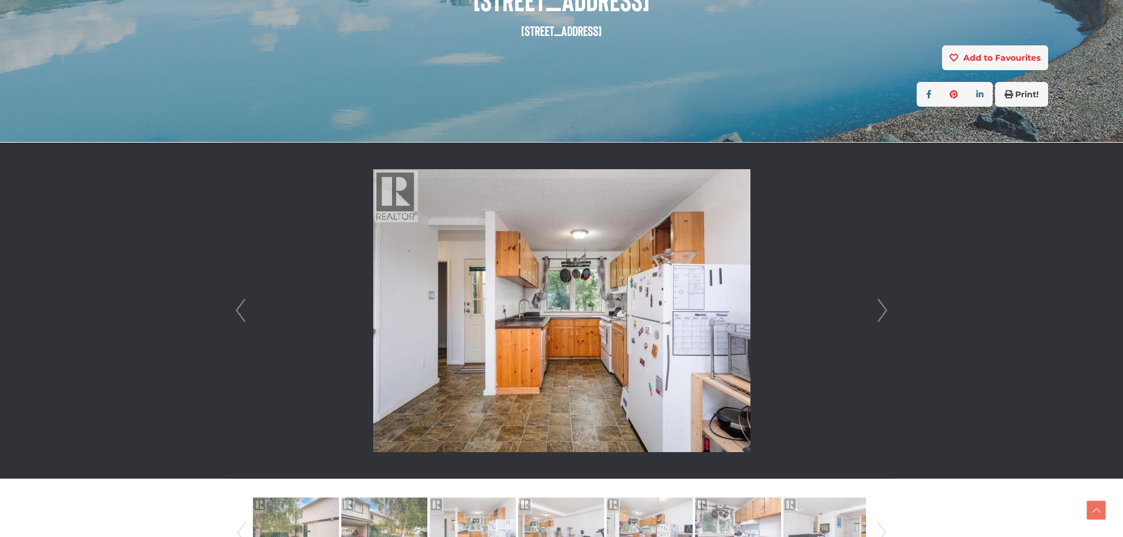
click at [884, 307] on link "Next" at bounding box center [883, 311] width 18 height 336
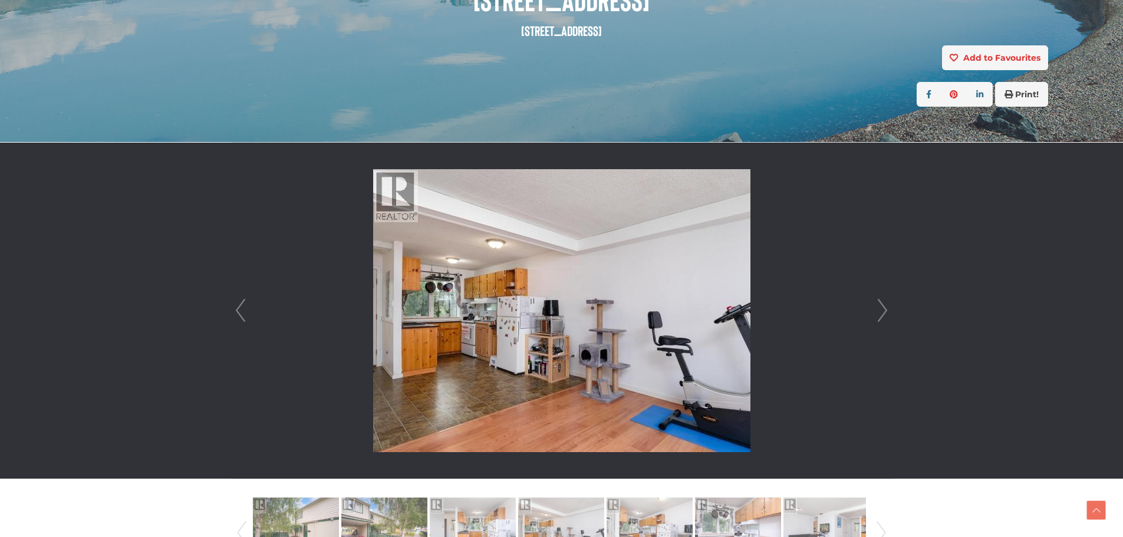
click at [884, 307] on link "Next" at bounding box center [883, 311] width 18 height 336
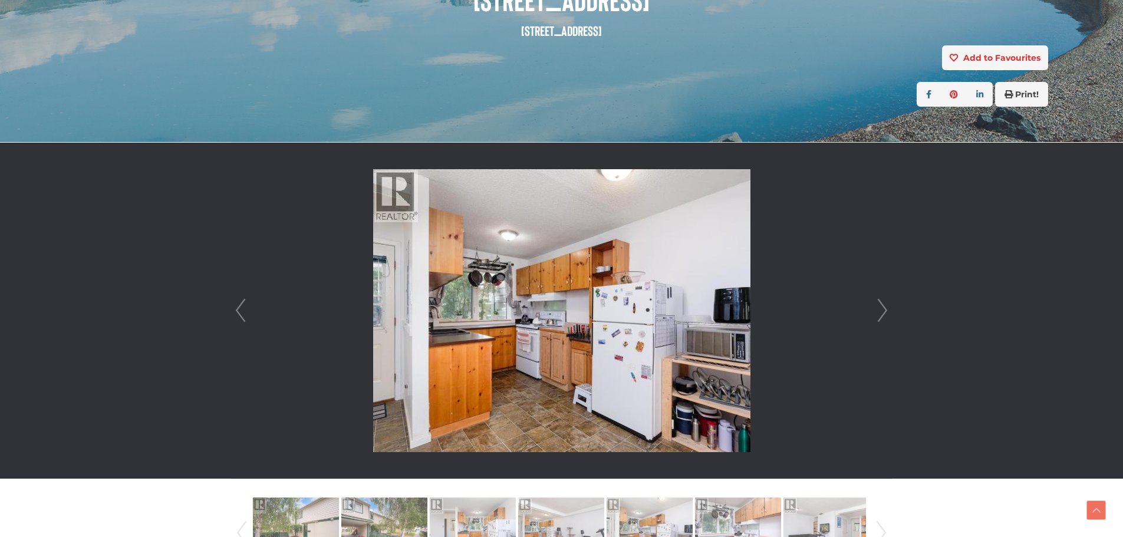
click at [884, 307] on link "Next" at bounding box center [883, 311] width 18 height 336
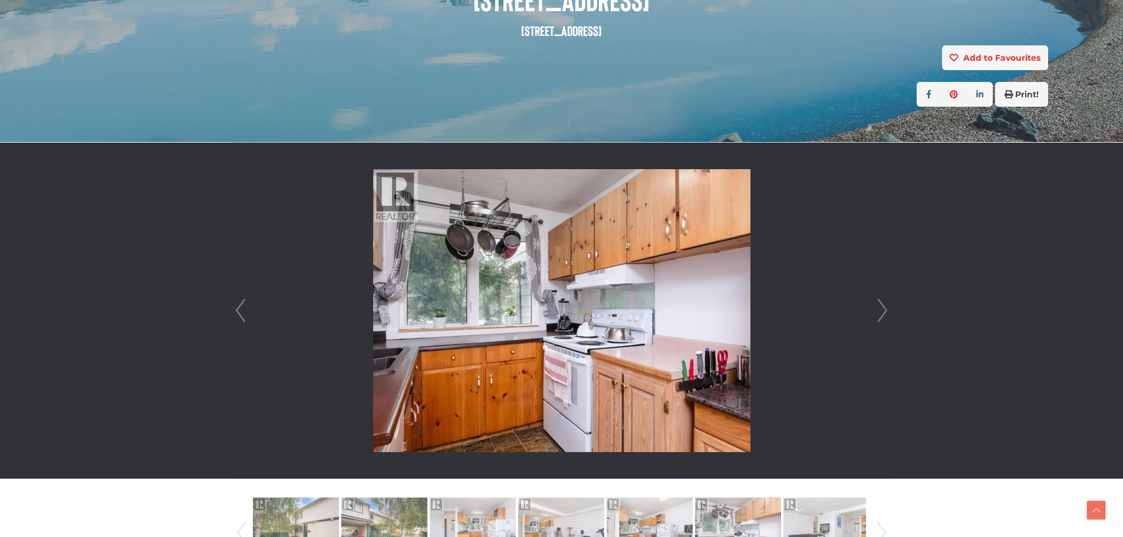
click at [884, 307] on link "Next" at bounding box center [883, 311] width 18 height 336
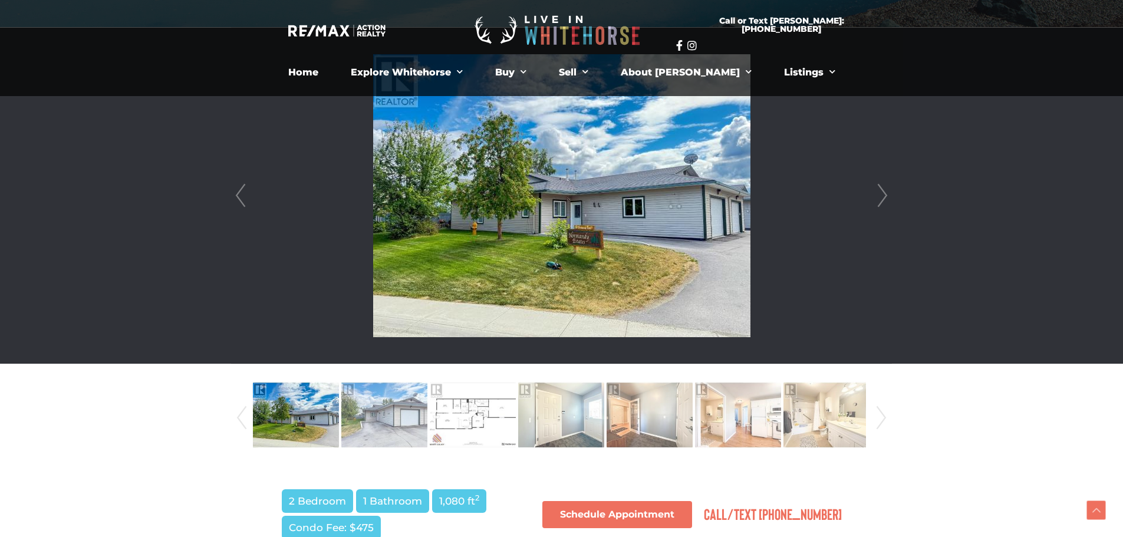
scroll to position [275, 0]
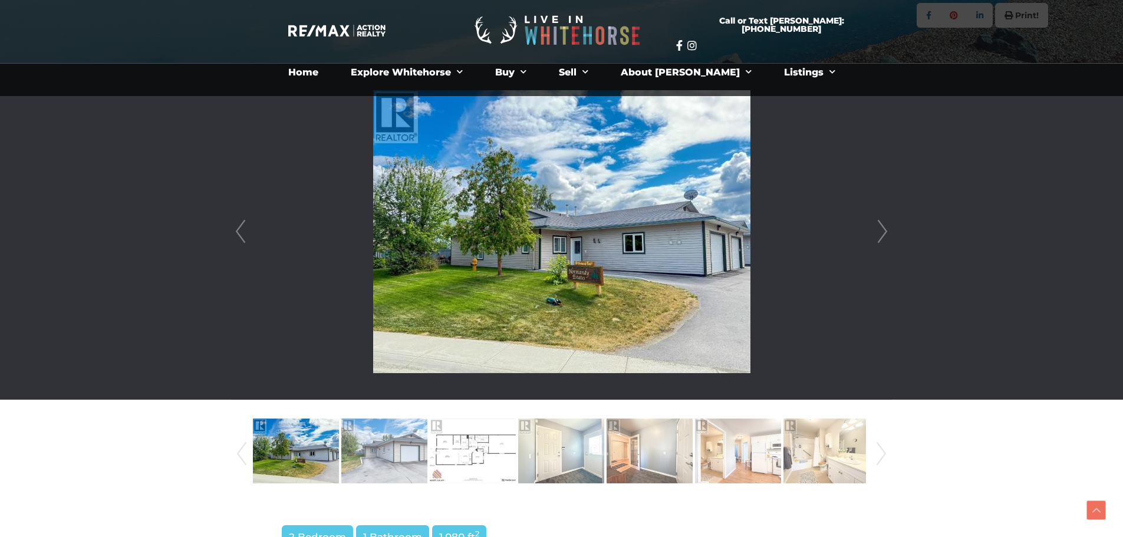
drag, startPoint x: 1126, startPoint y: 57, endPoint x: 1123, endPoint y: 120, distance: 63.8
click at [881, 233] on link "Next" at bounding box center [883, 232] width 18 height 336
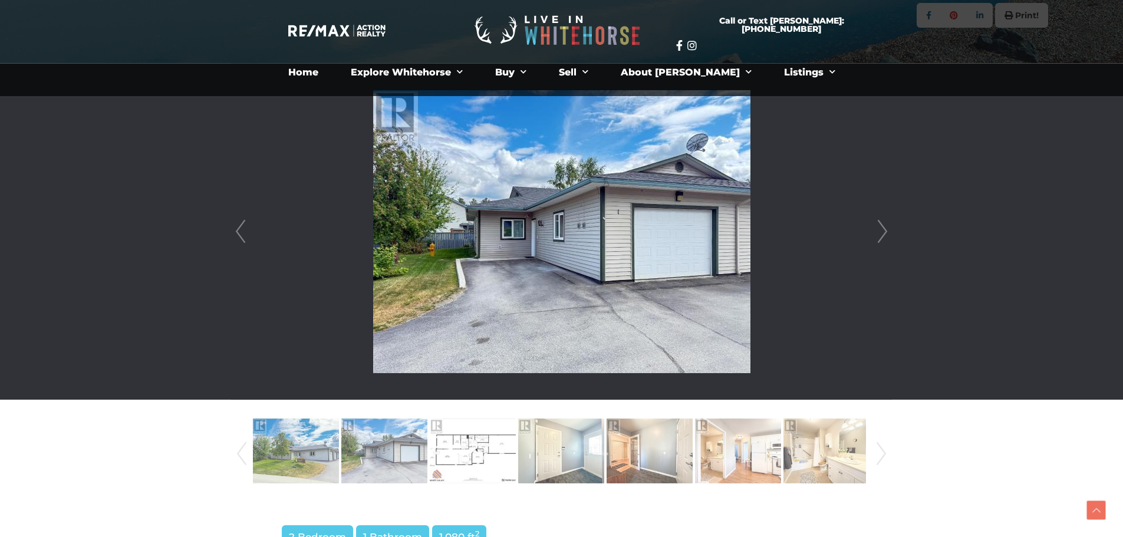
click at [881, 233] on link "Next" at bounding box center [883, 232] width 18 height 336
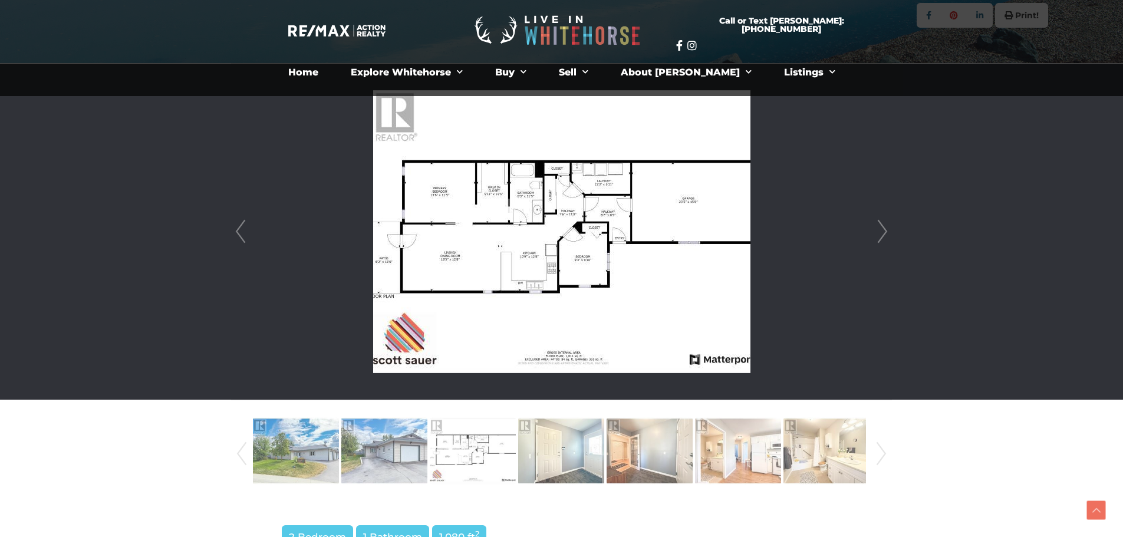
click at [881, 233] on link "Next" at bounding box center [883, 232] width 18 height 336
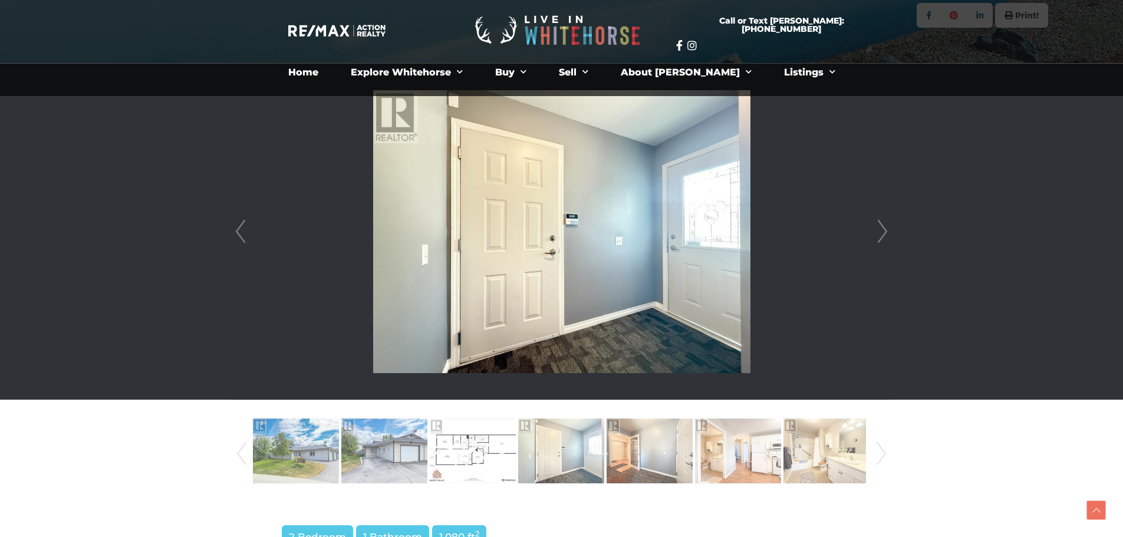
click at [881, 233] on link "Next" at bounding box center [883, 232] width 18 height 336
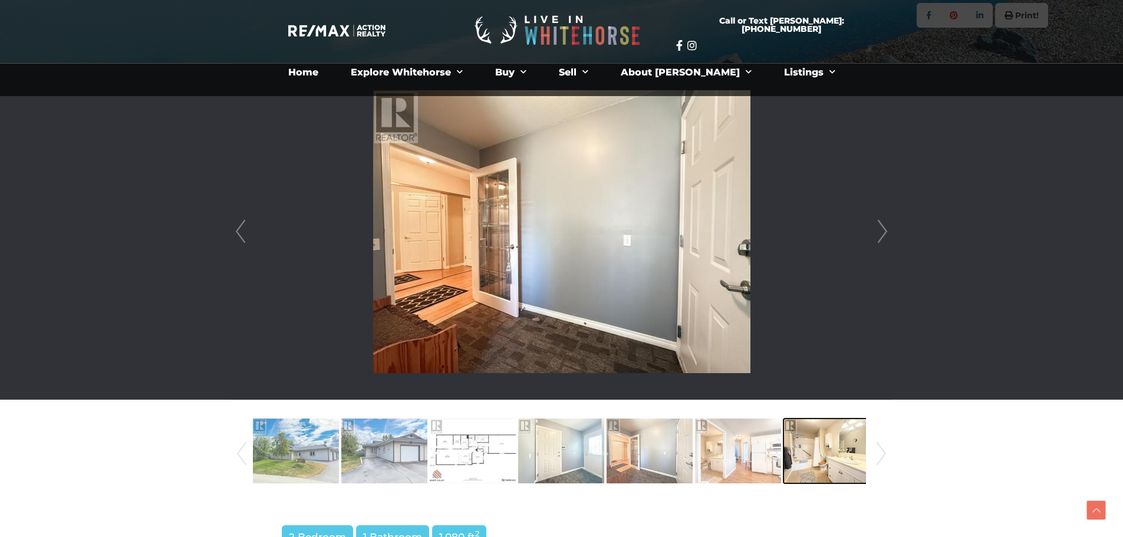
click at [836, 452] on img at bounding box center [827, 450] width 86 height 67
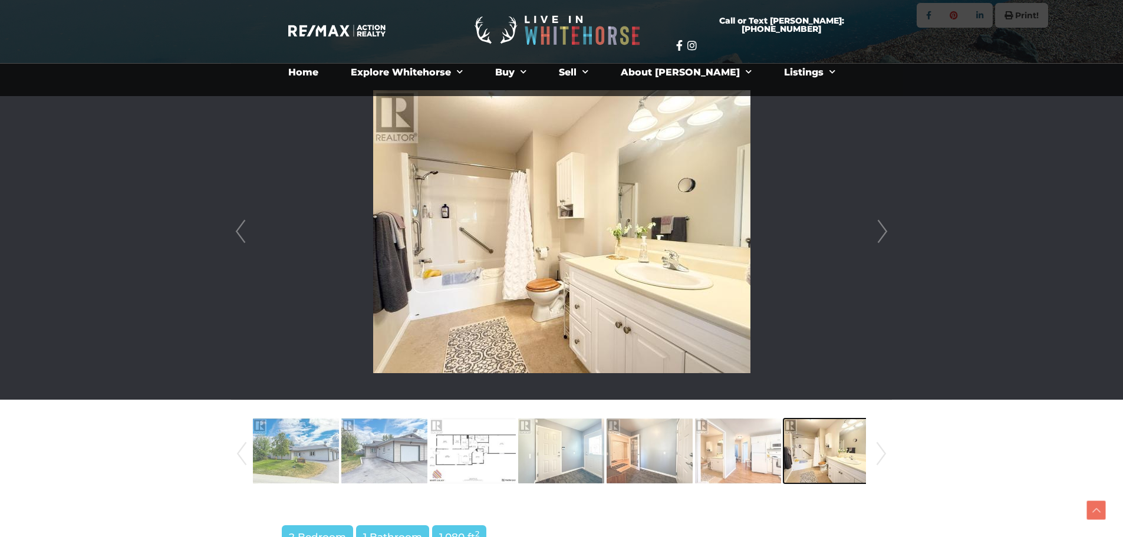
click at [836, 452] on img at bounding box center [827, 450] width 86 height 67
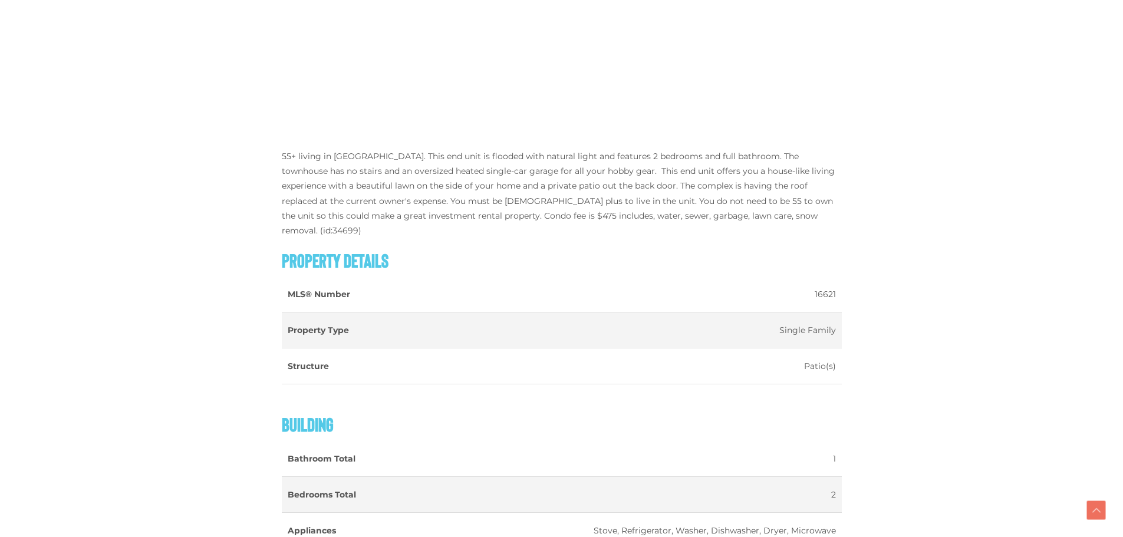
scroll to position [1202, 0]
